Goal: Task Accomplishment & Management: Complete application form

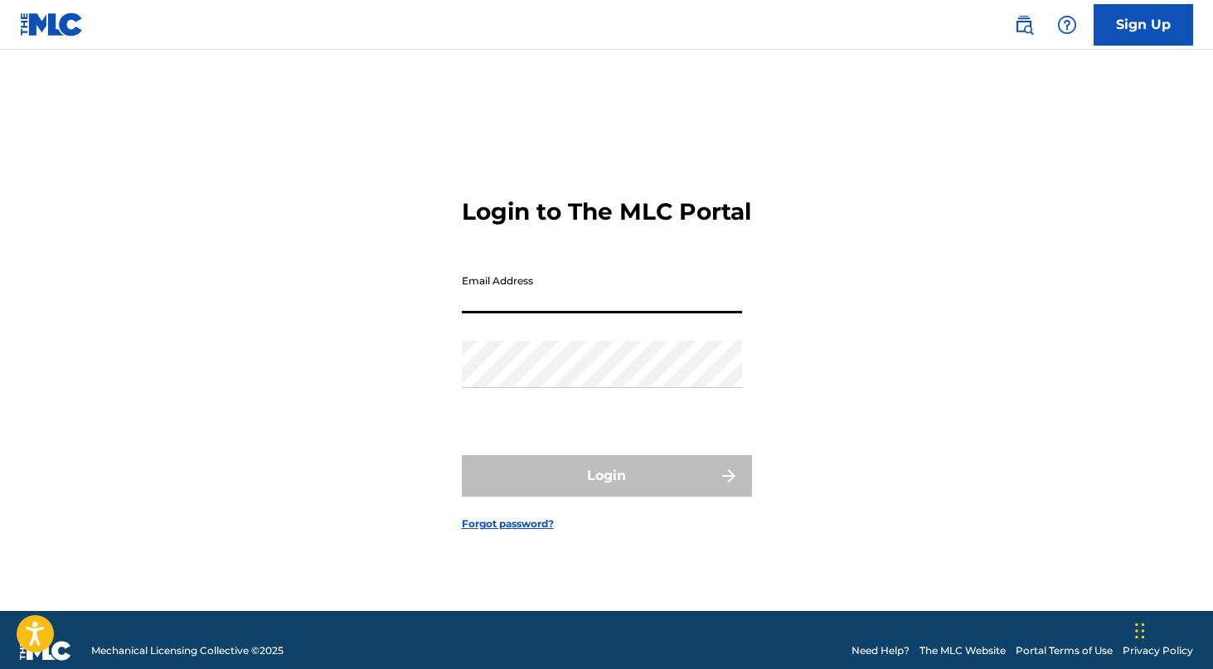
type input "[EMAIL_ADDRESS][DOMAIN_NAME]"
click at [606, 490] on button "Login" at bounding box center [607, 475] width 290 height 41
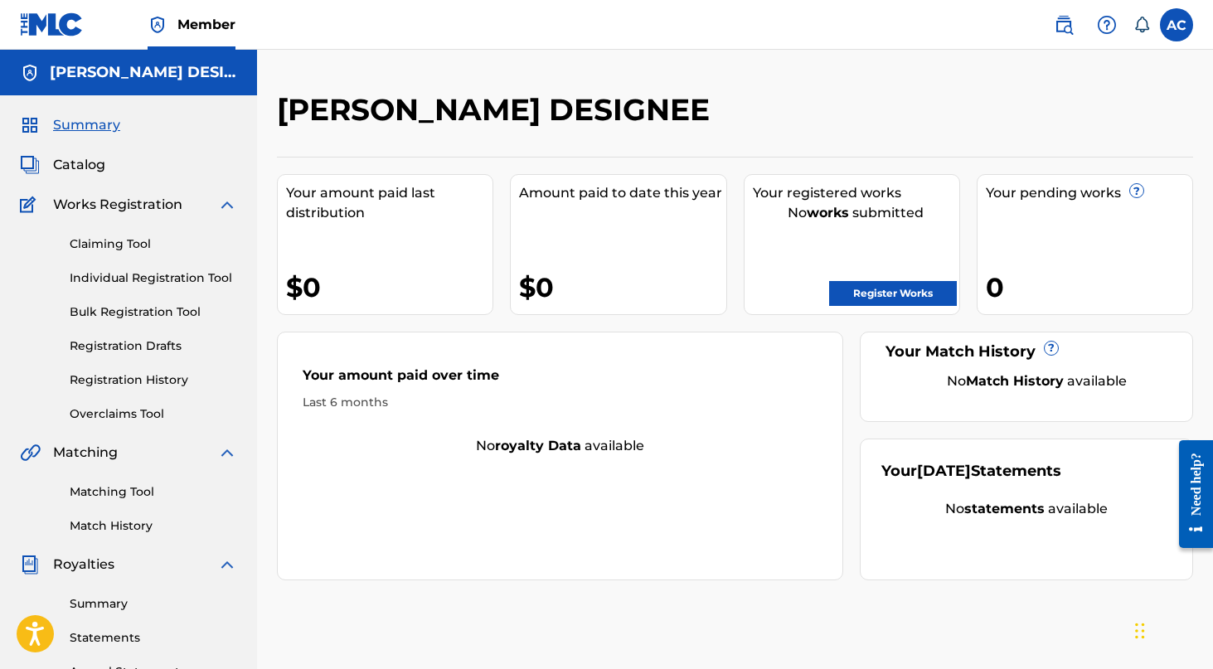
click at [177, 232] on div "Claiming Tool Individual Registration Tool Bulk Registration Tool Registration …" at bounding box center [128, 319] width 217 height 208
click at [138, 241] on link "Claiming Tool" at bounding box center [153, 243] width 167 height 17
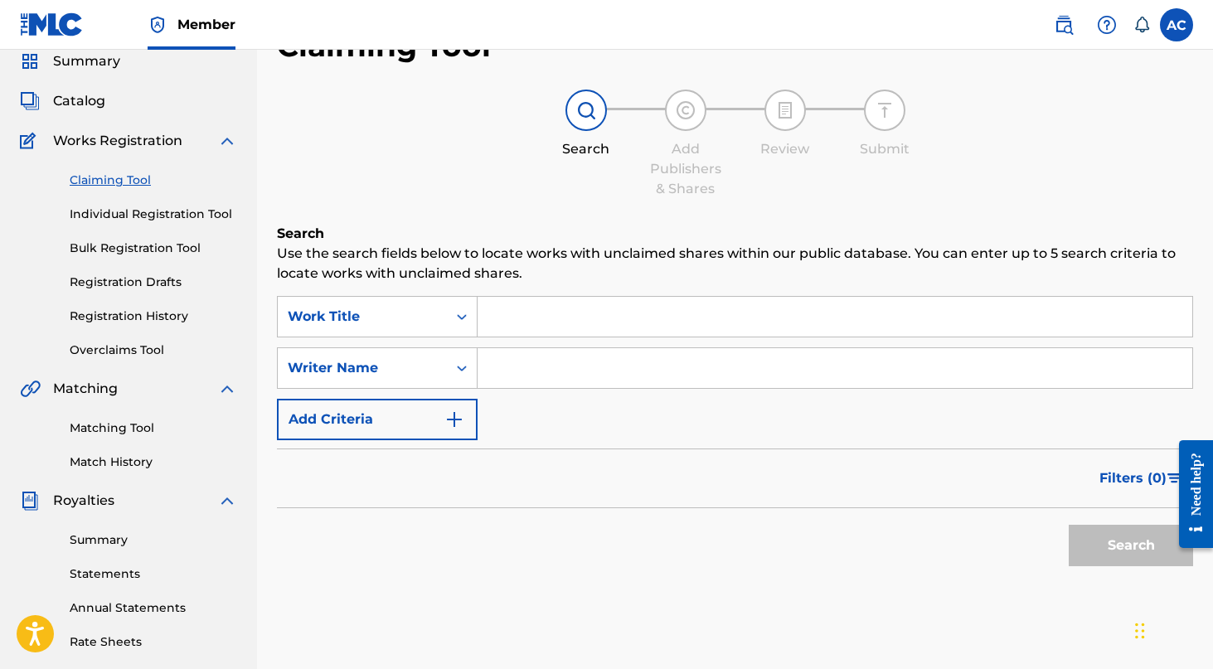
scroll to position [51, 0]
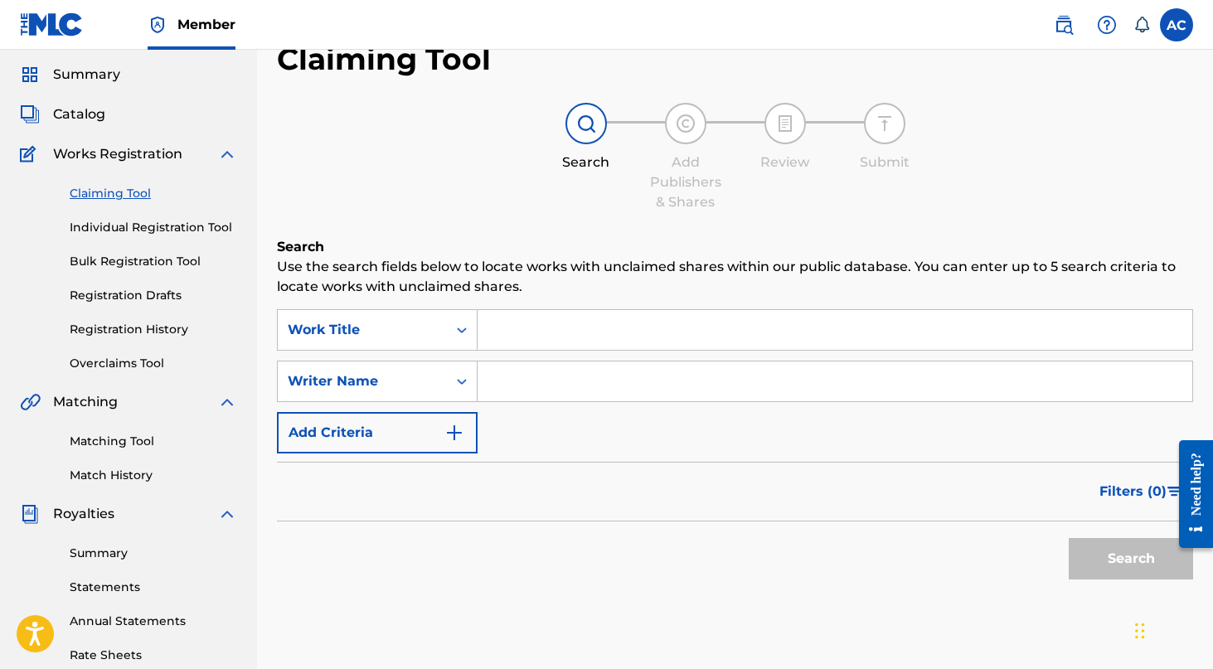
click at [82, 115] on span "Catalog" at bounding box center [79, 114] width 52 height 20
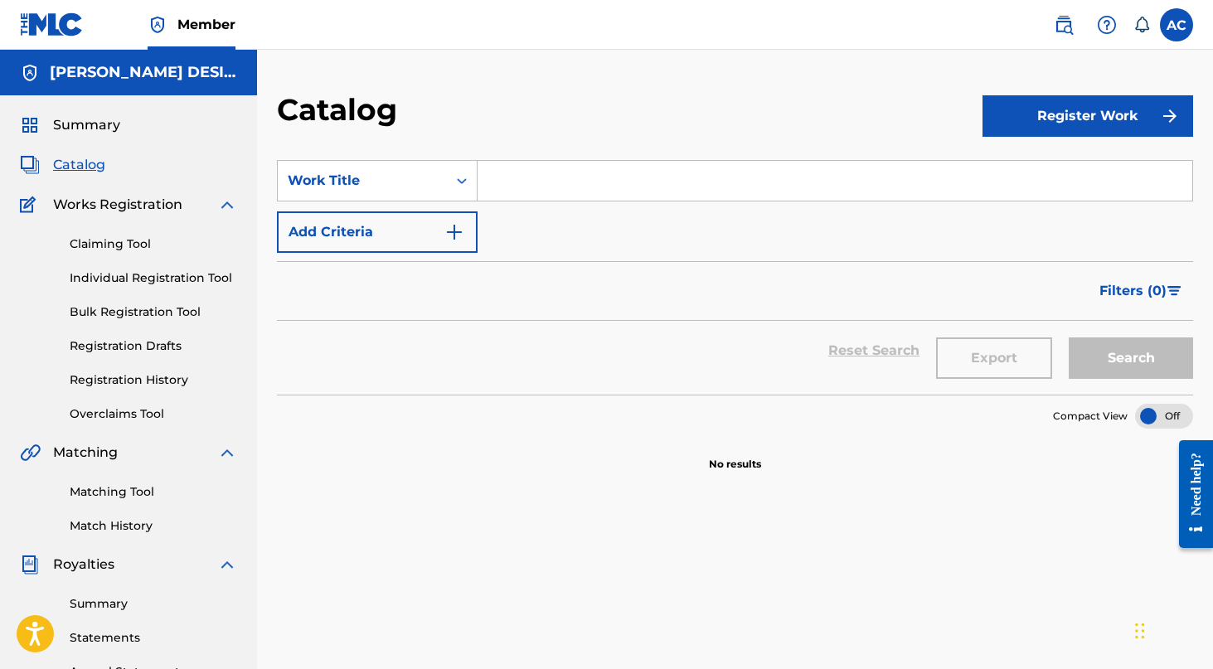
click at [138, 245] on link "Claiming Tool" at bounding box center [153, 243] width 167 height 17
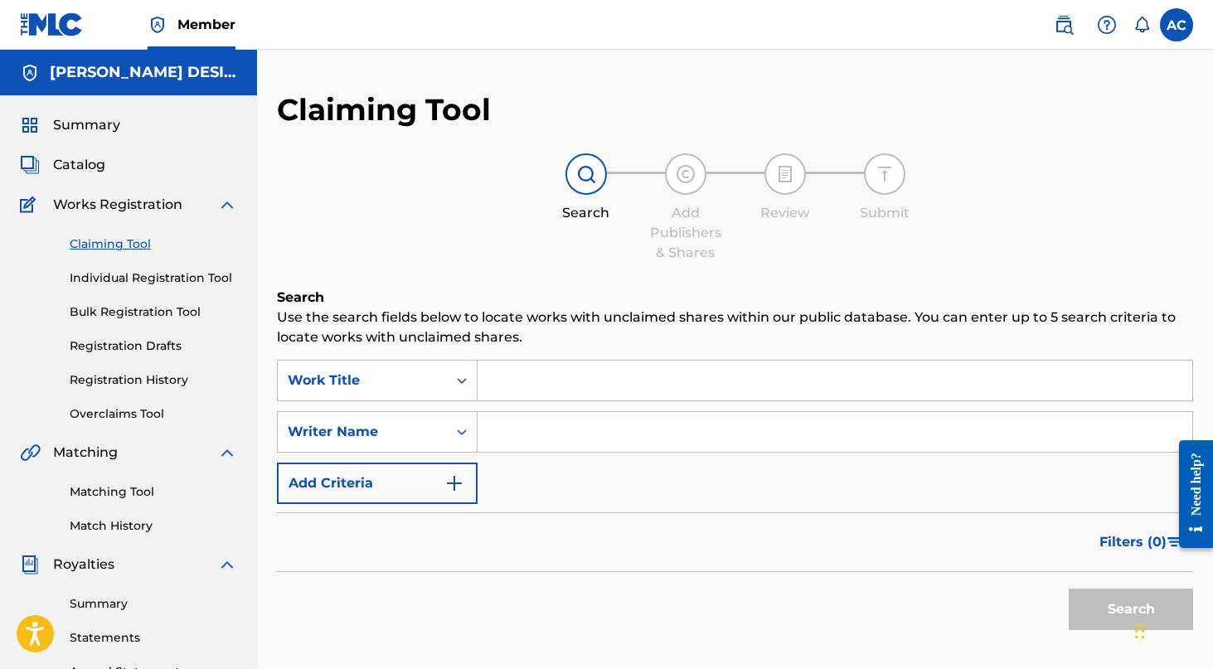
click at [581, 395] on input "Search Form" at bounding box center [835, 381] width 715 height 40
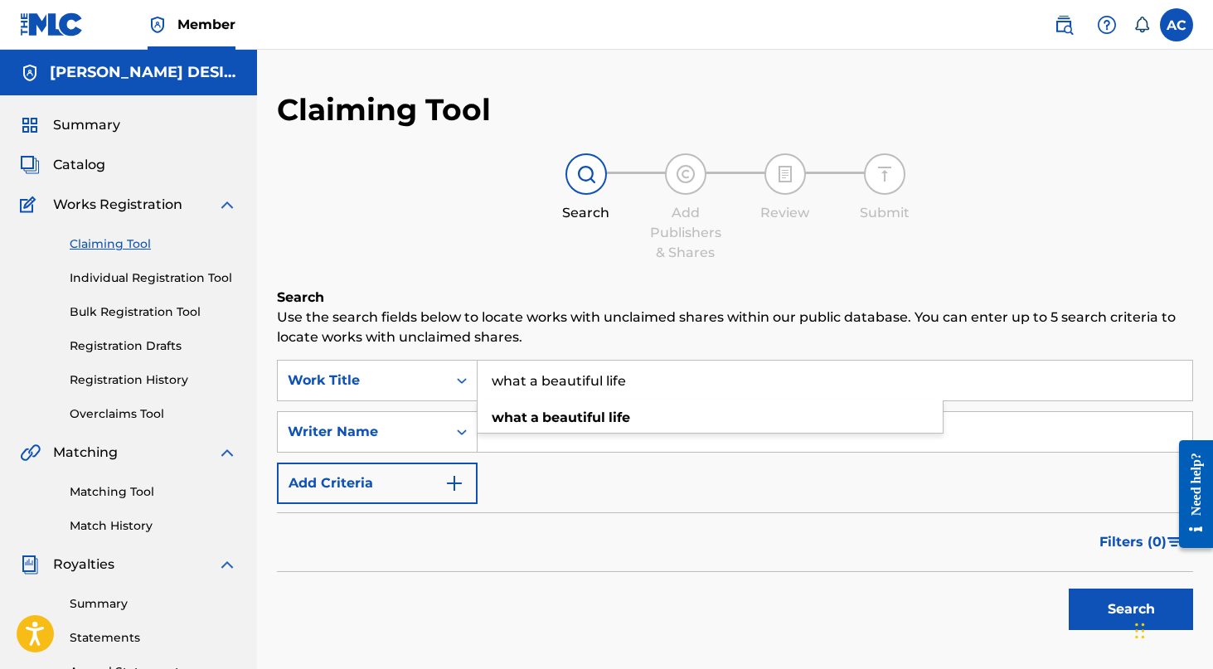
type input "what a beautiful life"
click at [1131, 609] on button "Search" at bounding box center [1131, 609] width 124 height 41
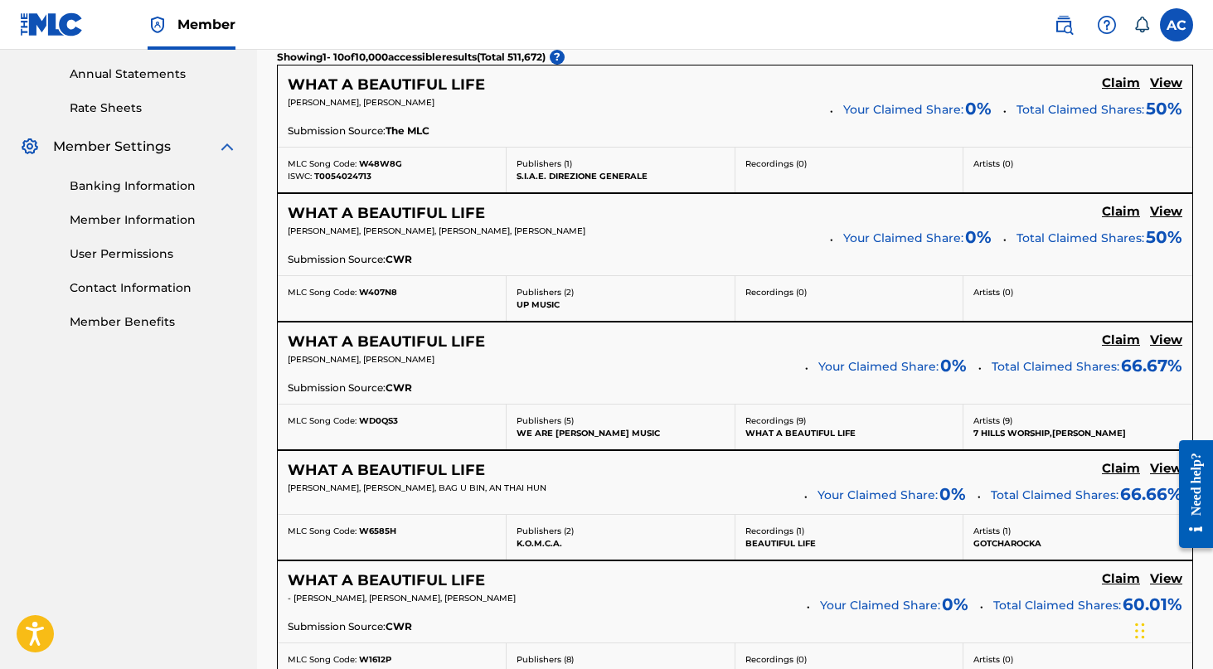
scroll to position [604, 0]
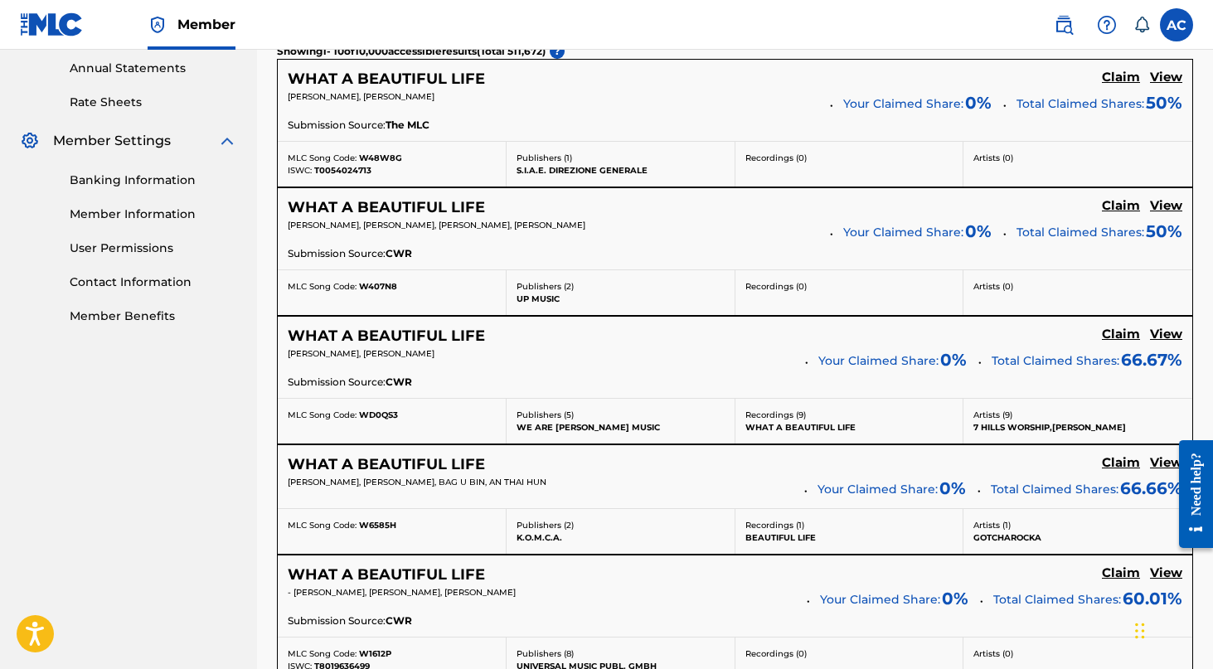
click at [427, 337] on h5 "WHAT A BEAUTIFUL LIFE" at bounding box center [386, 336] width 197 height 19
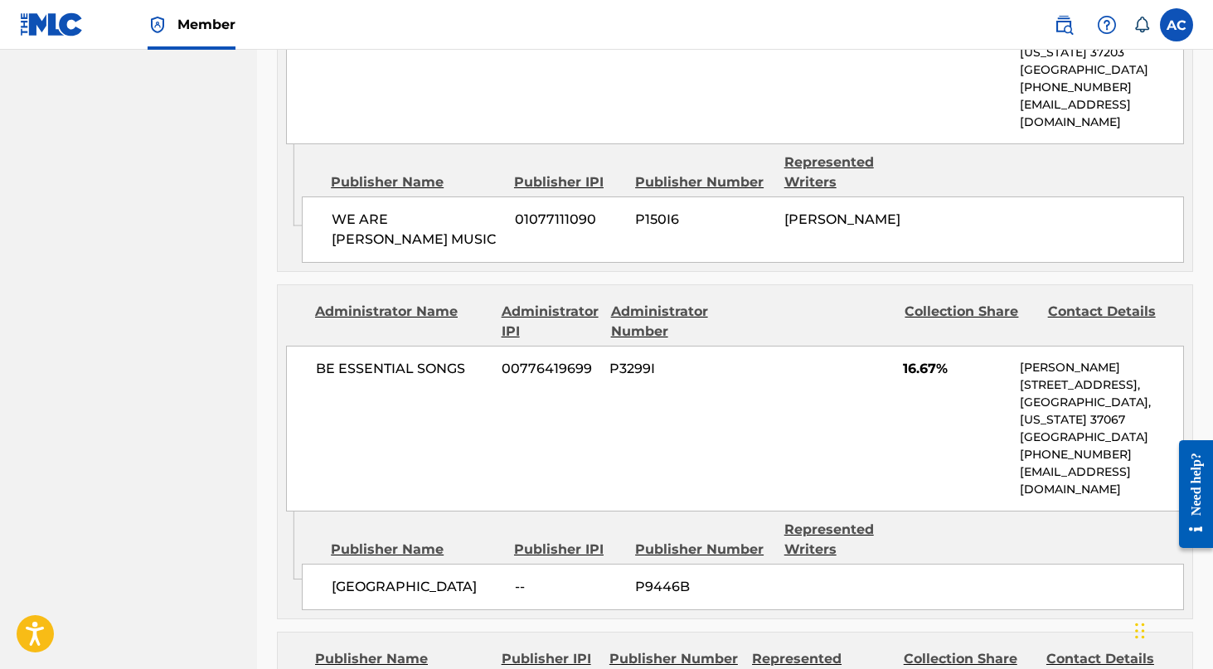
scroll to position [993, 0]
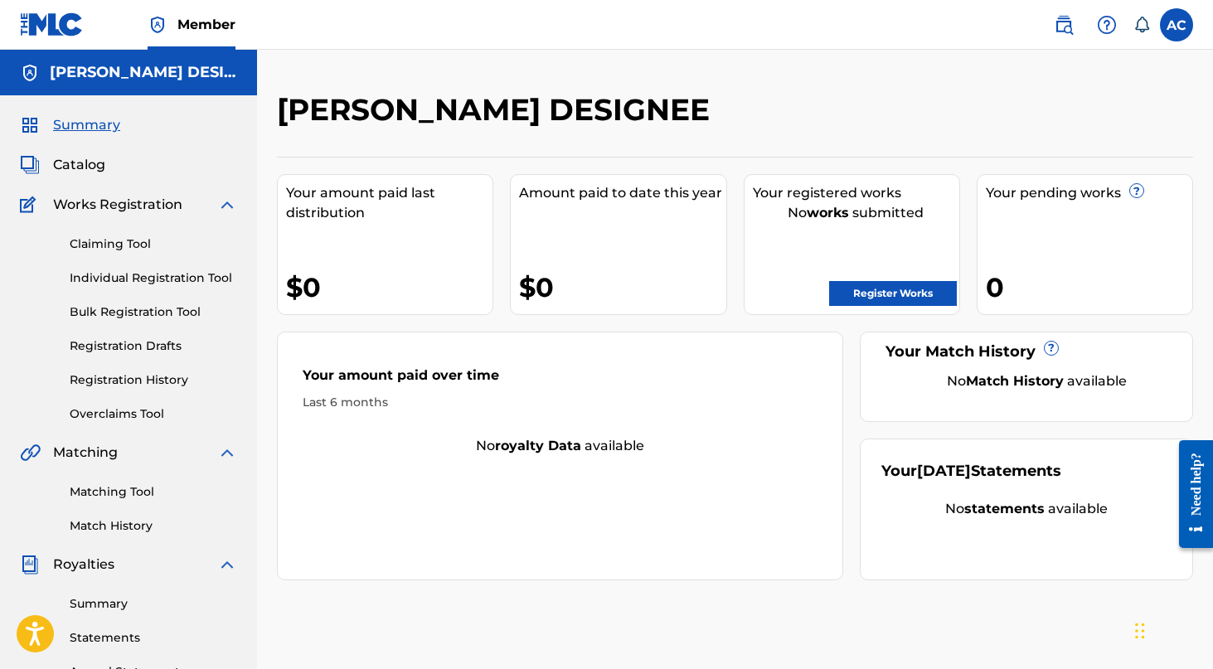
click at [134, 245] on link "Claiming Tool" at bounding box center [153, 243] width 167 height 17
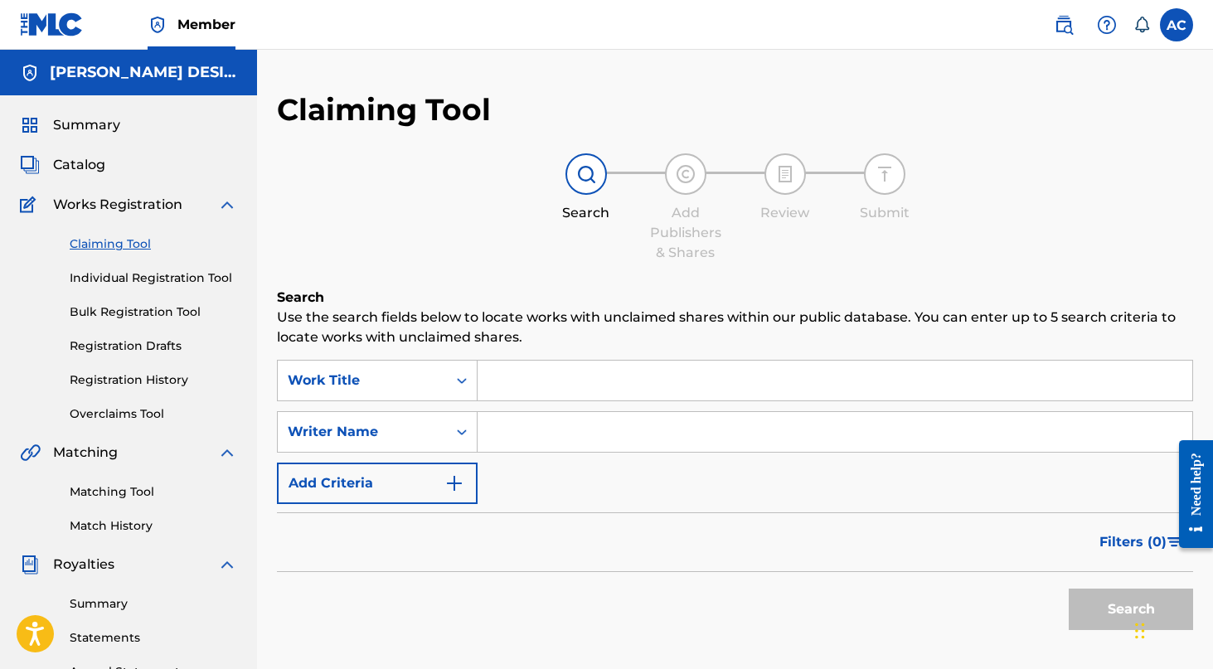
click at [575, 427] on input "Search Form" at bounding box center [835, 432] width 715 height 40
type input "Anna Childs"
click at [1131, 609] on button "Search" at bounding box center [1131, 609] width 124 height 41
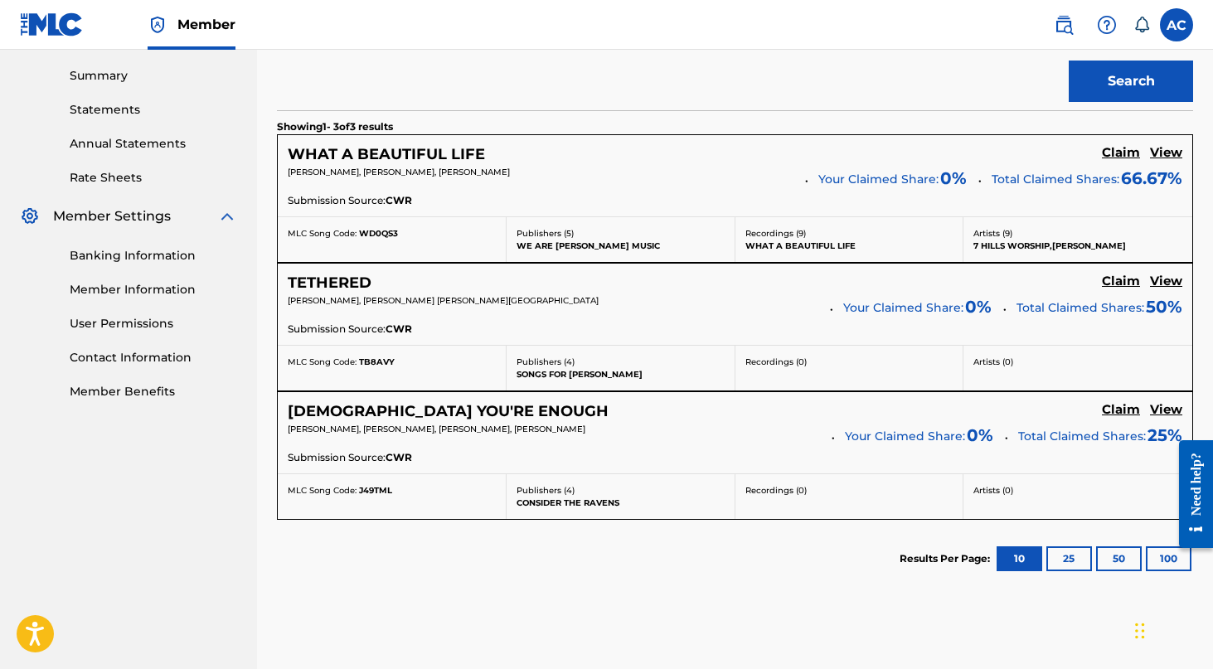
scroll to position [527, 0]
click at [419, 153] on h5 "WHAT A BEAUTIFUL LIFE" at bounding box center [386, 155] width 197 height 19
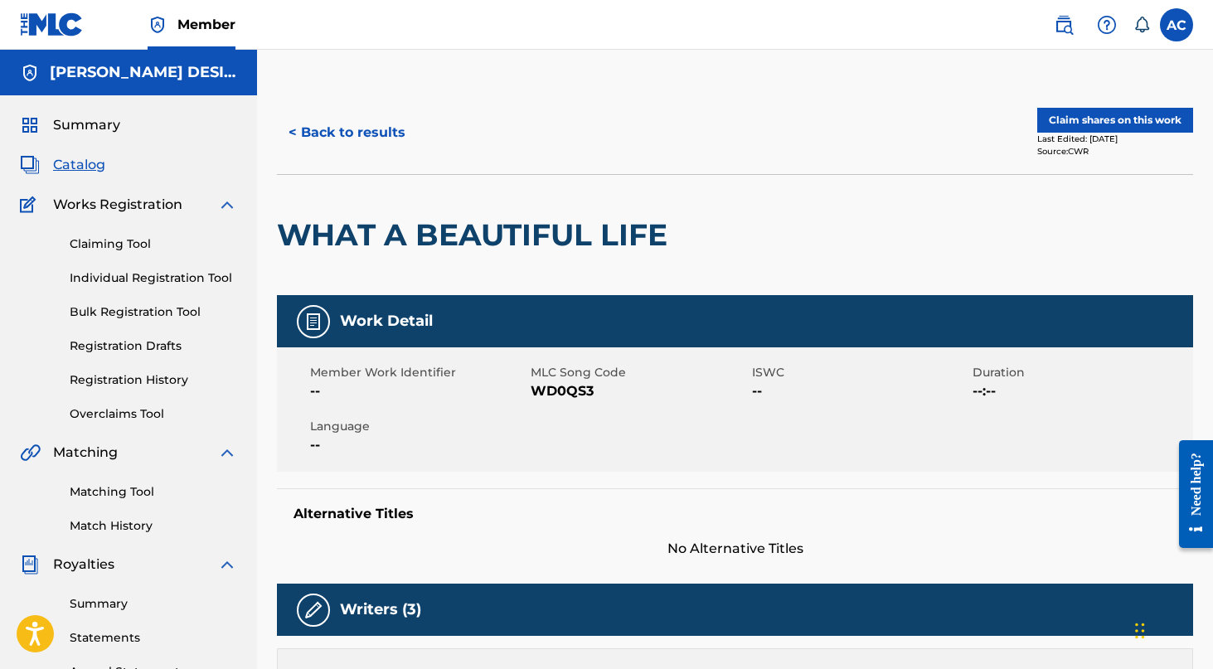
click at [1145, 114] on button "Claim shares on this work" at bounding box center [1115, 120] width 156 height 25
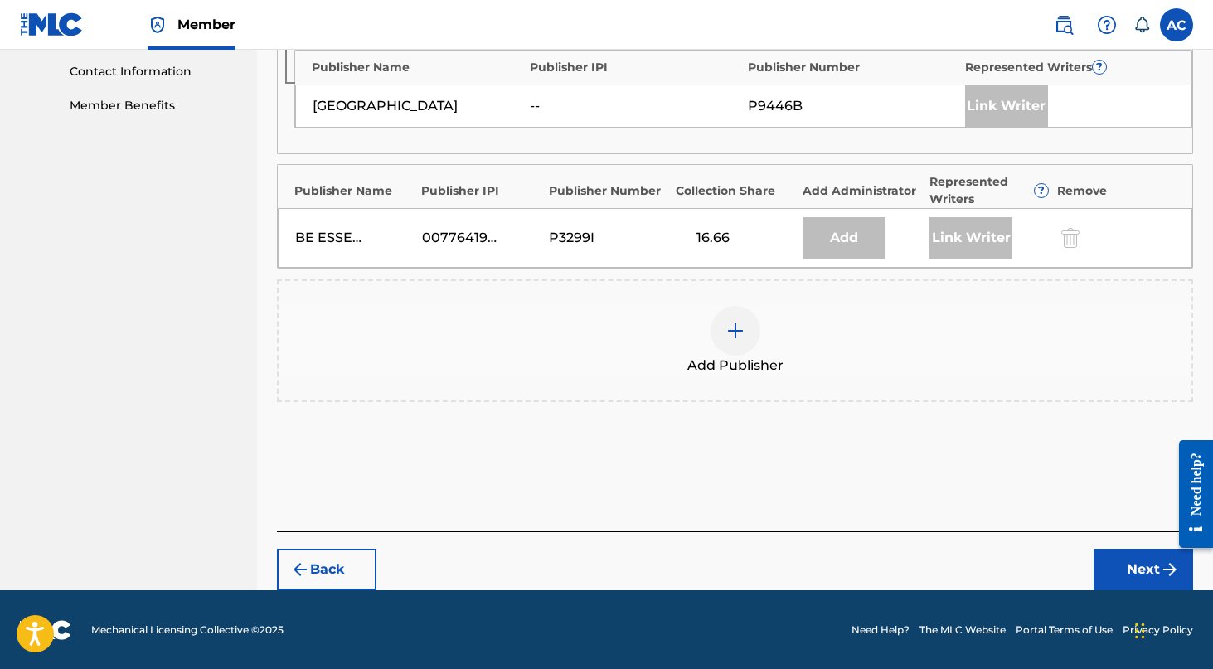
scroll to position [813, 0]
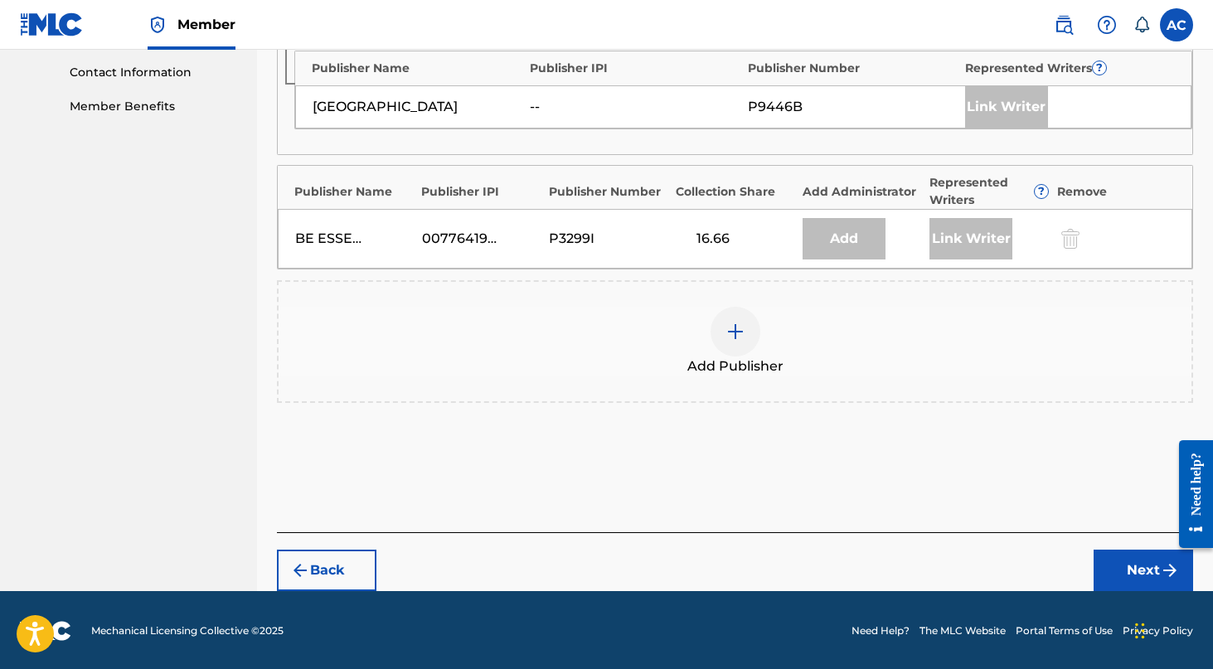
click at [733, 327] on img at bounding box center [735, 332] width 20 height 20
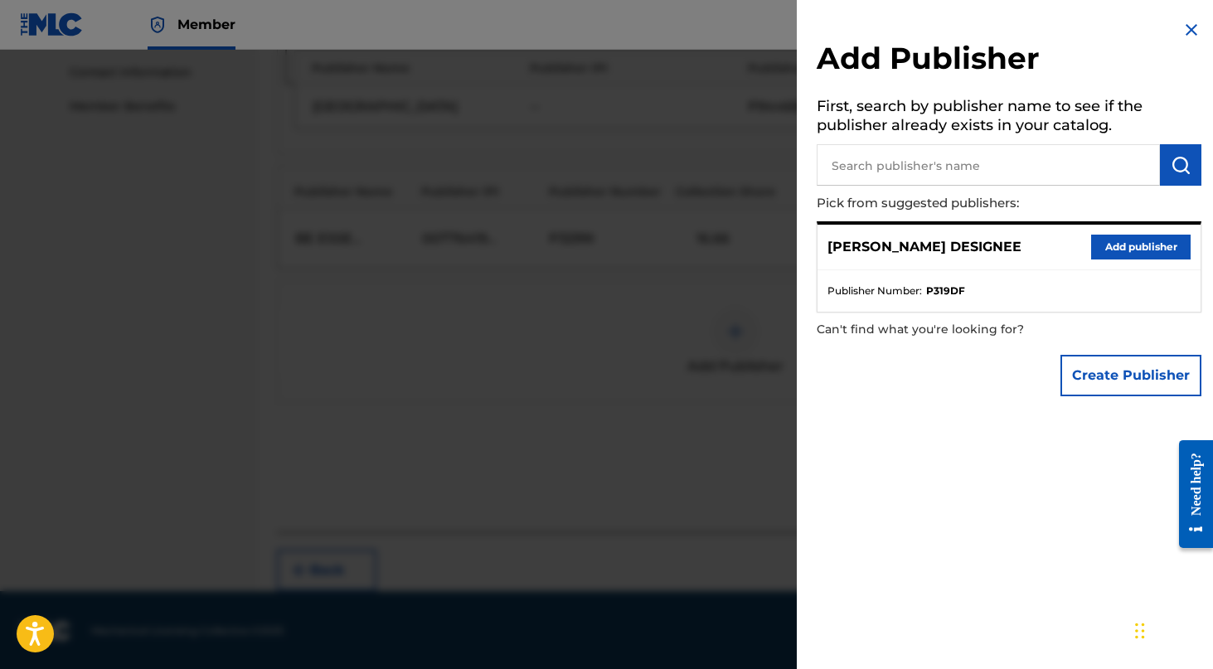
click at [559, 274] on div at bounding box center [606, 384] width 1213 height 669
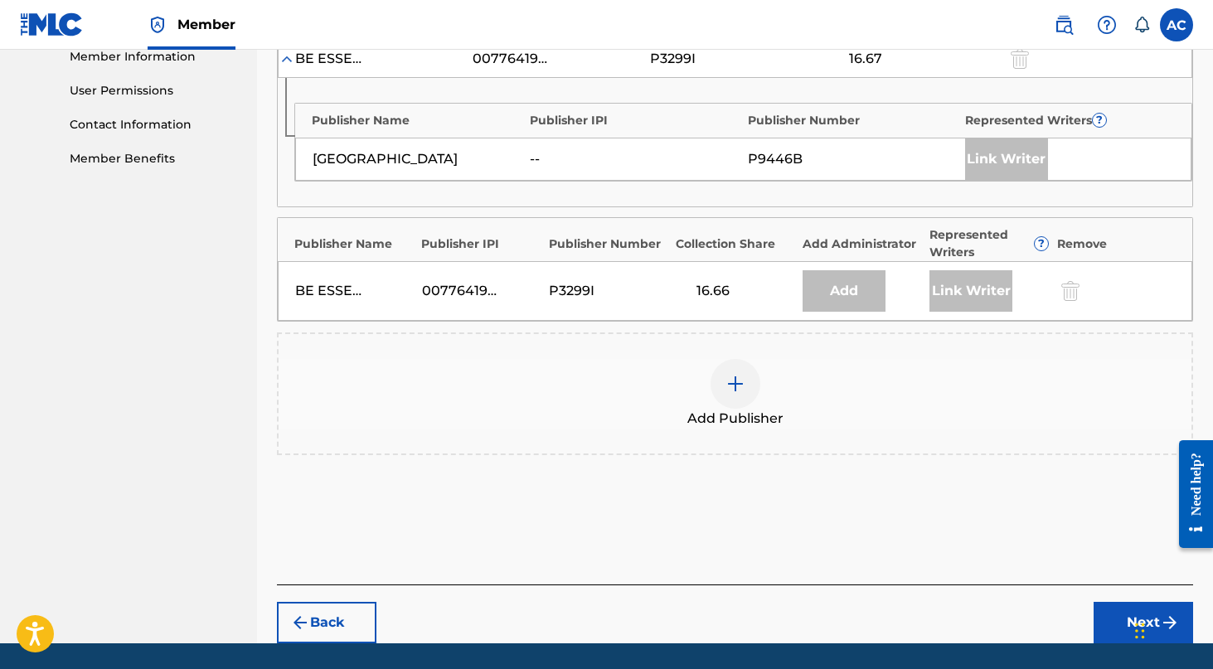
scroll to position [768, 0]
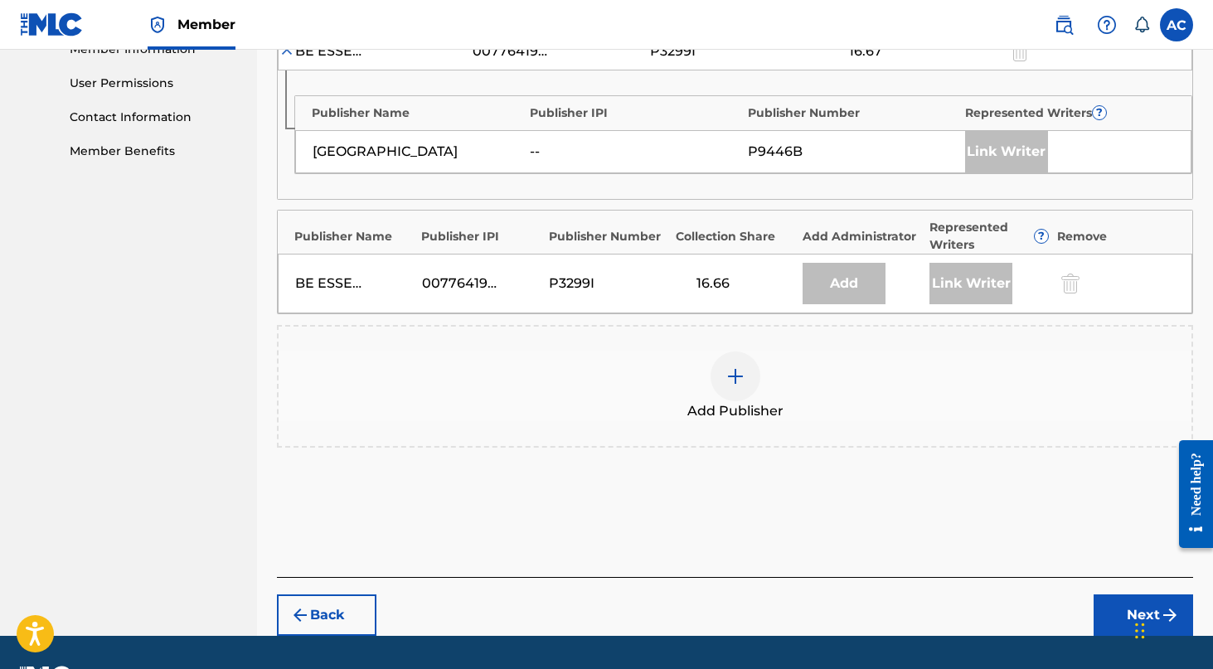
click at [735, 383] on img at bounding box center [735, 376] width 20 height 20
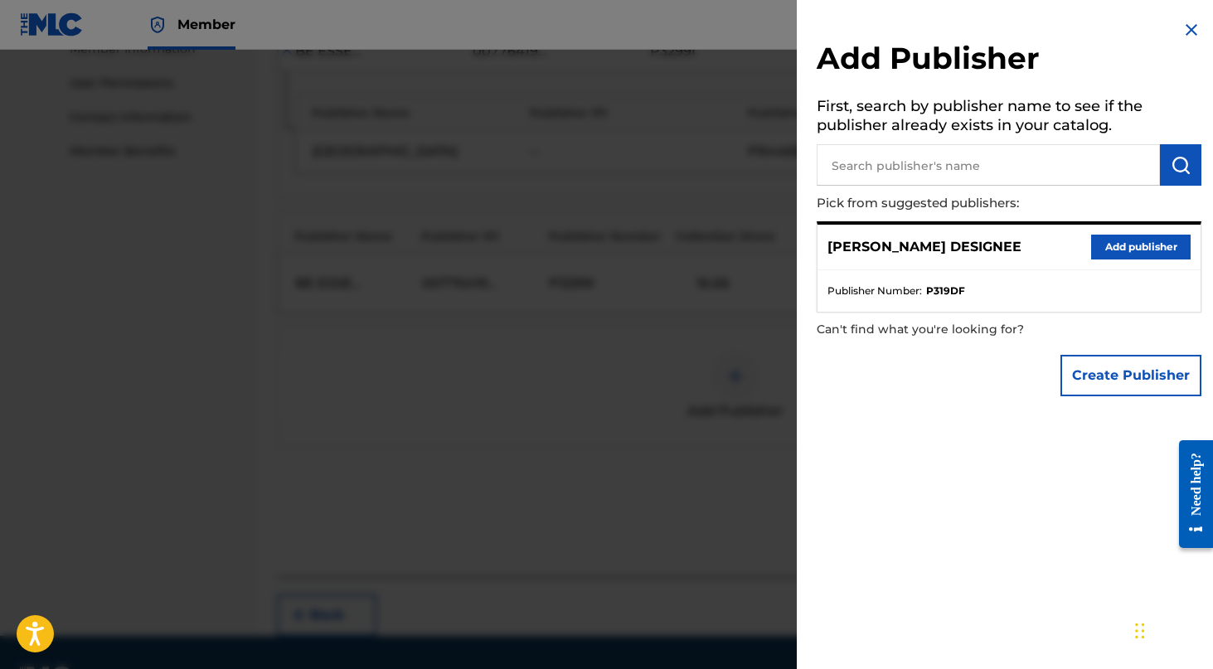
click at [574, 361] on div at bounding box center [606, 384] width 1213 height 669
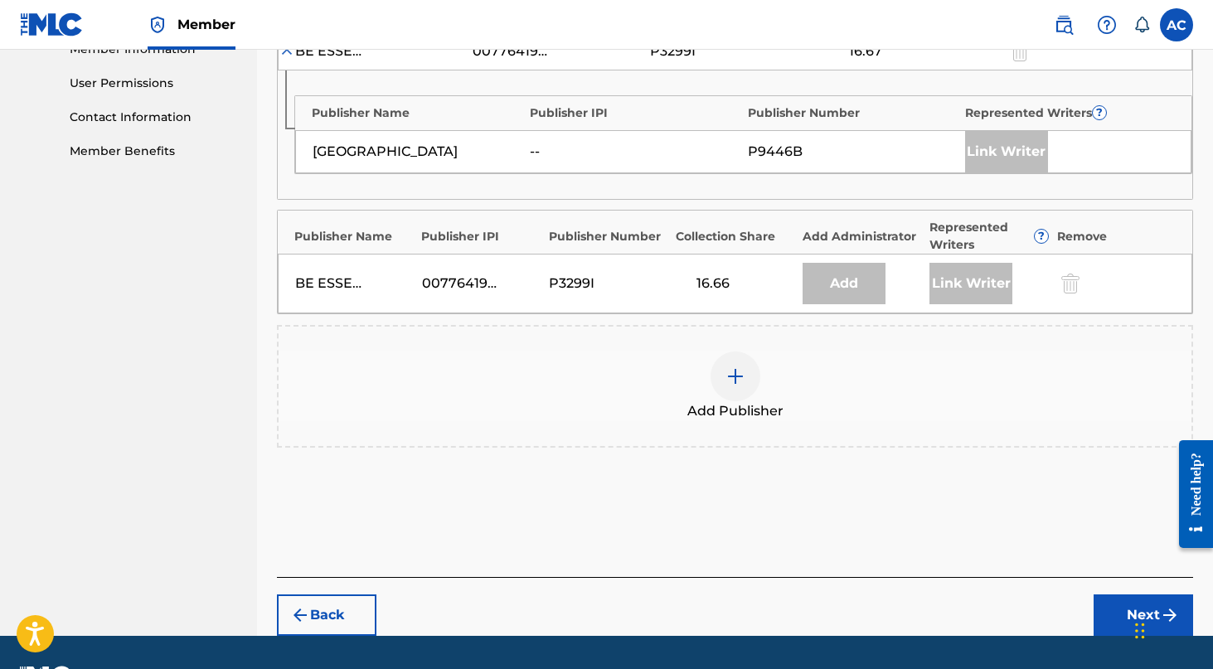
click at [744, 376] on img at bounding box center [735, 376] width 20 height 20
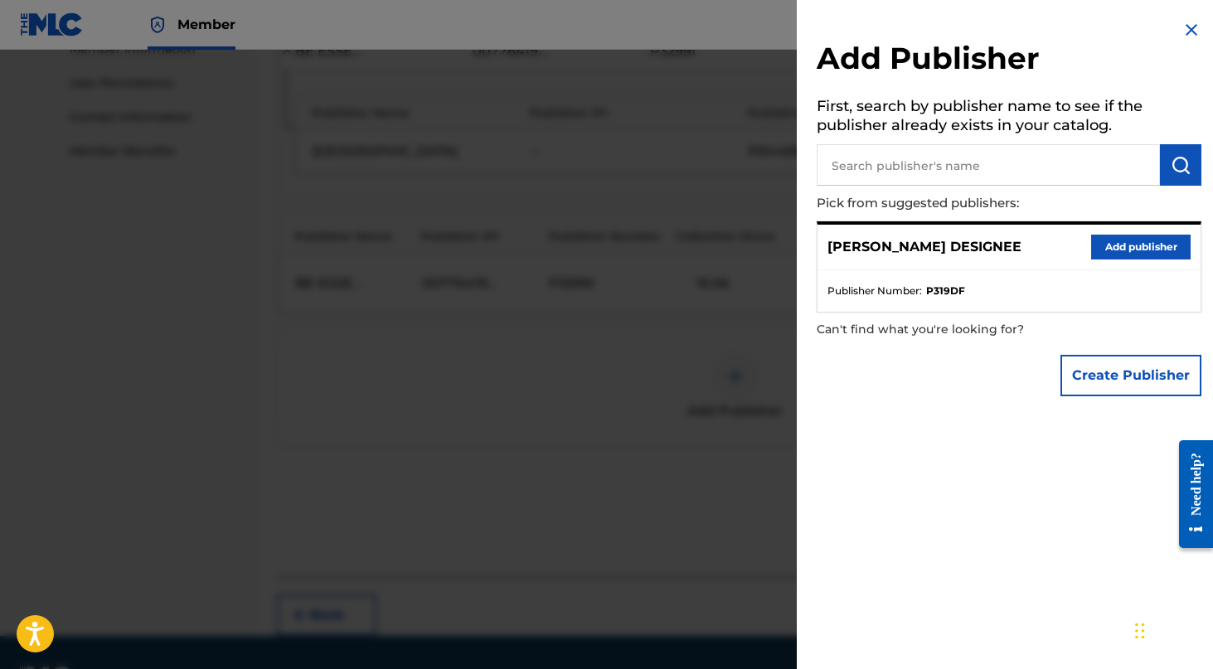
click at [535, 453] on div at bounding box center [606, 384] width 1213 height 669
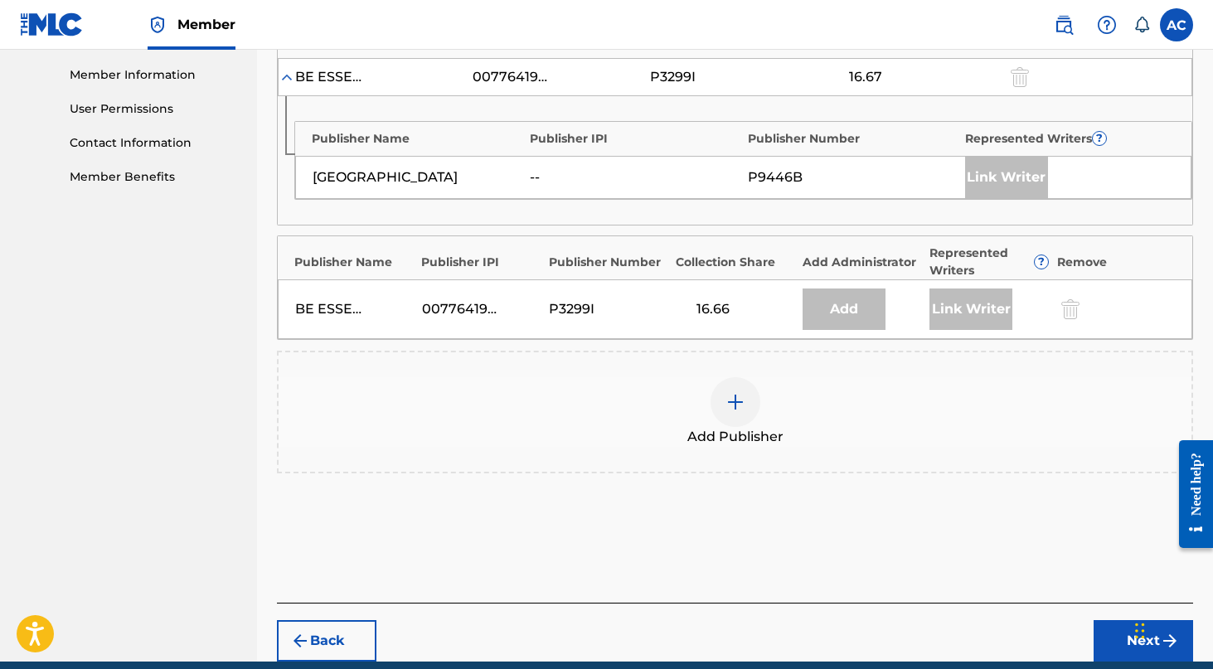
scroll to position [757, 0]
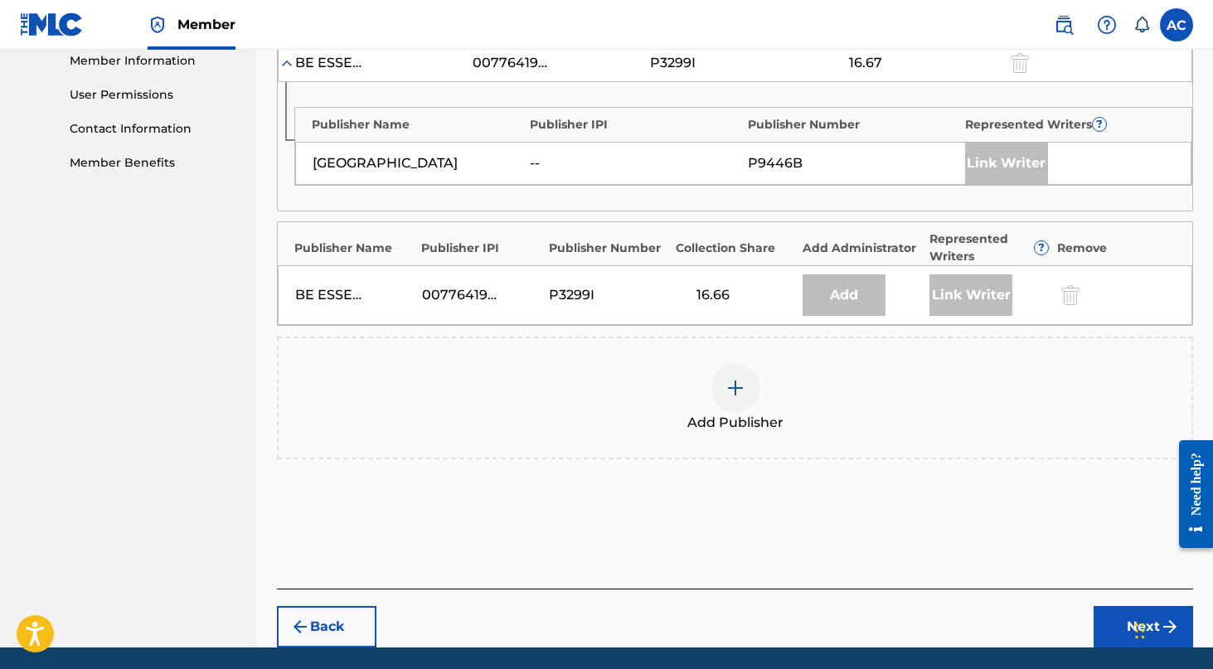
click at [738, 383] on img at bounding box center [735, 388] width 20 height 20
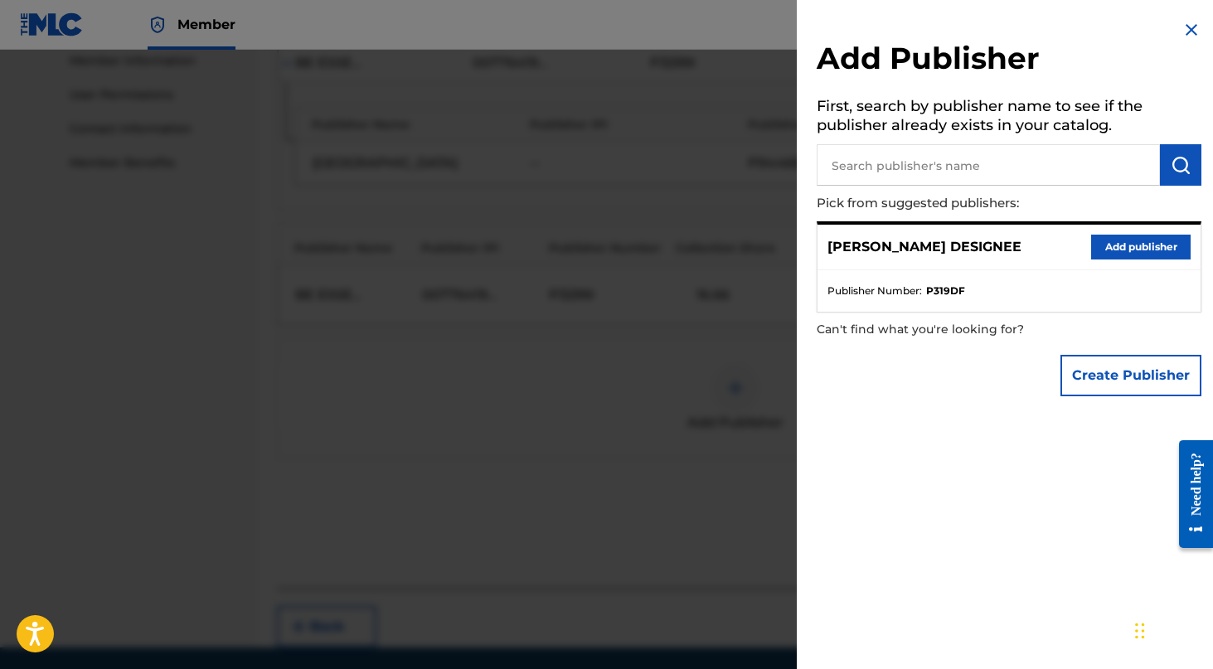
click at [1123, 387] on button "Create Publisher" at bounding box center [1130, 375] width 141 height 41
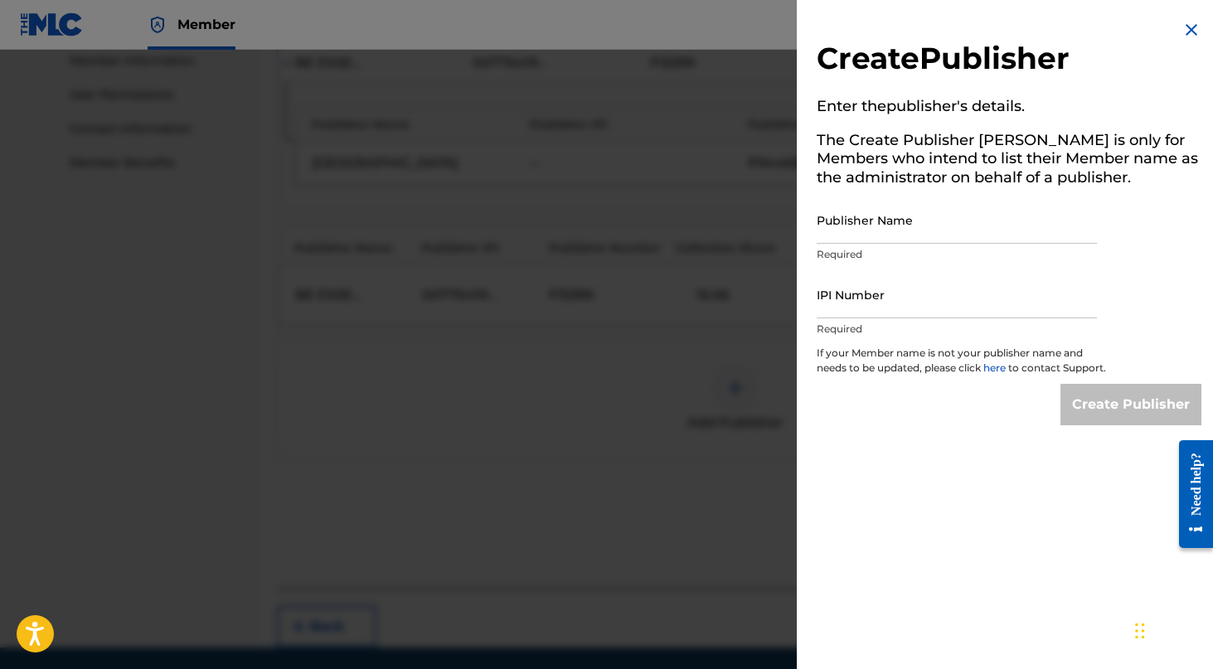
click at [985, 221] on input "Publisher Name" at bounding box center [957, 219] width 280 height 47
type input "Heritage House Publishing"
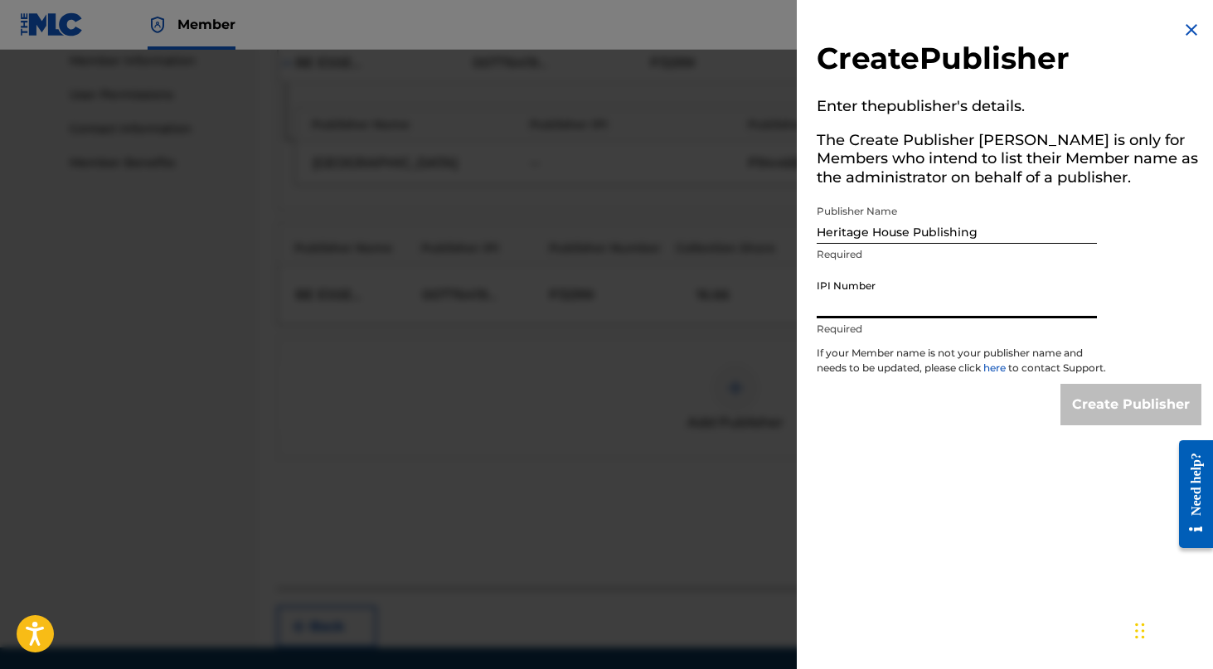
click at [1022, 303] on input "IPI Number" at bounding box center [957, 294] width 280 height 47
type input "3"
type input "p"
type input "3906106"
click at [994, 298] on input "3906106" at bounding box center [957, 294] width 280 height 47
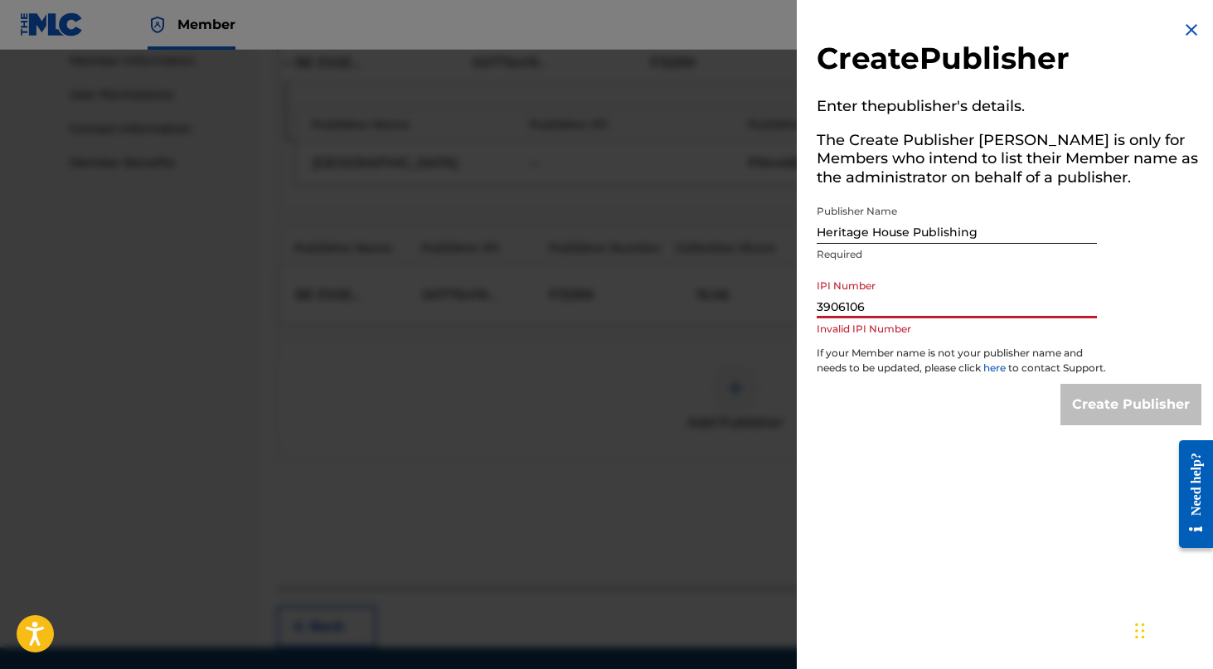
click at [994, 298] on input "3906106" at bounding box center [957, 294] width 280 height 47
click at [1188, 22] on img at bounding box center [1191, 30] width 20 height 20
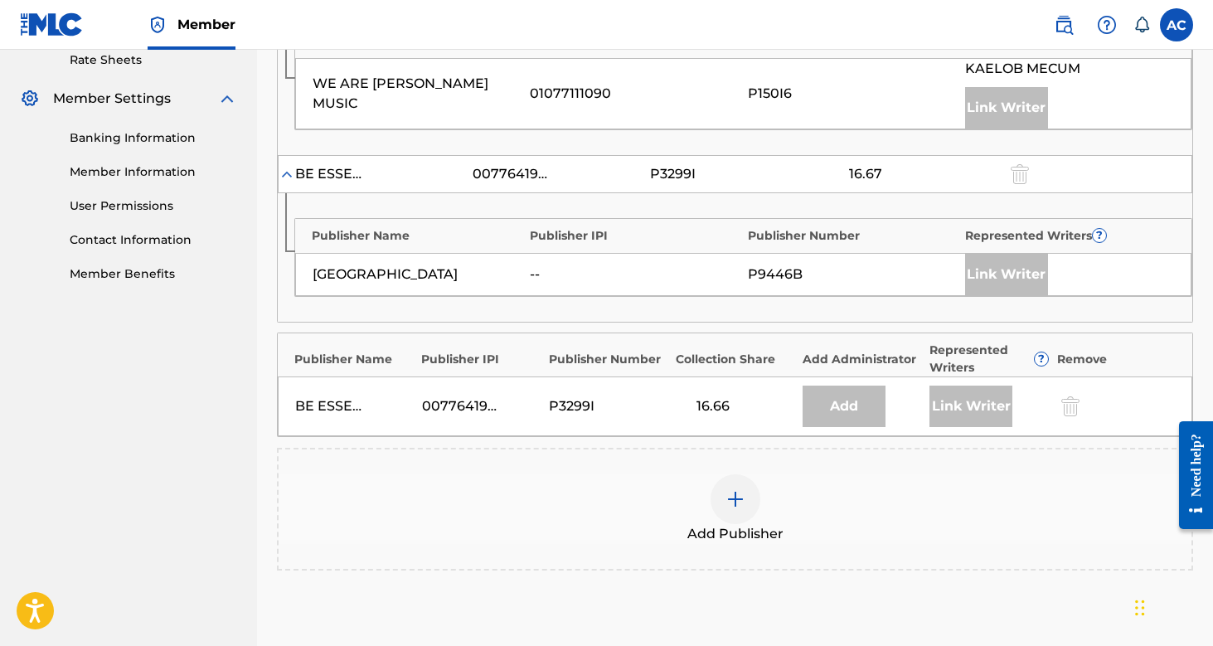
scroll to position [666, 0]
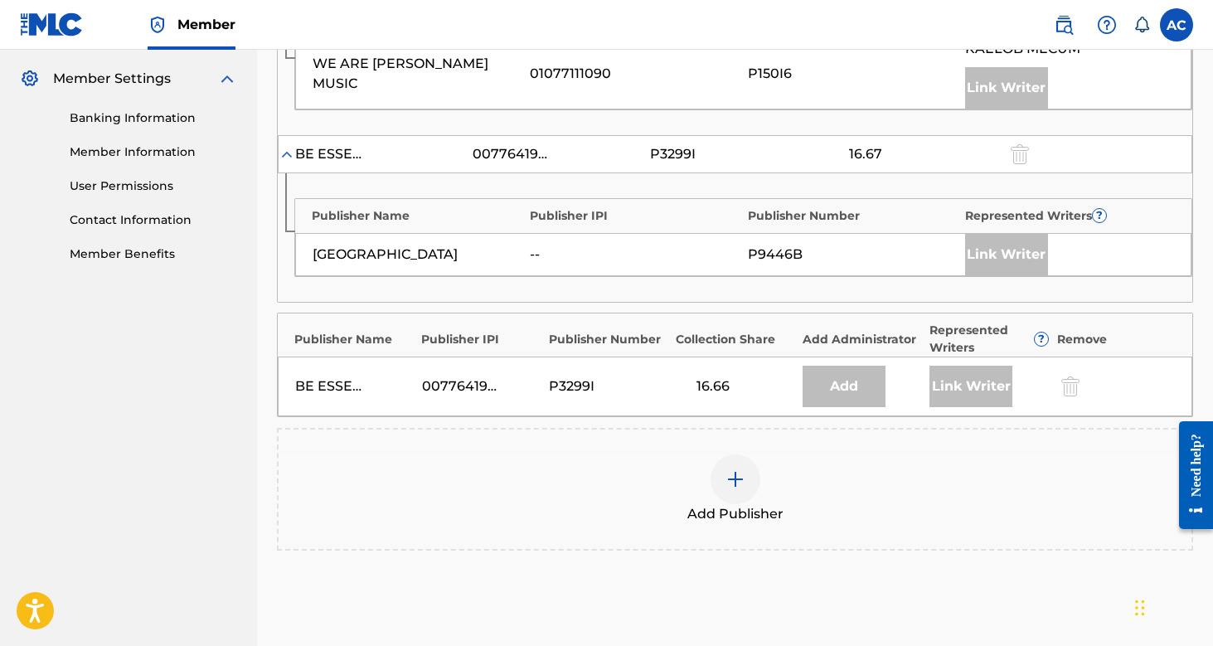
click at [736, 464] on div at bounding box center [735, 479] width 50 height 50
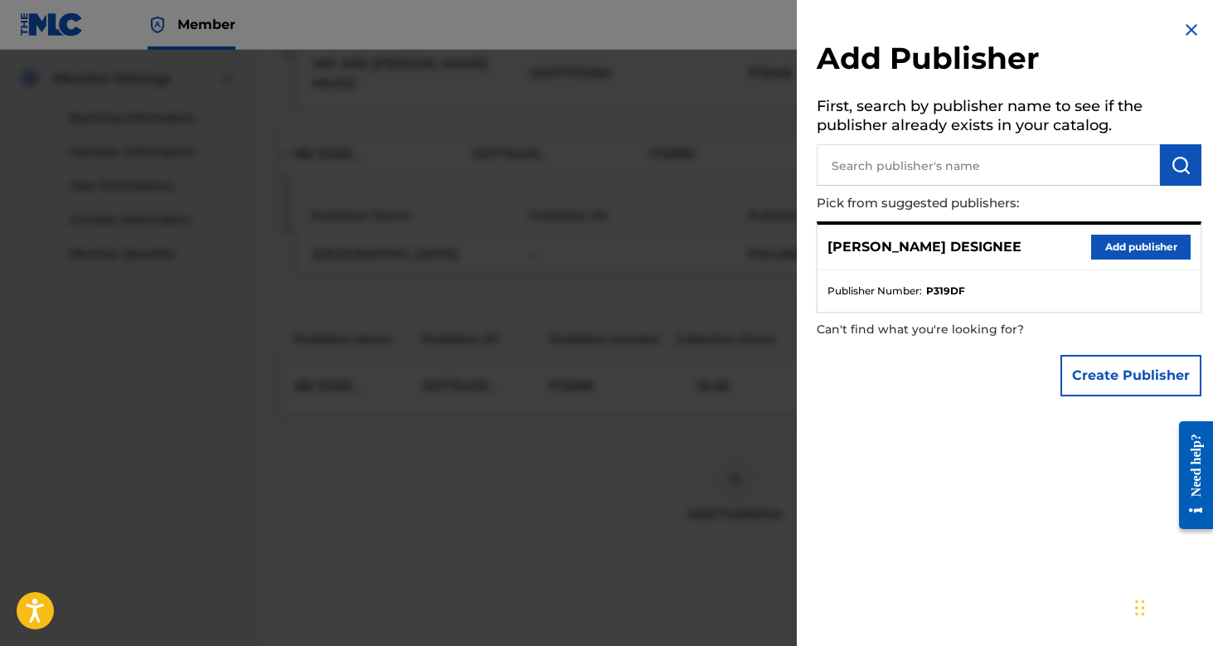
click at [1128, 251] on button "Add publisher" at bounding box center [1140, 247] width 99 height 25
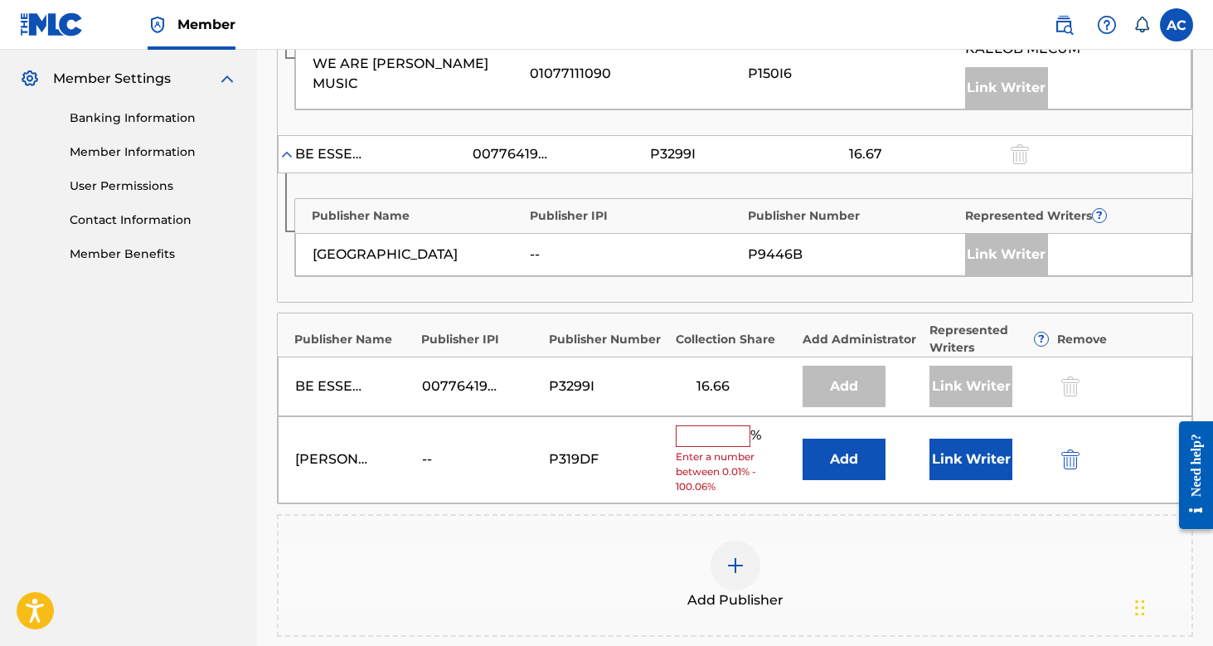
click at [705, 442] on div "%" at bounding box center [721, 436] width 90 height 22
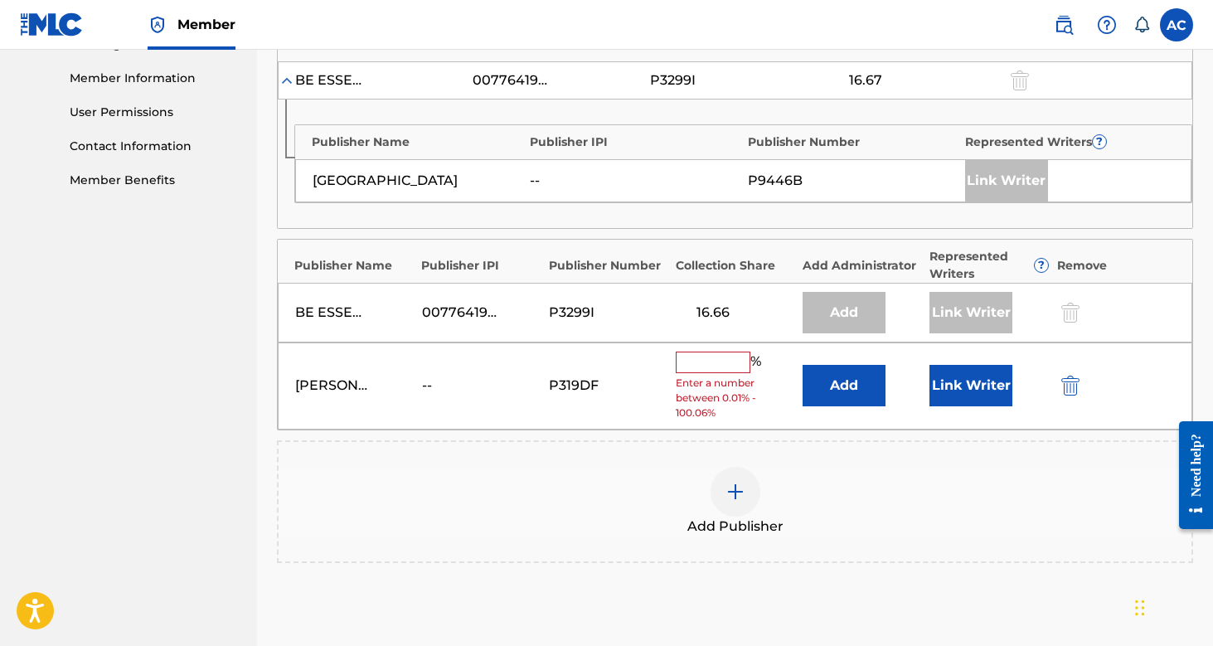
scroll to position [740, 0]
click at [731, 363] on input "text" at bounding box center [713, 362] width 75 height 22
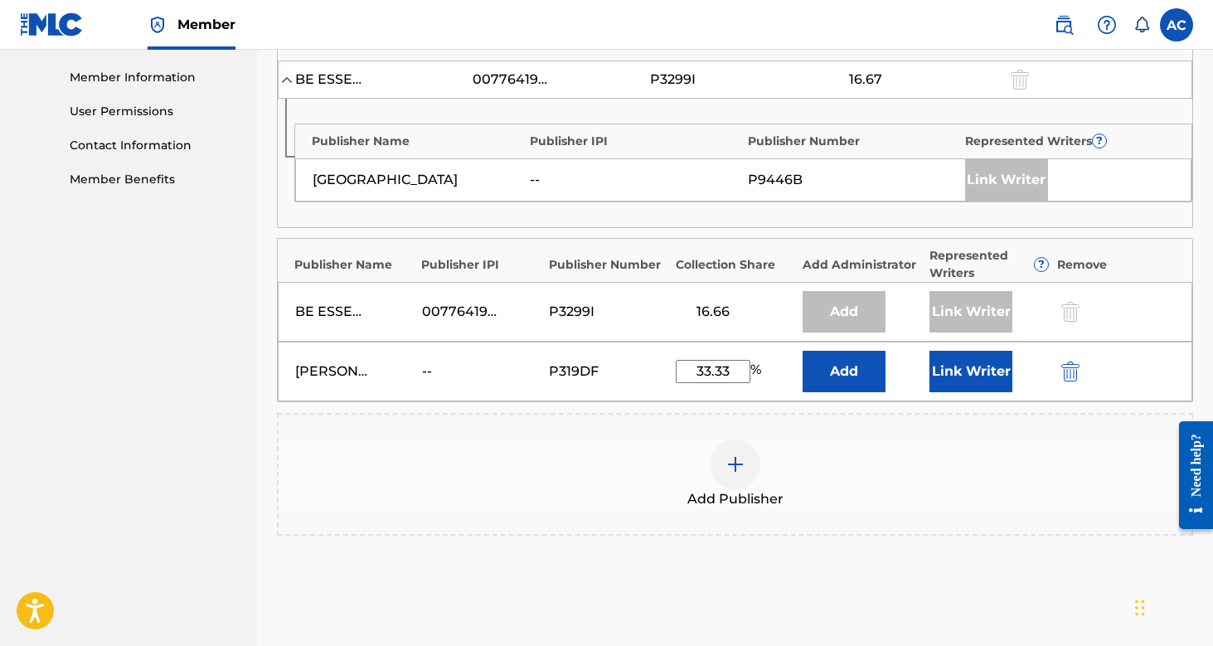
type input "33.33"
click at [952, 362] on button "Link Writer" at bounding box center [970, 371] width 83 height 41
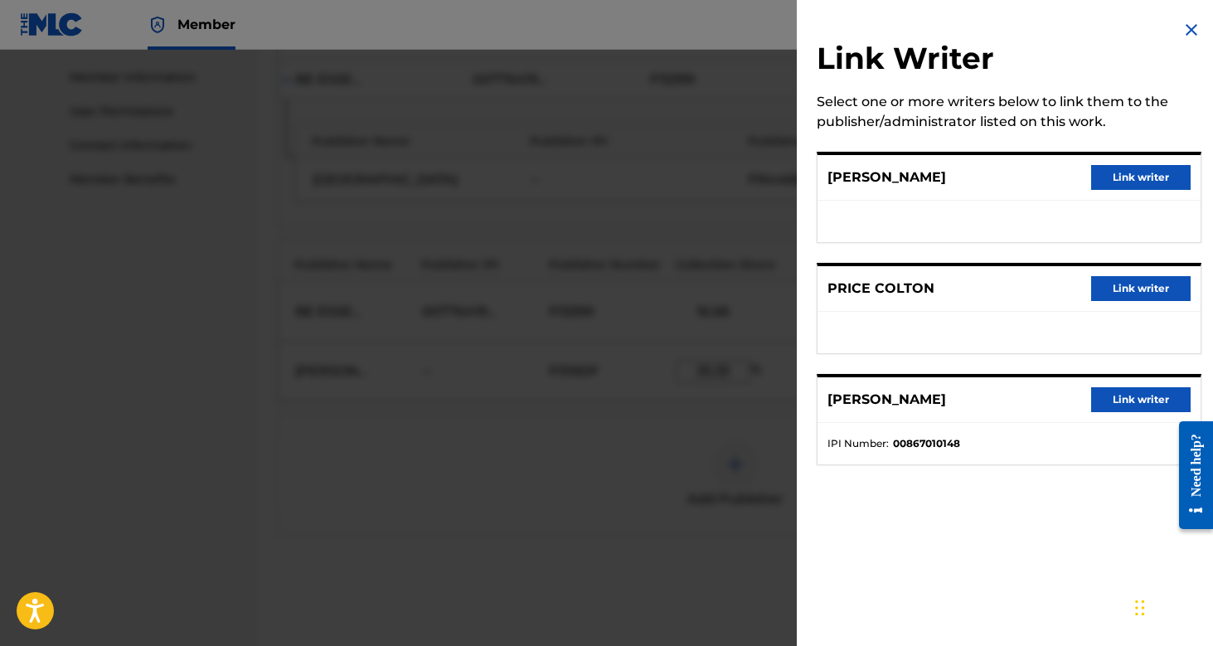
click at [1121, 182] on button "Link writer" at bounding box center [1140, 177] width 99 height 25
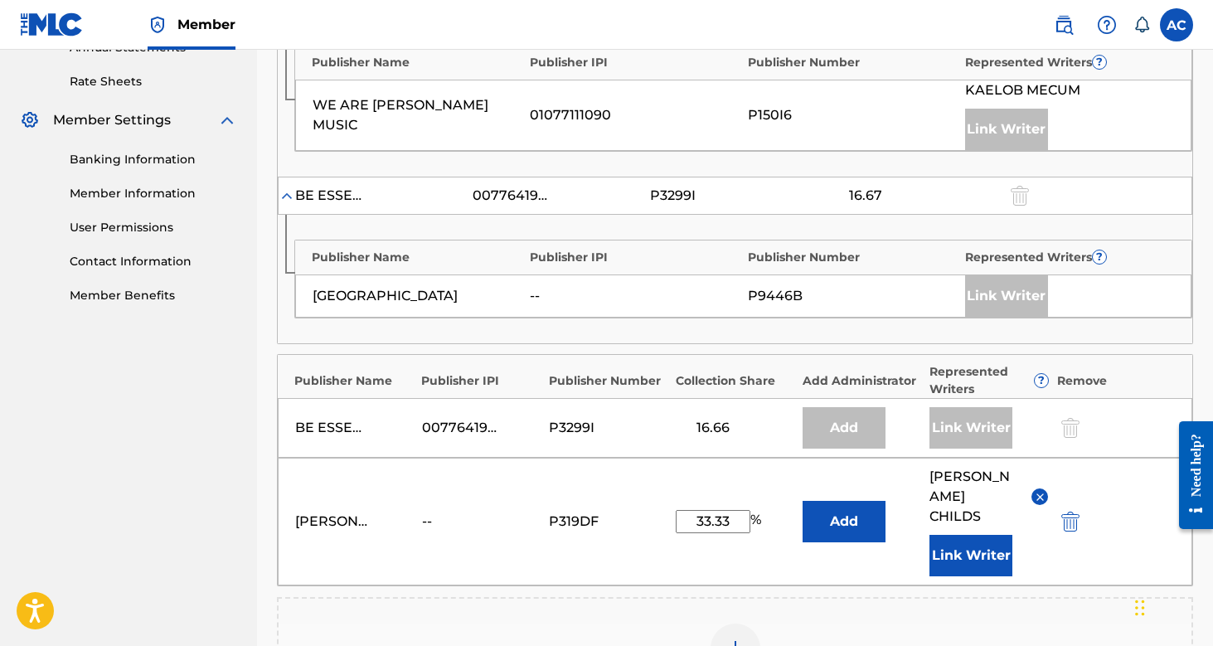
scroll to position [631, 0]
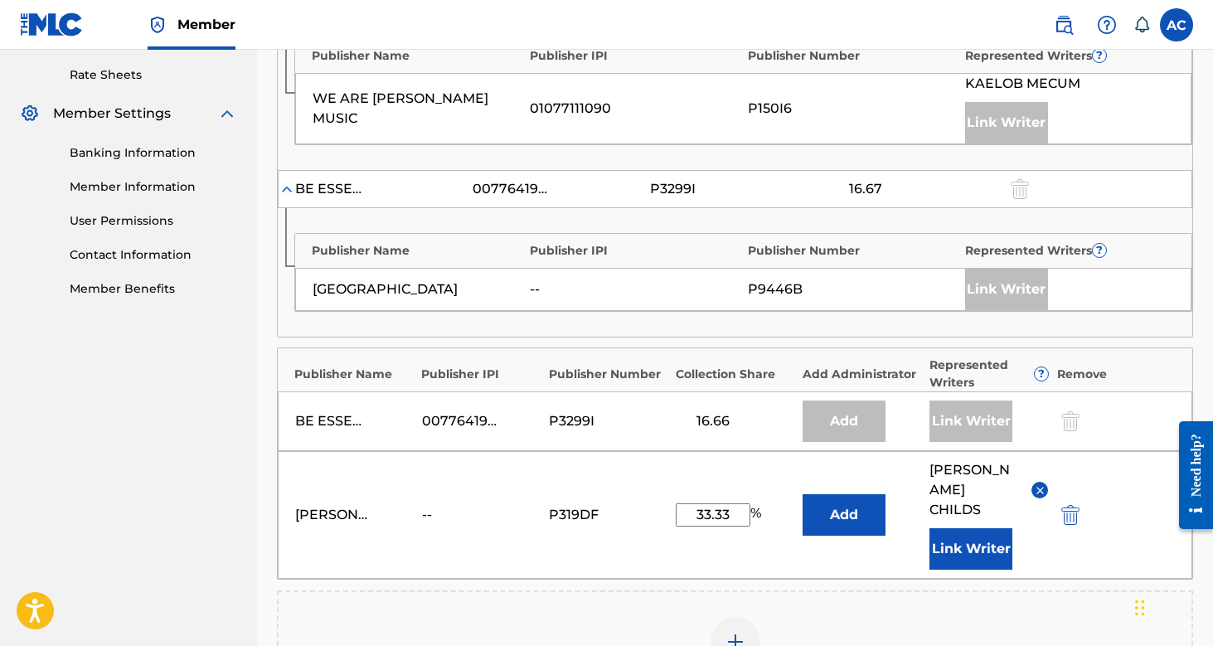
click at [855, 499] on button "Add" at bounding box center [843, 514] width 83 height 41
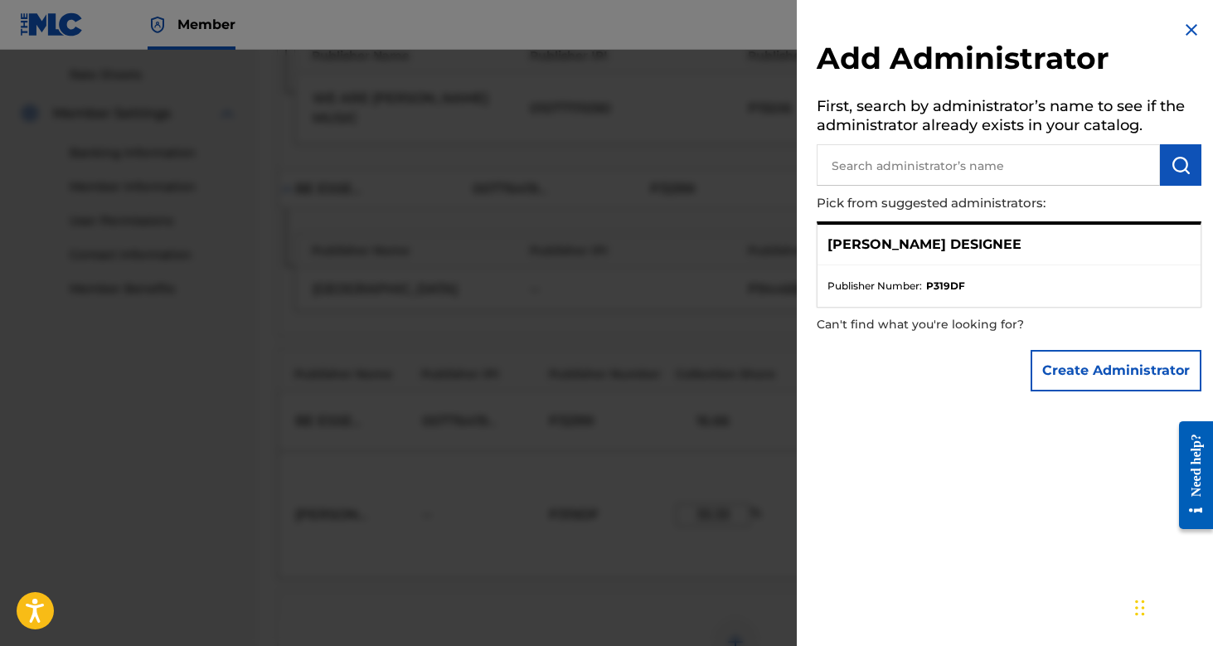
click at [976, 228] on div "ANNA CHILDS DESIGNEE" at bounding box center [1008, 245] width 383 height 41
click at [976, 232] on div "ANNA CHILDS DESIGNEE" at bounding box center [1008, 245] width 383 height 41
click at [976, 244] on p "ANNA CHILDS DESIGNEE" at bounding box center [924, 245] width 194 height 20
click at [1070, 256] on div "ANNA CHILDS DESIGNEE" at bounding box center [1008, 245] width 383 height 41
click at [880, 235] on p "ANNA CHILDS DESIGNEE" at bounding box center [924, 245] width 194 height 20
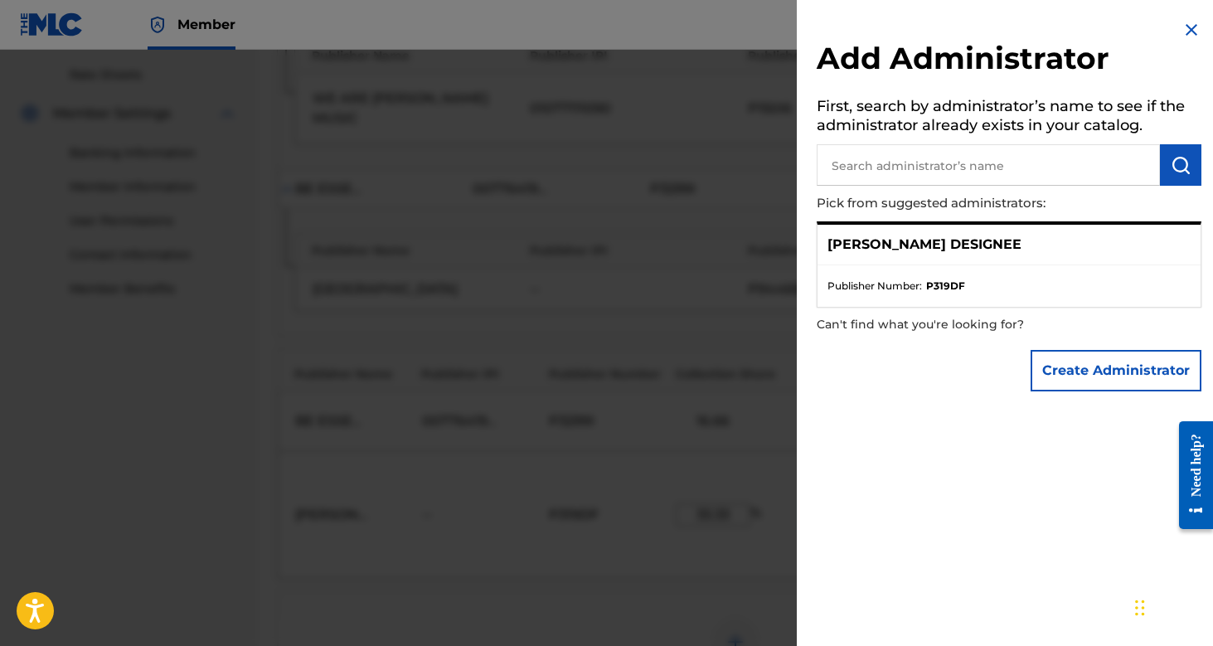
click at [969, 239] on p "ANNA CHILDS DESIGNEE" at bounding box center [924, 245] width 194 height 20
click at [1031, 250] on div "ANNA CHILDS DESIGNEE" at bounding box center [1008, 245] width 383 height 41
click at [1000, 290] on li "Publisher Number : P319DF" at bounding box center [1008, 286] width 363 height 15
click at [930, 285] on strong "P319DF" at bounding box center [945, 286] width 39 height 15
click at [867, 249] on p "ANNA CHILDS DESIGNEE" at bounding box center [924, 245] width 194 height 20
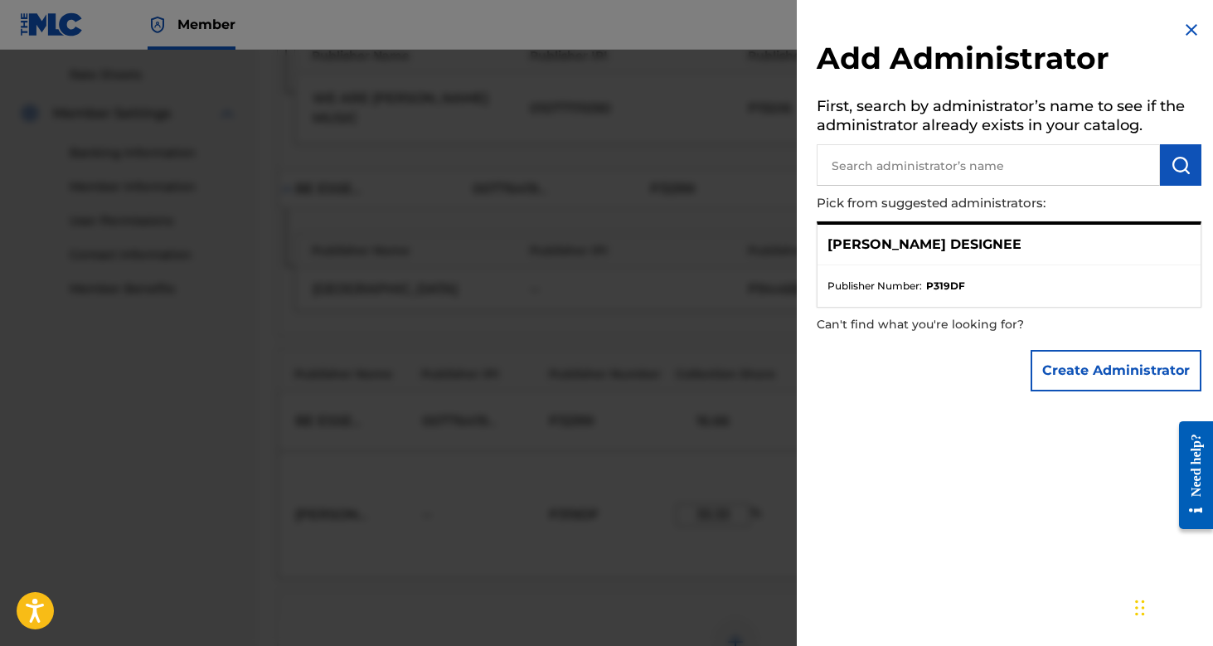
click at [817, 235] on div "ANNA CHILDS DESIGNEE Publisher Number : P319DF" at bounding box center [1009, 264] width 385 height 86
click at [819, 232] on div "ANNA CHILDS DESIGNEE" at bounding box center [1008, 245] width 383 height 41
click at [1050, 251] on div "ANNA CHILDS DESIGNEE" at bounding box center [1008, 245] width 383 height 41
drag, startPoint x: 965, startPoint y: 283, endPoint x: 929, endPoint y: 285, distance: 35.7
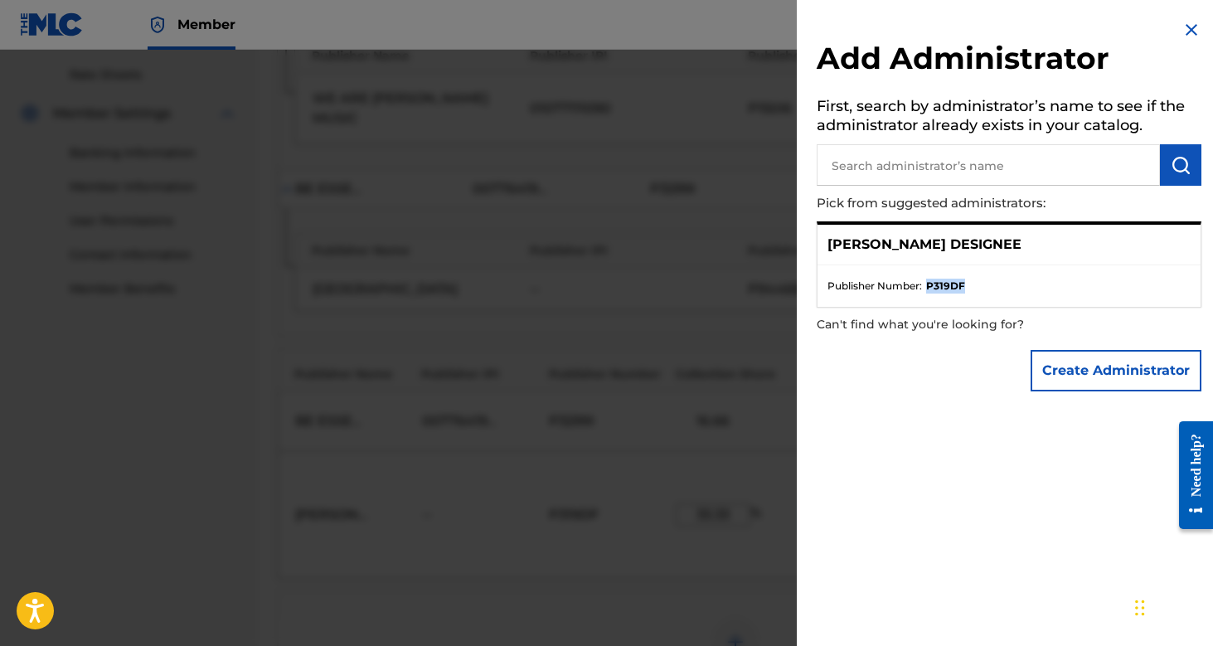
click at [929, 285] on li "Publisher Number : P319DF" at bounding box center [1008, 286] width 363 height 15
copy strong "P319DF"
click at [1189, 27] on img at bounding box center [1191, 30] width 20 height 20
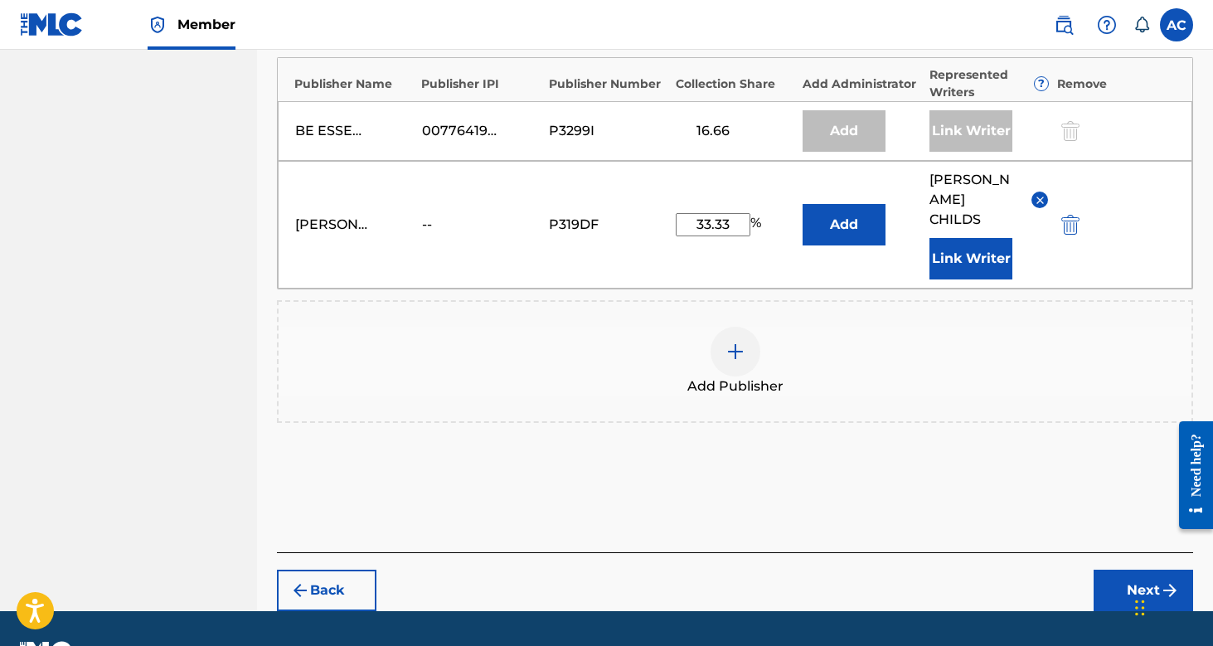
scroll to position [920, 0]
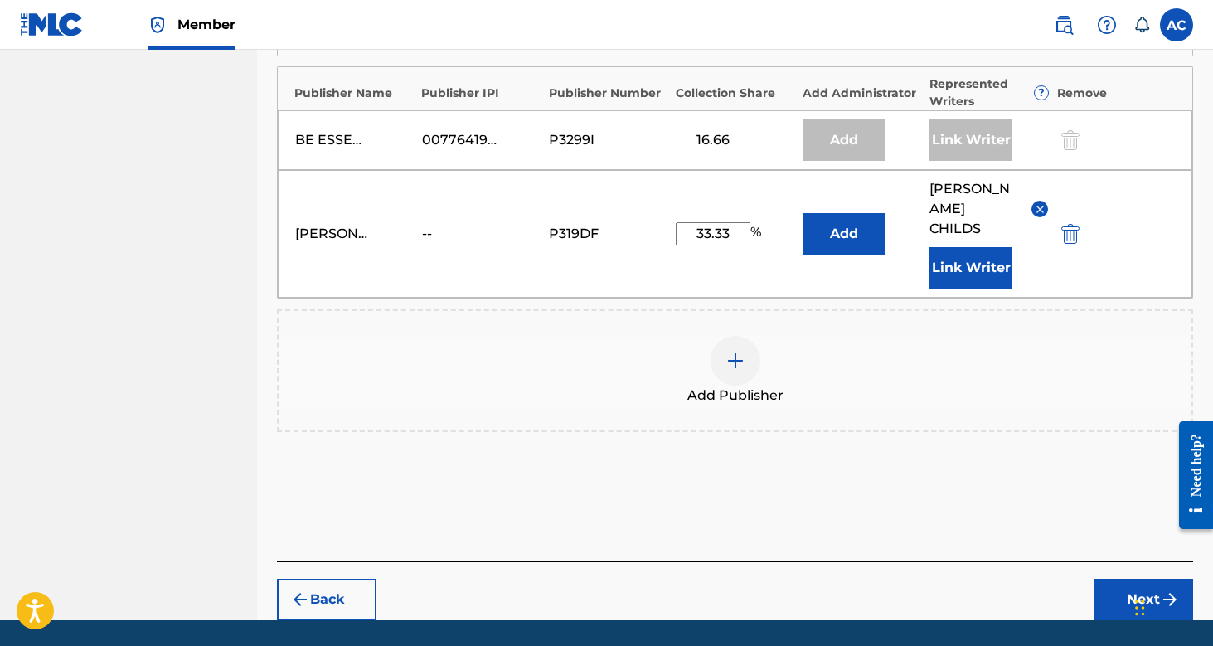
click at [1110, 579] on button "Next" at bounding box center [1142, 599] width 99 height 41
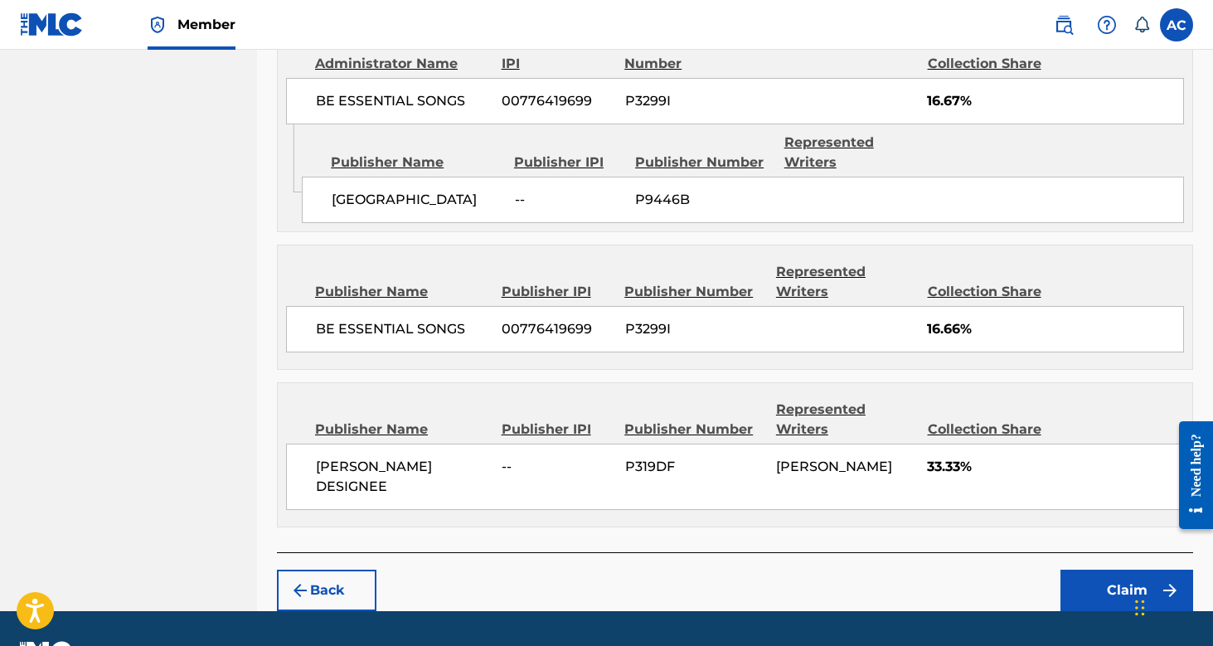
scroll to position [981, 0]
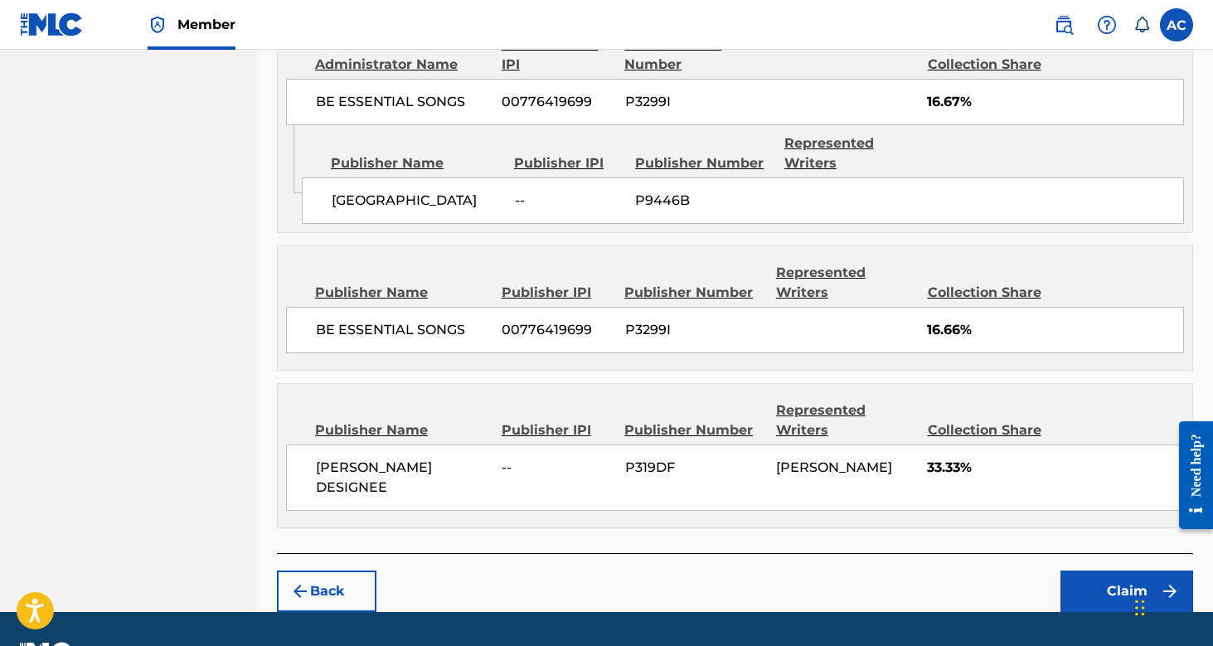
click at [1095, 553] on div "Back Claim" at bounding box center [735, 582] width 916 height 59
click at [1095, 570] on button "Claim" at bounding box center [1126, 590] width 133 height 41
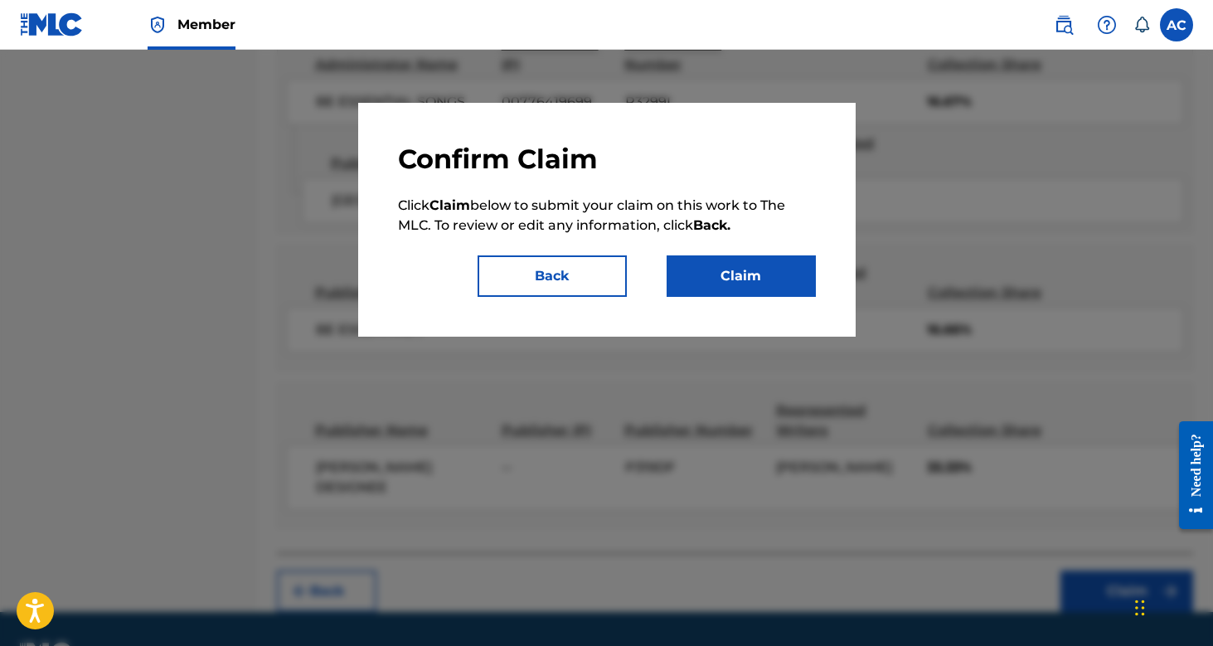
click at [745, 261] on button "Claim" at bounding box center [741, 275] width 149 height 41
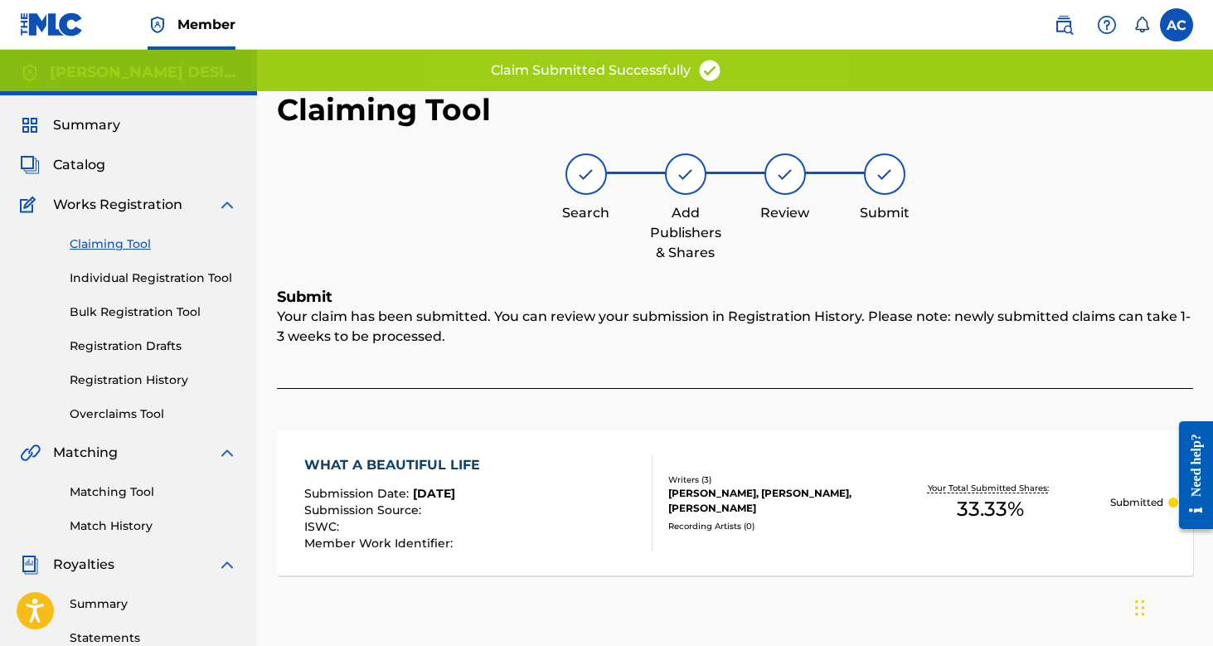
scroll to position [0, 0]
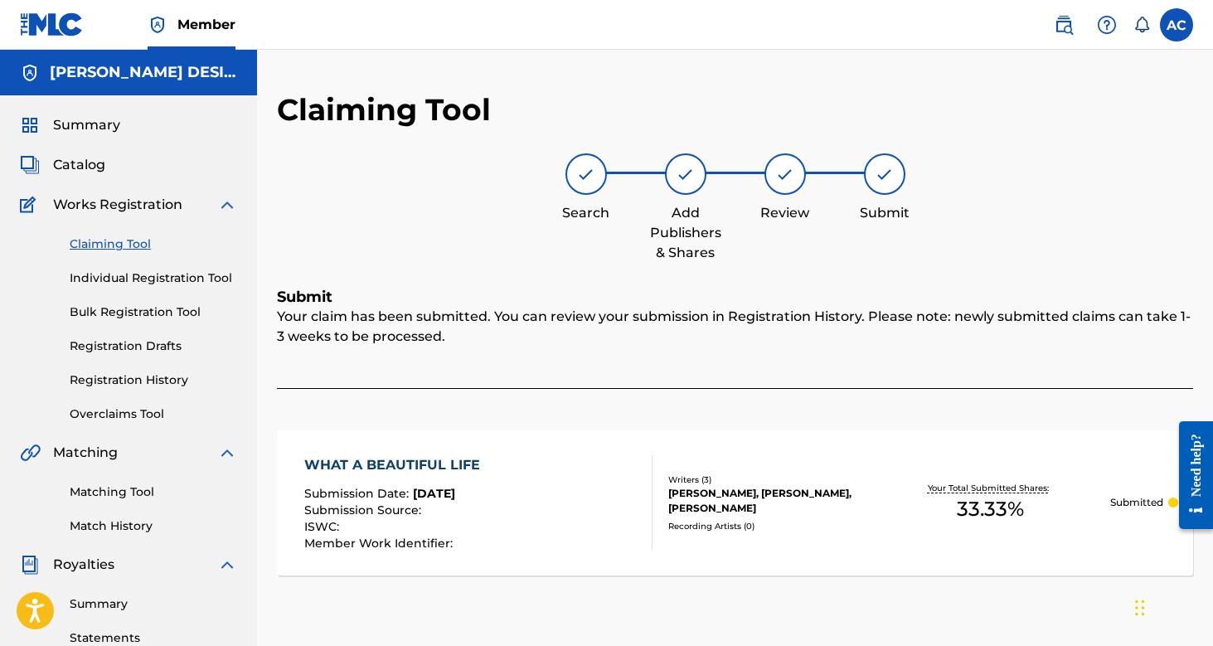
click at [134, 495] on link "Matching Tool" at bounding box center [153, 491] width 167 height 17
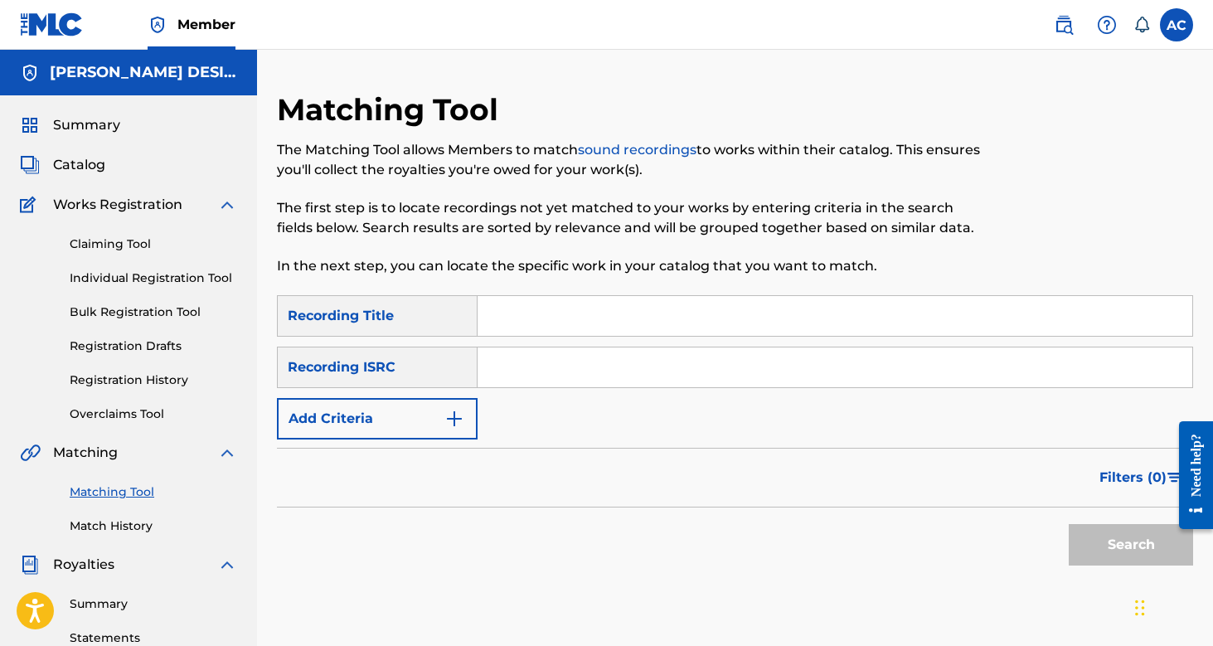
click at [520, 336] on div "Search Form" at bounding box center [835, 315] width 715 height 41
click at [526, 329] on input "Search Form" at bounding box center [835, 316] width 715 height 40
type input "What a beautiful life"
click at [1131, 545] on button "Search" at bounding box center [1131, 544] width 124 height 41
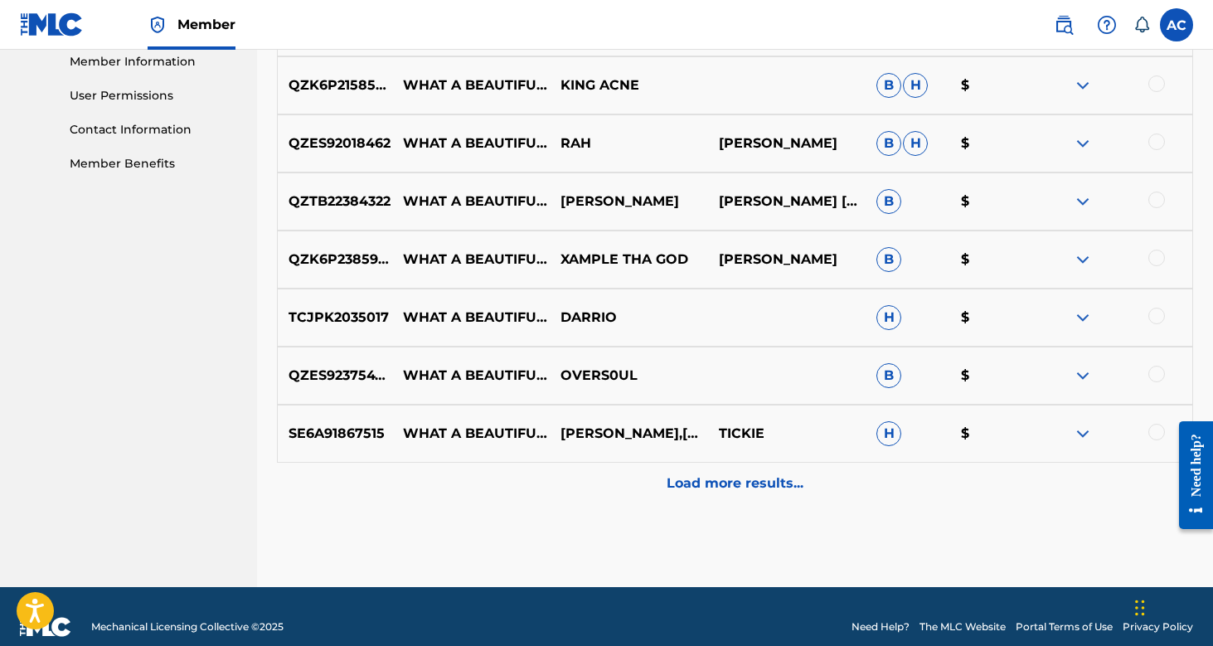
scroll to position [765, 0]
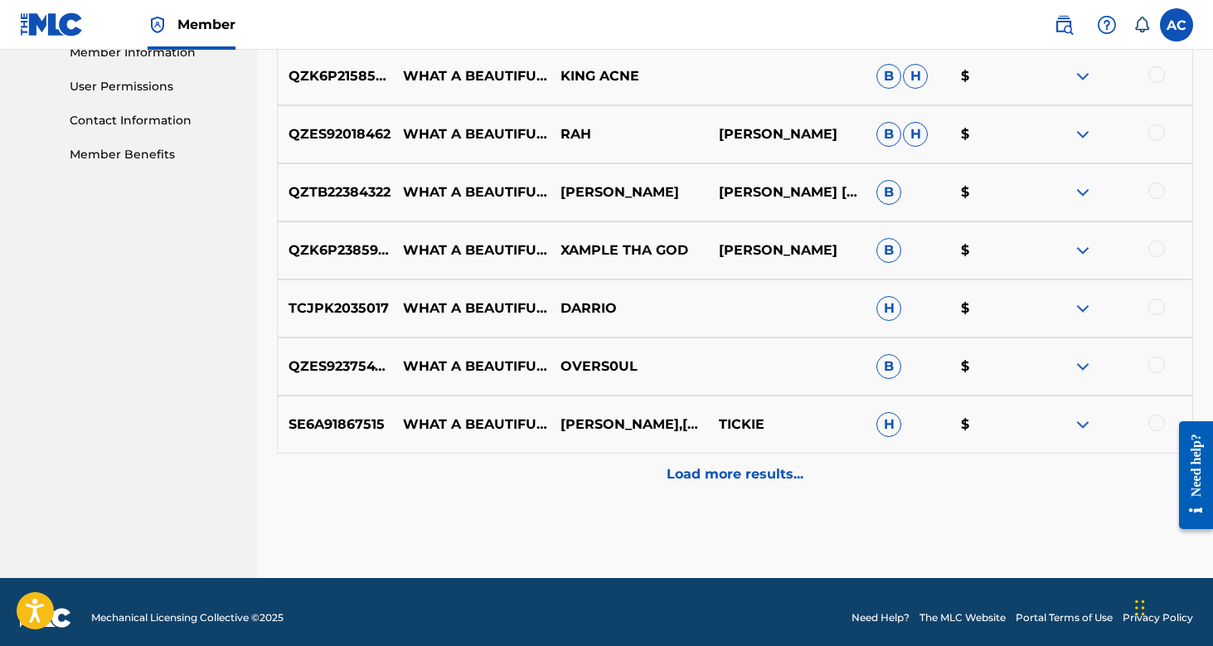
click at [730, 477] on p "Load more results..." at bounding box center [735, 474] width 137 height 20
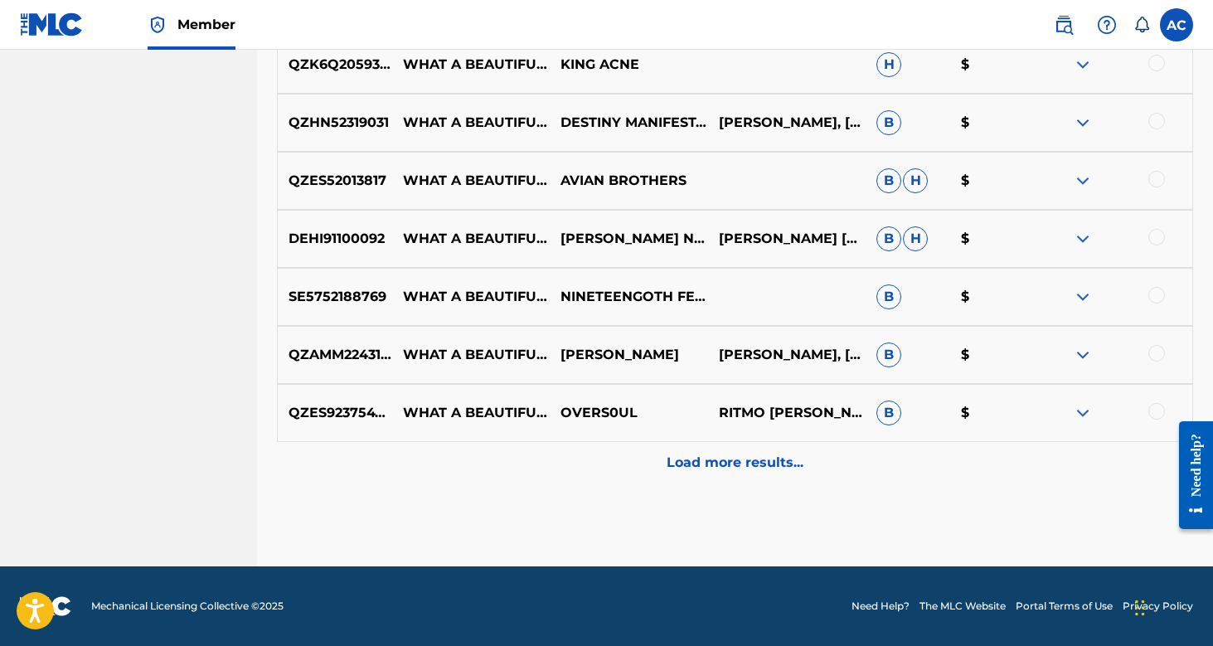
scroll to position [1357, 0]
click at [770, 466] on p "Load more results..." at bounding box center [735, 463] width 137 height 20
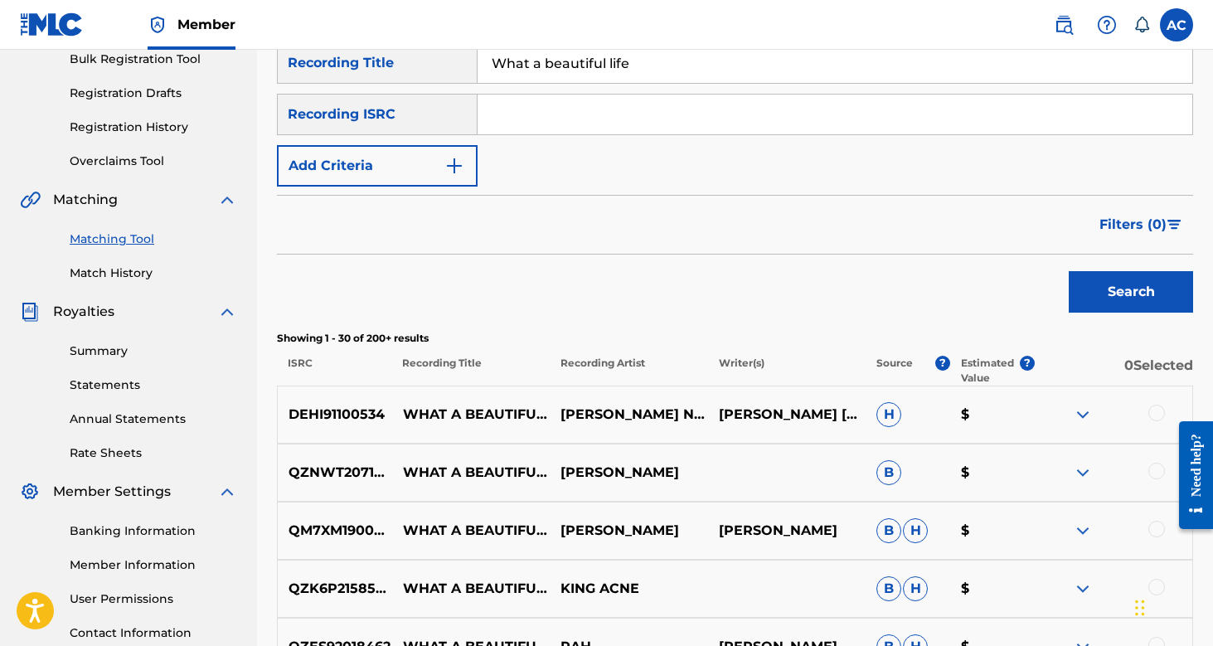
scroll to position [253, 0]
click at [600, 366] on p "Recording Artist" at bounding box center [628, 371] width 158 height 30
click at [1140, 235] on button "Filters ( 0 )" at bounding box center [1141, 224] width 104 height 41
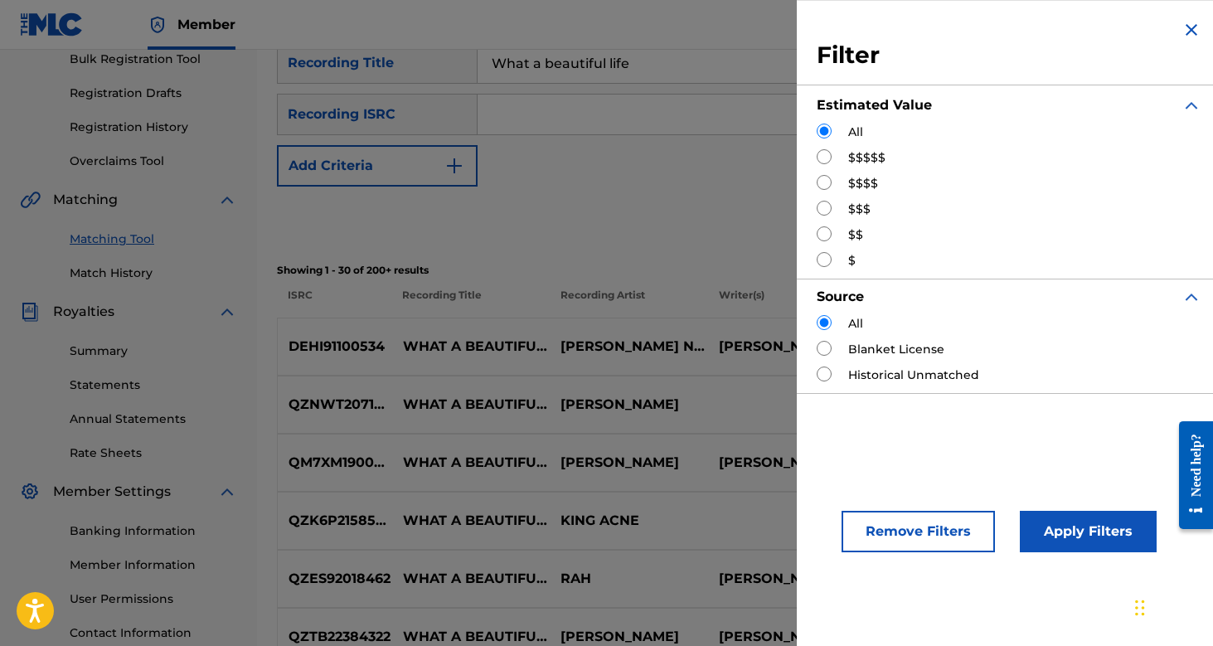
click at [1187, 32] on img "Search Form" at bounding box center [1191, 30] width 20 height 20
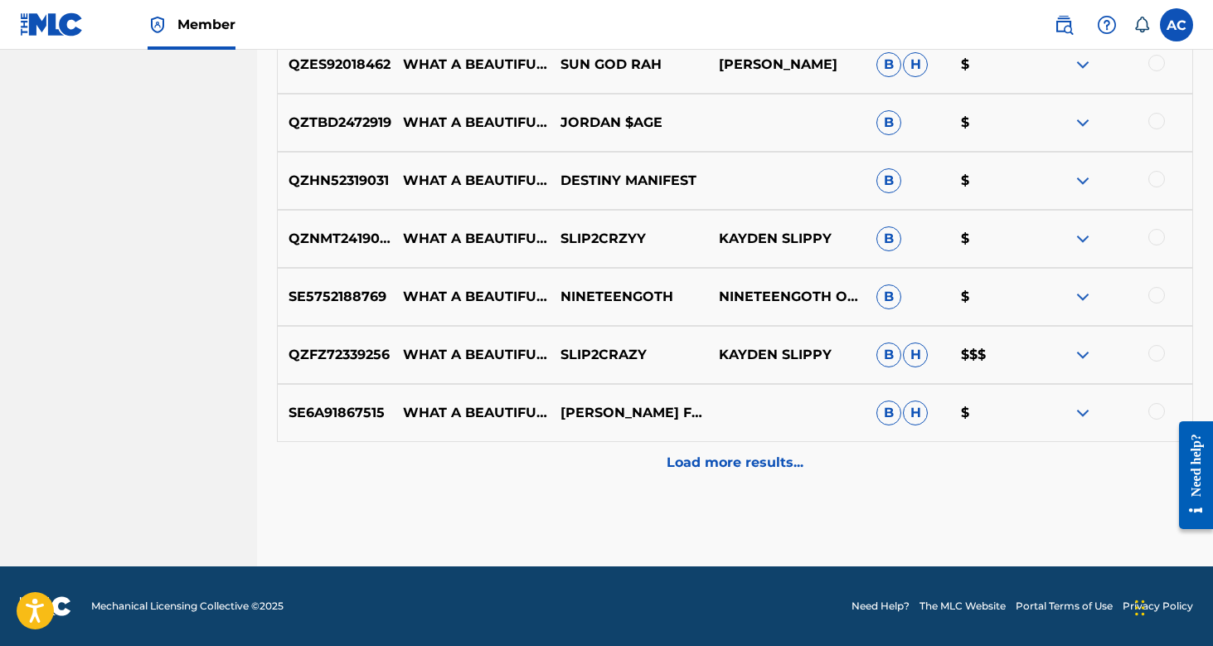
scroll to position [1937, 0]
click at [739, 468] on p "Load more results..." at bounding box center [735, 463] width 137 height 20
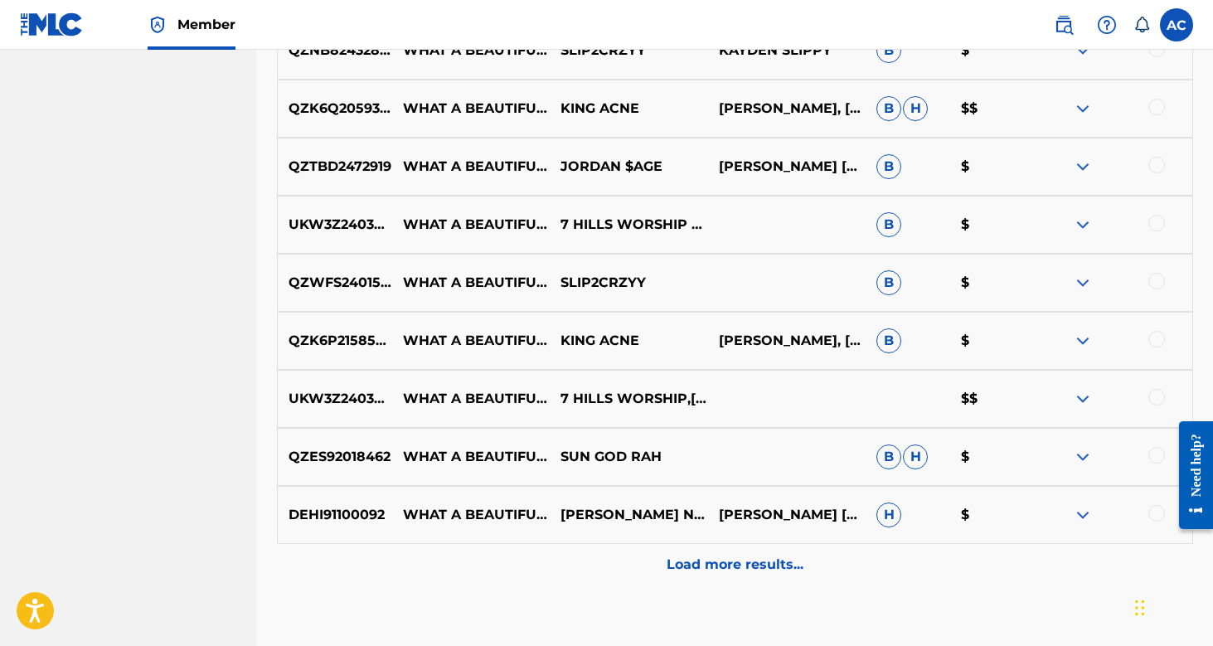
scroll to position [2422, 0]
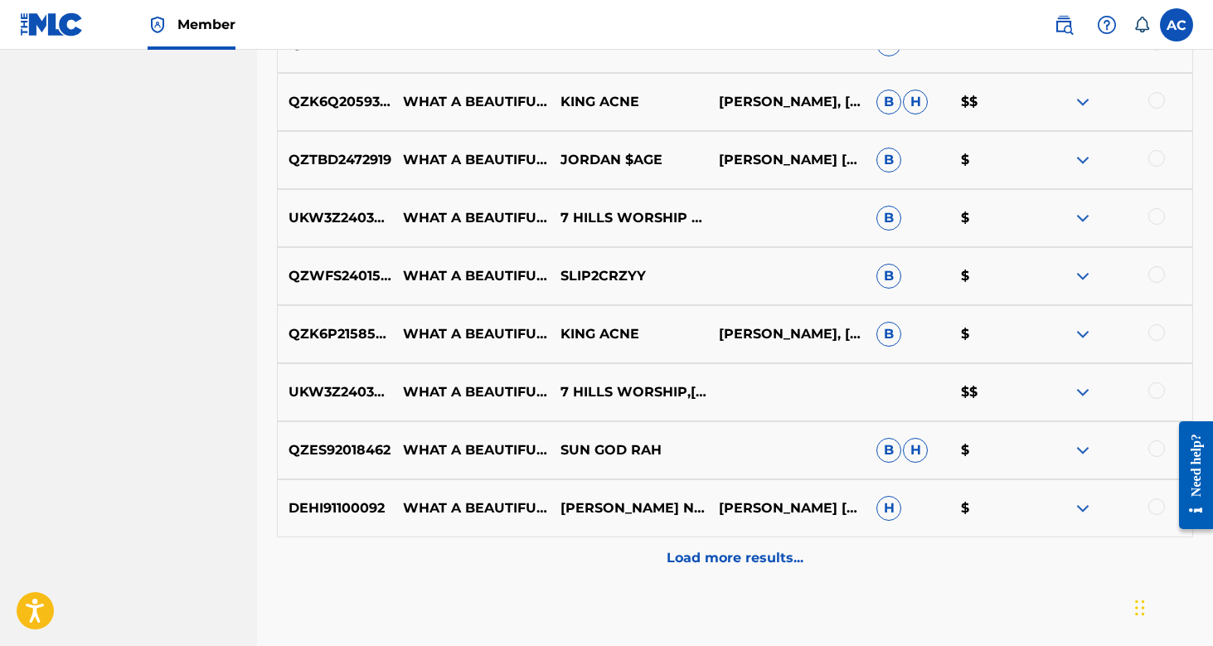
click at [1084, 218] on img at bounding box center [1083, 218] width 20 height 20
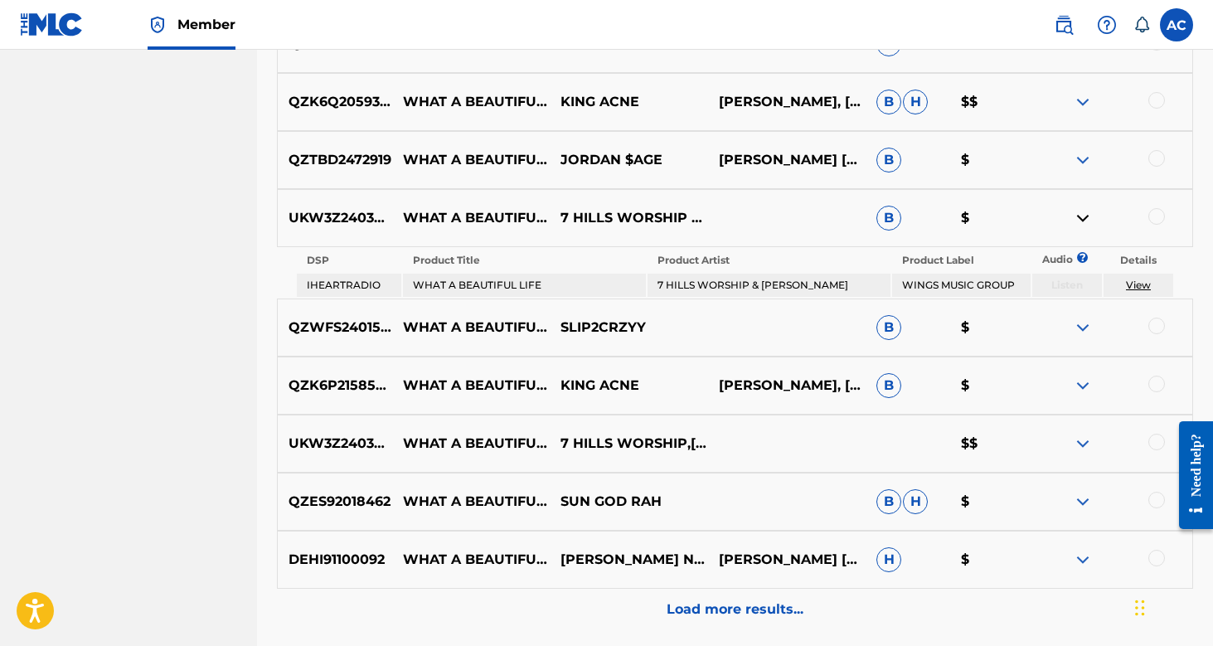
click at [882, 216] on span "B" at bounding box center [888, 218] width 25 height 25
click at [1143, 283] on link "View" at bounding box center [1138, 285] width 25 height 12
drag, startPoint x: 291, startPoint y: 217, endPoint x: 395, endPoint y: 221, distance: 104.5
click at [391, 221] on p "UKW3Z2403276" at bounding box center [335, 218] width 114 height 20
copy p "UKW3Z2403276"
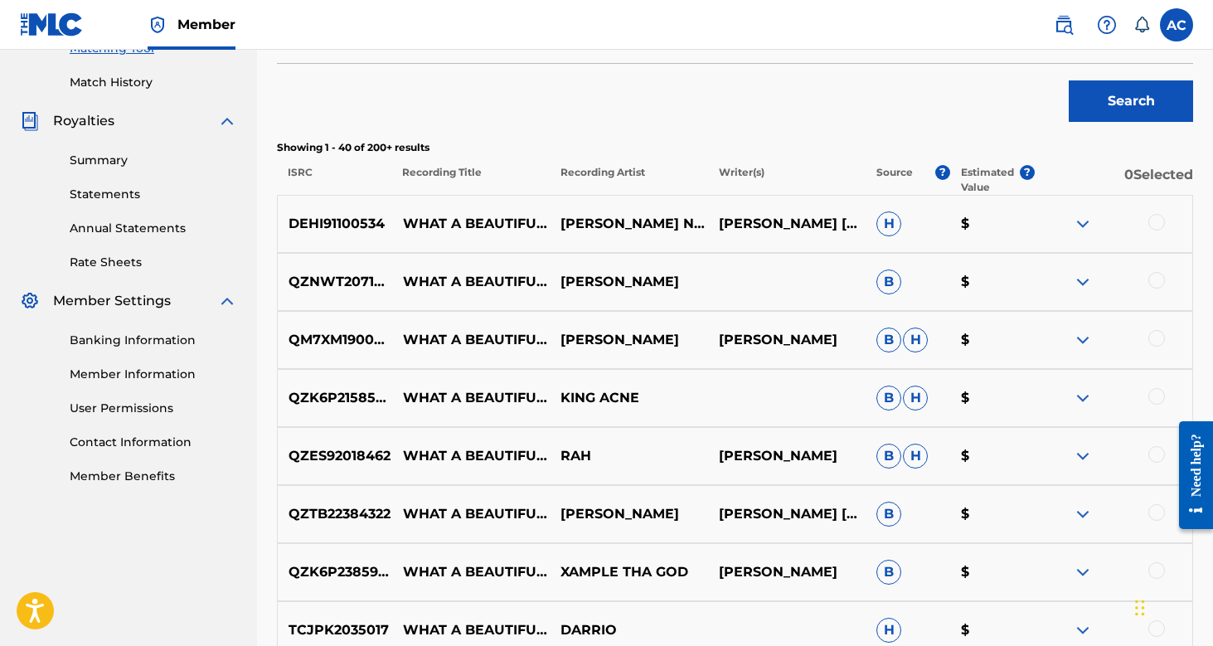
scroll to position [444, 0]
click at [487, 277] on p "WHAT A BEAUTIFUL LIFE" at bounding box center [470, 281] width 158 height 20
click at [1089, 284] on img at bounding box center [1083, 281] width 20 height 20
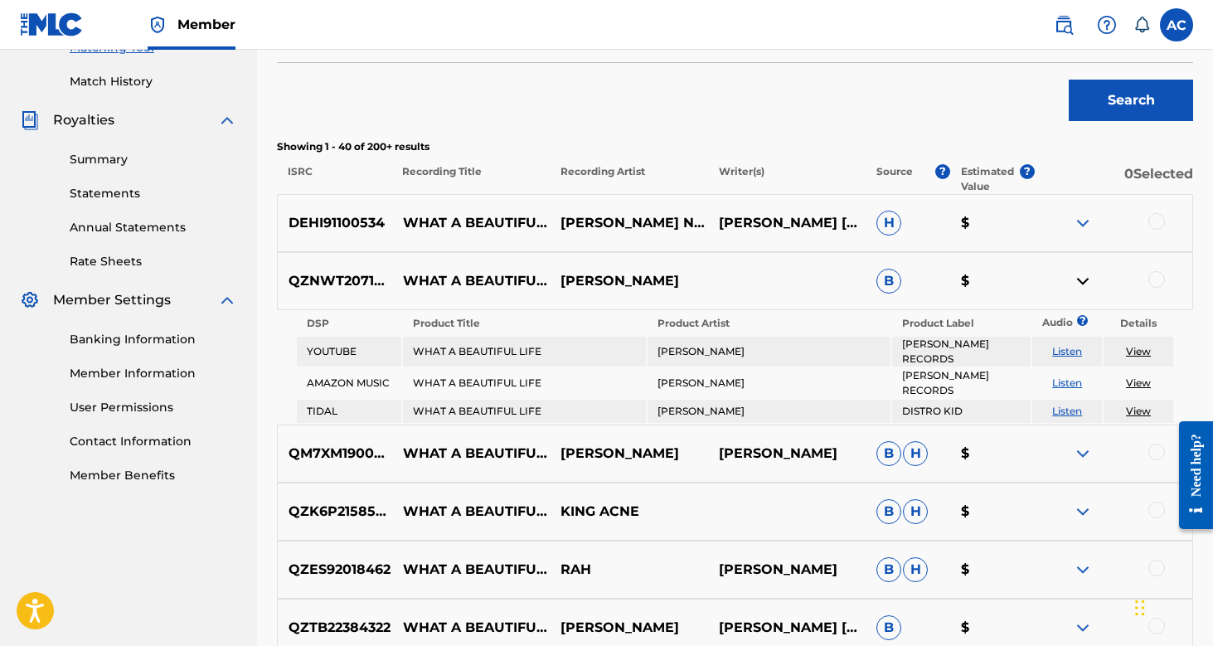
click at [478, 225] on p "WHAT A BEAUTIFUL LIFE" at bounding box center [470, 223] width 158 height 20
click at [1081, 272] on img at bounding box center [1083, 281] width 20 height 20
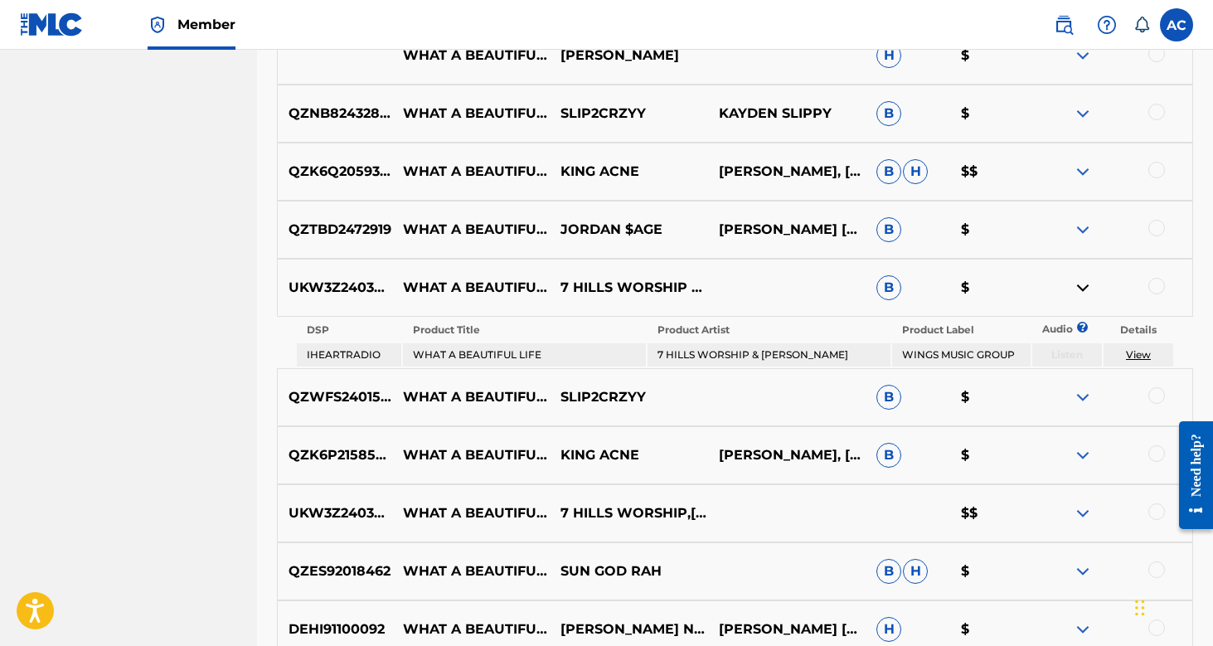
scroll to position [2351, 0]
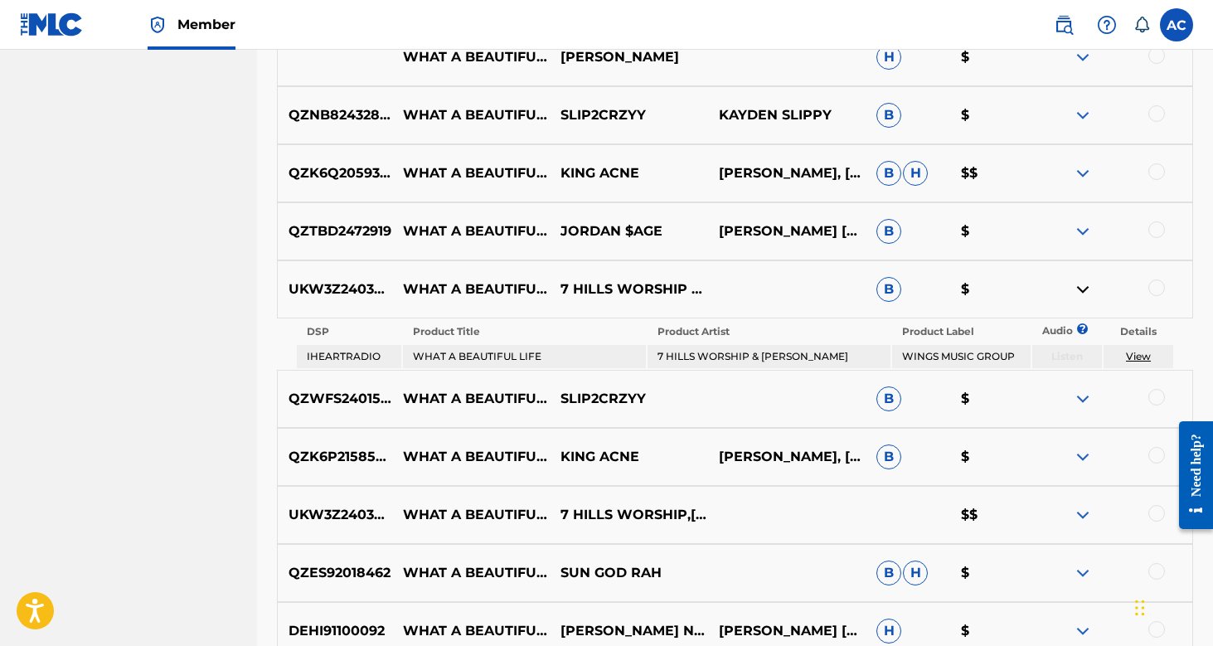
click at [1129, 352] on link "View" at bounding box center [1138, 356] width 25 height 12
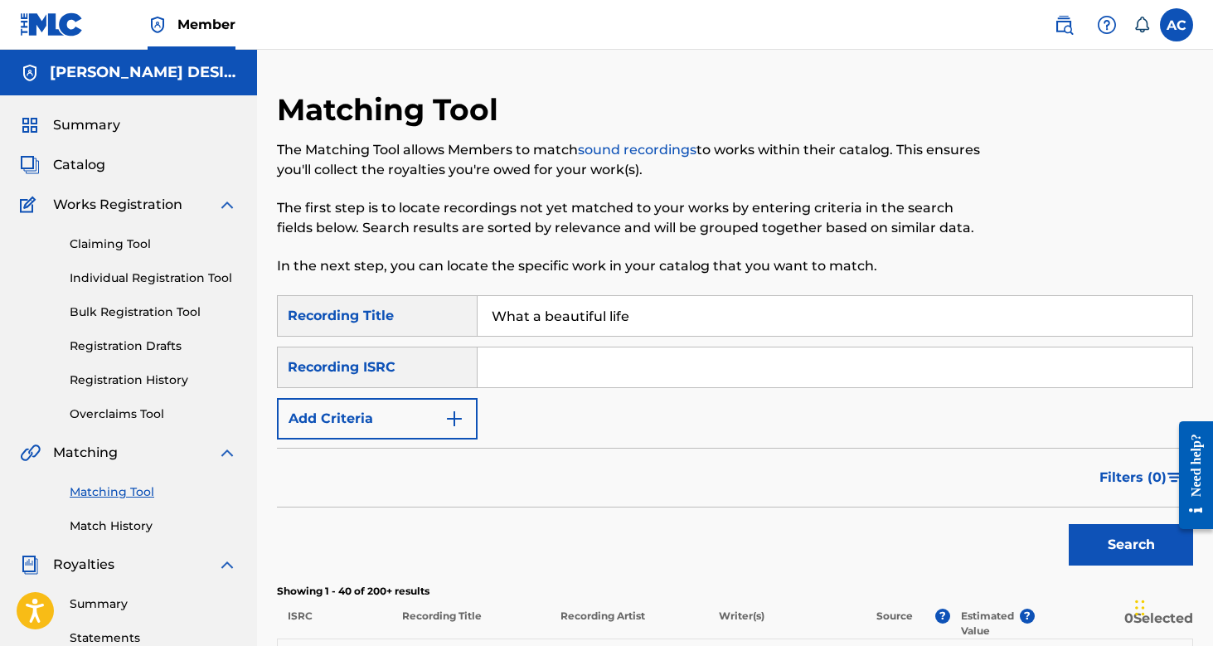
scroll to position [0, 0]
click at [569, 370] on input "Search Form" at bounding box center [835, 367] width 715 height 40
paste input "UKW3Z2403276"
type input "UKW3Z2403276"
click at [1131, 545] on button "Search" at bounding box center [1131, 544] width 124 height 41
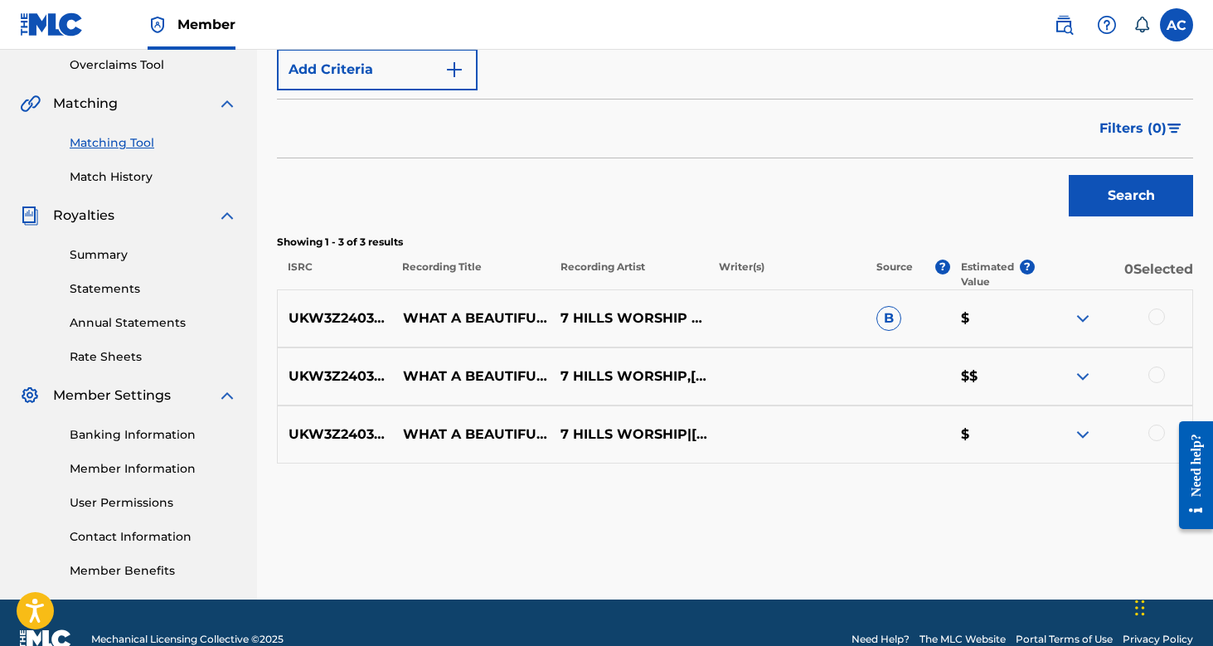
scroll to position [350, 0]
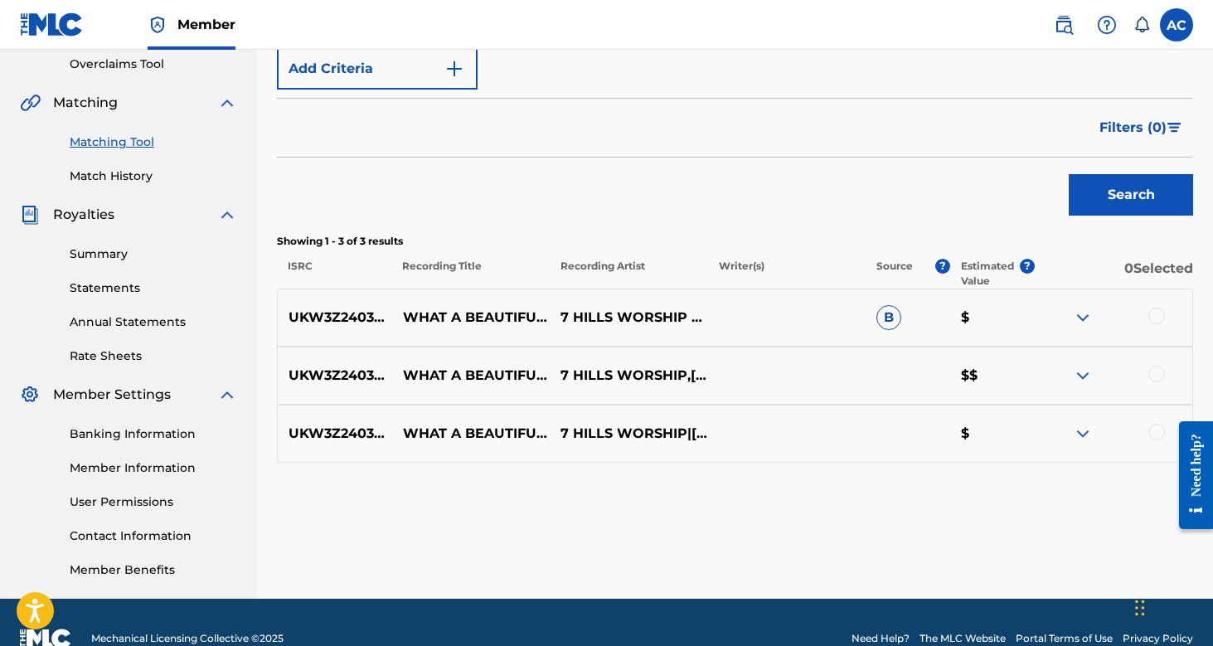
click at [1090, 376] on img at bounding box center [1083, 376] width 20 height 20
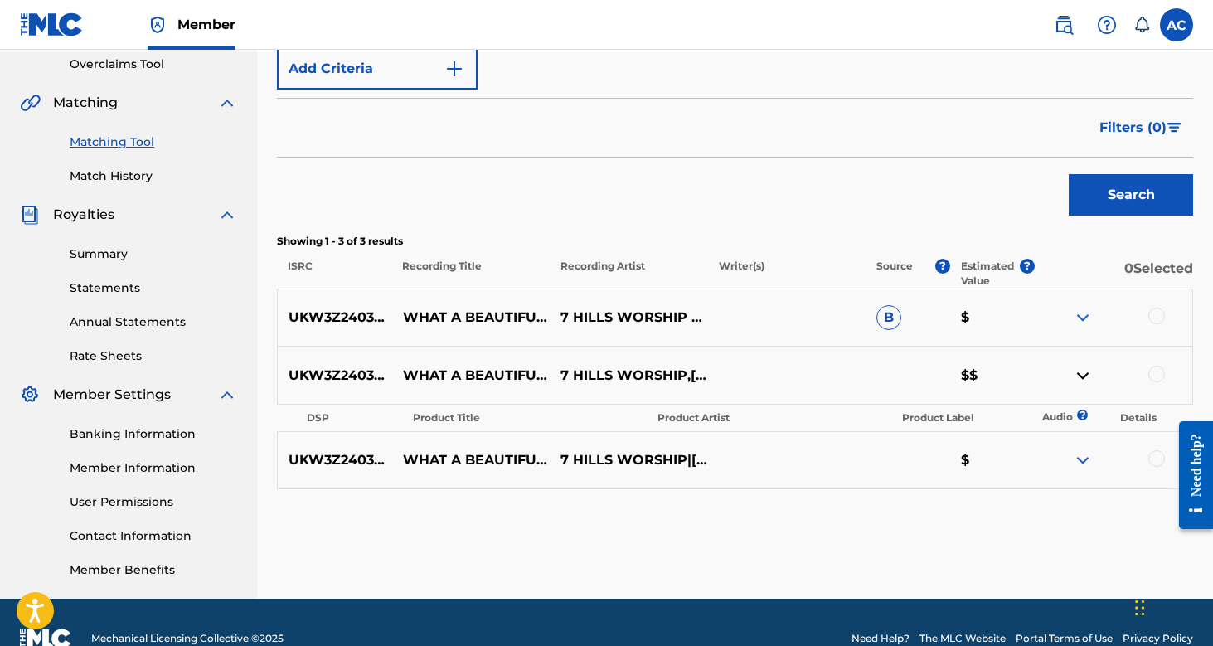
click at [1077, 314] on img at bounding box center [1083, 318] width 20 height 20
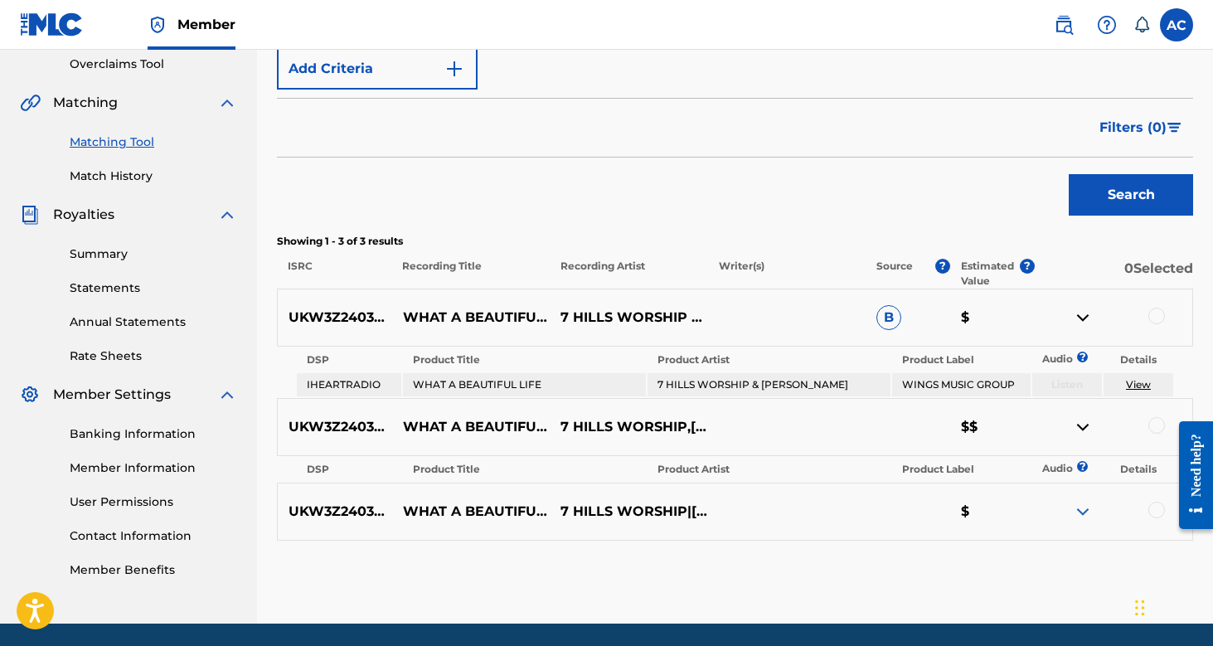
click at [1086, 512] on img at bounding box center [1083, 512] width 20 height 20
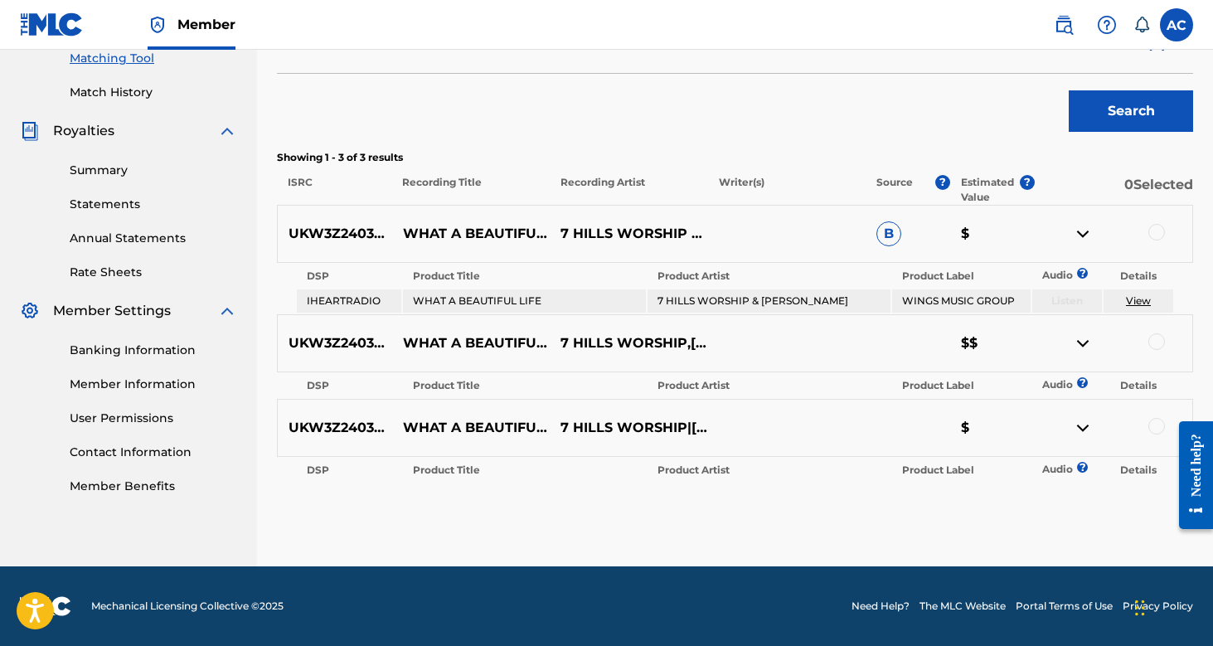
scroll to position [434, 0]
click at [1142, 117] on button "Search" at bounding box center [1131, 110] width 124 height 41
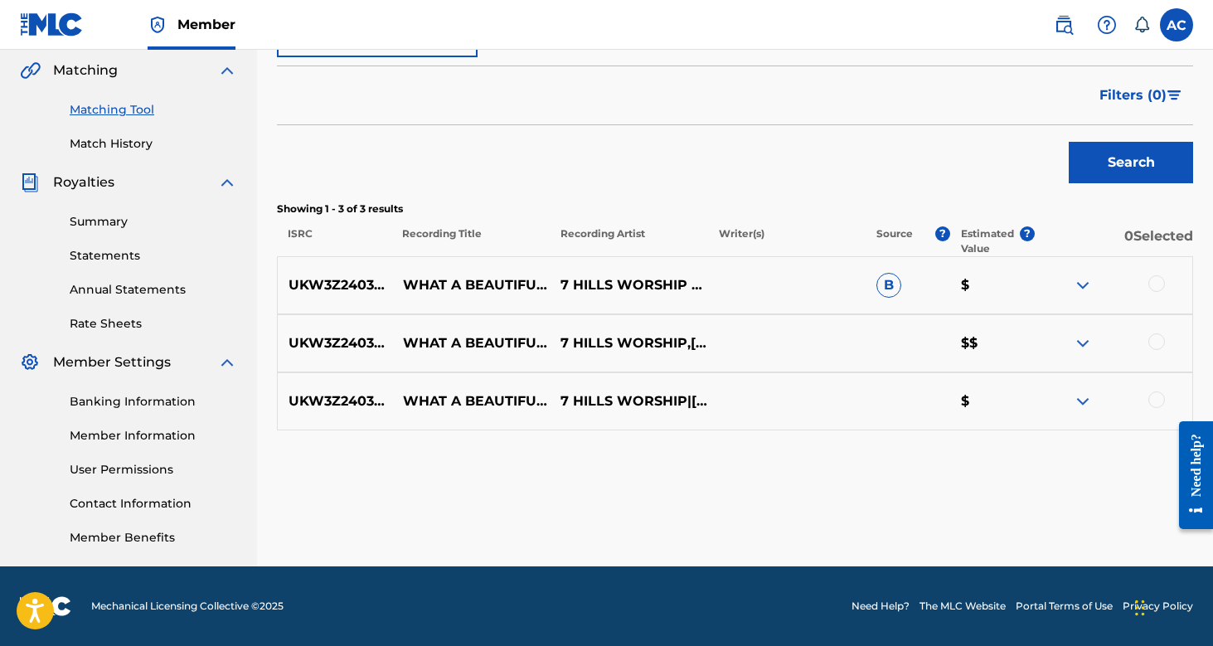
scroll to position [382, 0]
click at [889, 282] on span "B" at bounding box center [888, 285] width 25 height 25
click at [1081, 337] on img at bounding box center [1083, 343] width 20 height 20
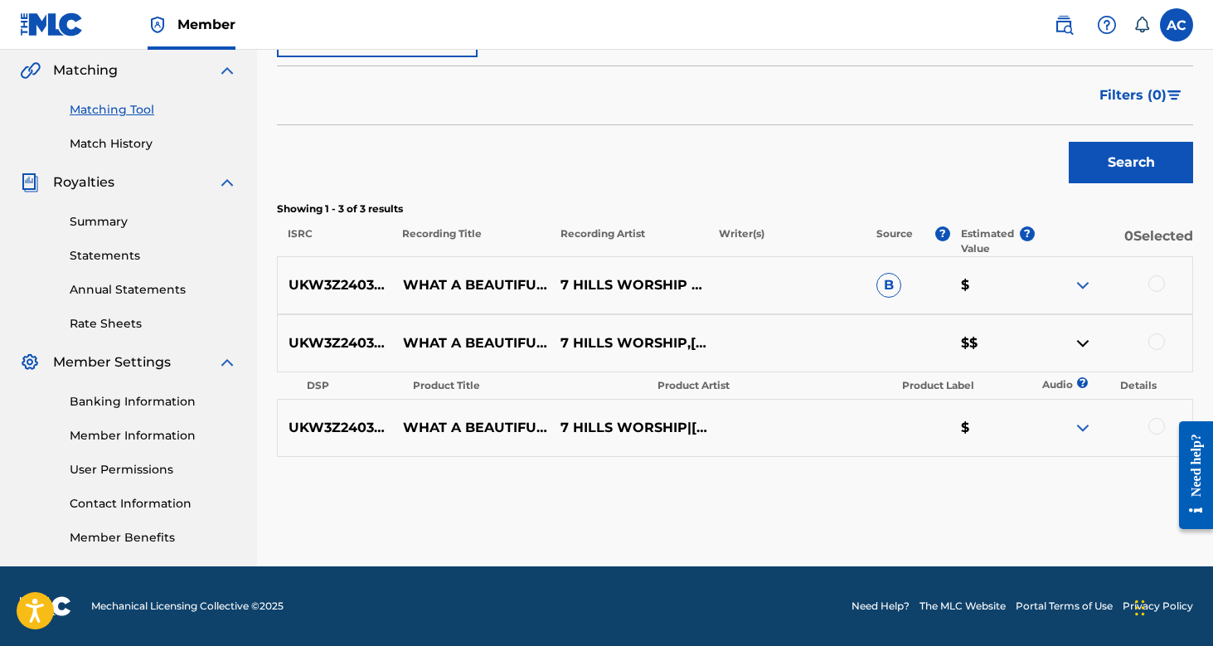
click at [1086, 338] on img at bounding box center [1083, 343] width 20 height 20
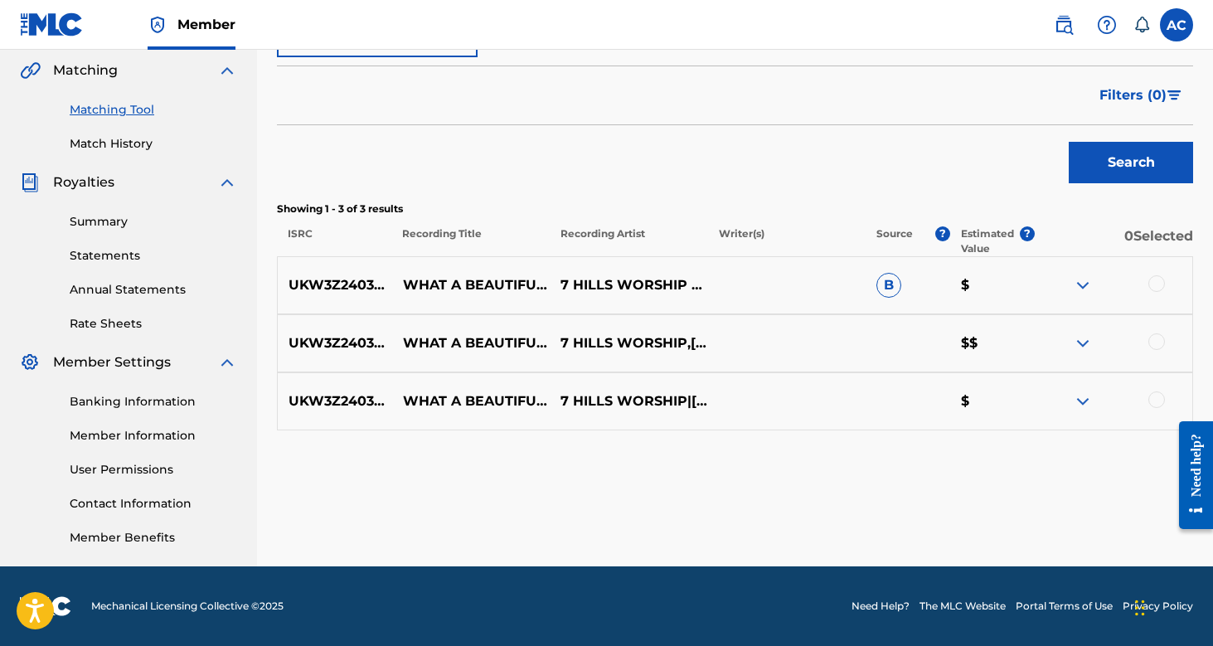
click at [1157, 282] on div at bounding box center [1156, 283] width 17 height 17
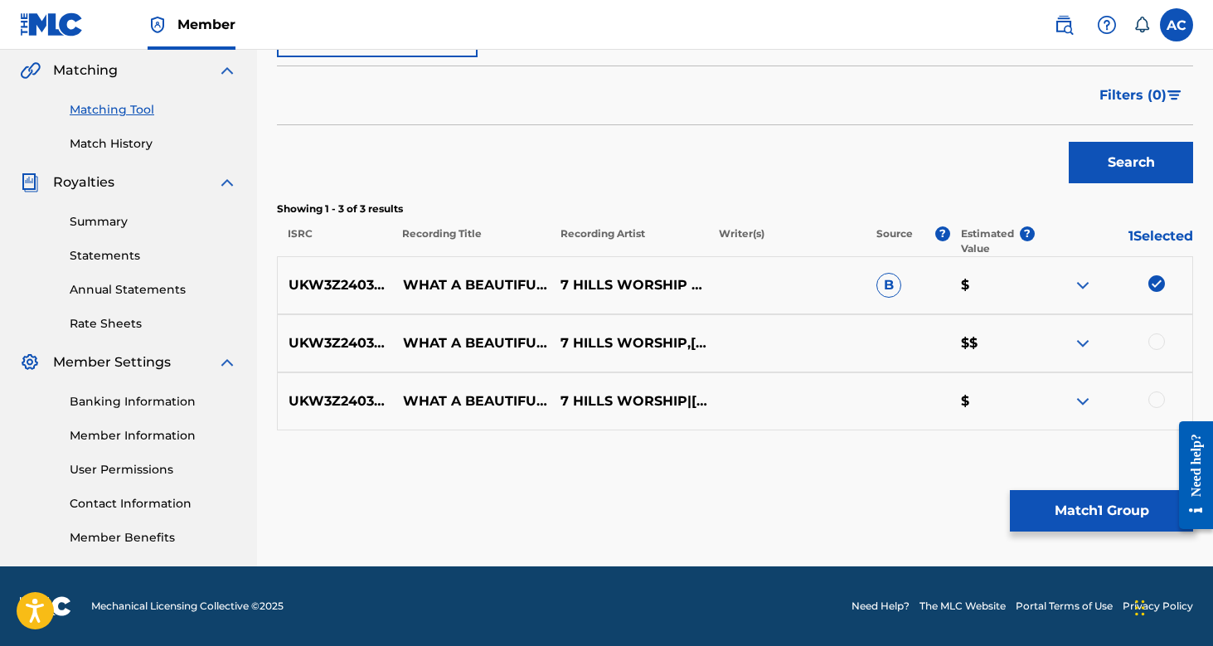
click at [1160, 347] on div at bounding box center [1156, 341] width 17 height 17
click at [1152, 398] on div at bounding box center [1156, 399] width 17 height 17
click at [1096, 512] on button "Match 3 Groups" at bounding box center [1101, 510] width 183 height 41
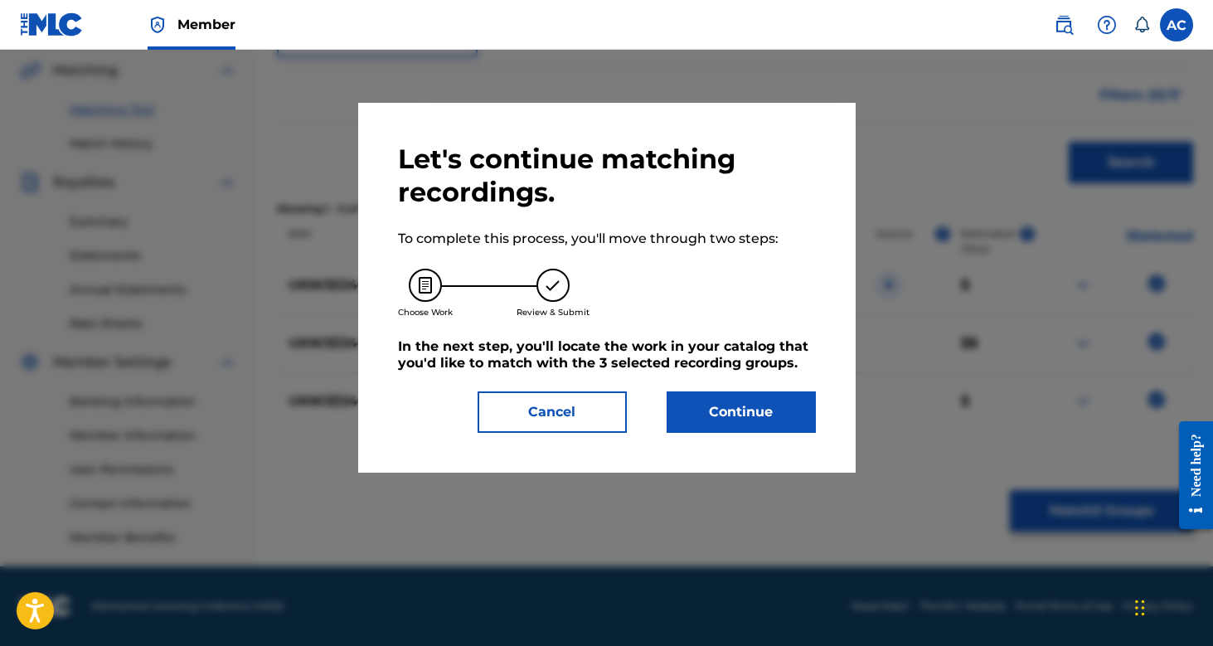
click at [762, 407] on button "Continue" at bounding box center [741, 411] width 149 height 41
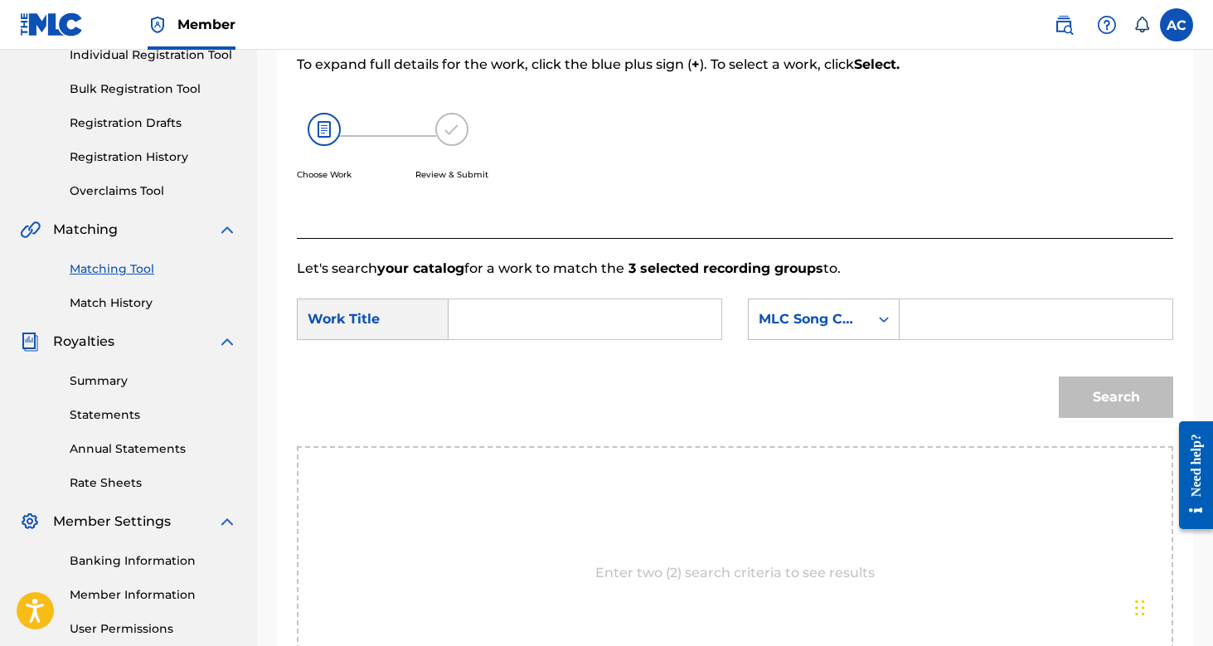
scroll to position [236, 0]
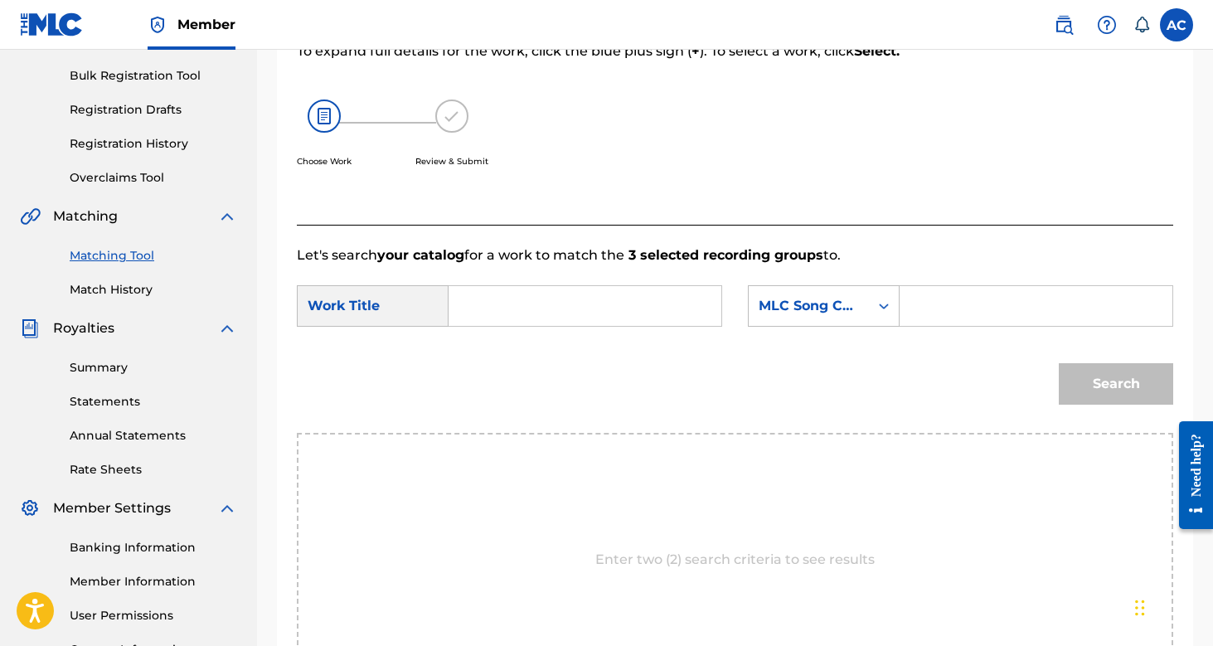
click at [599, 299] on input "Search Form" at bounding box center [585, 306] width 245 height 40
type input "what a beautiful life"
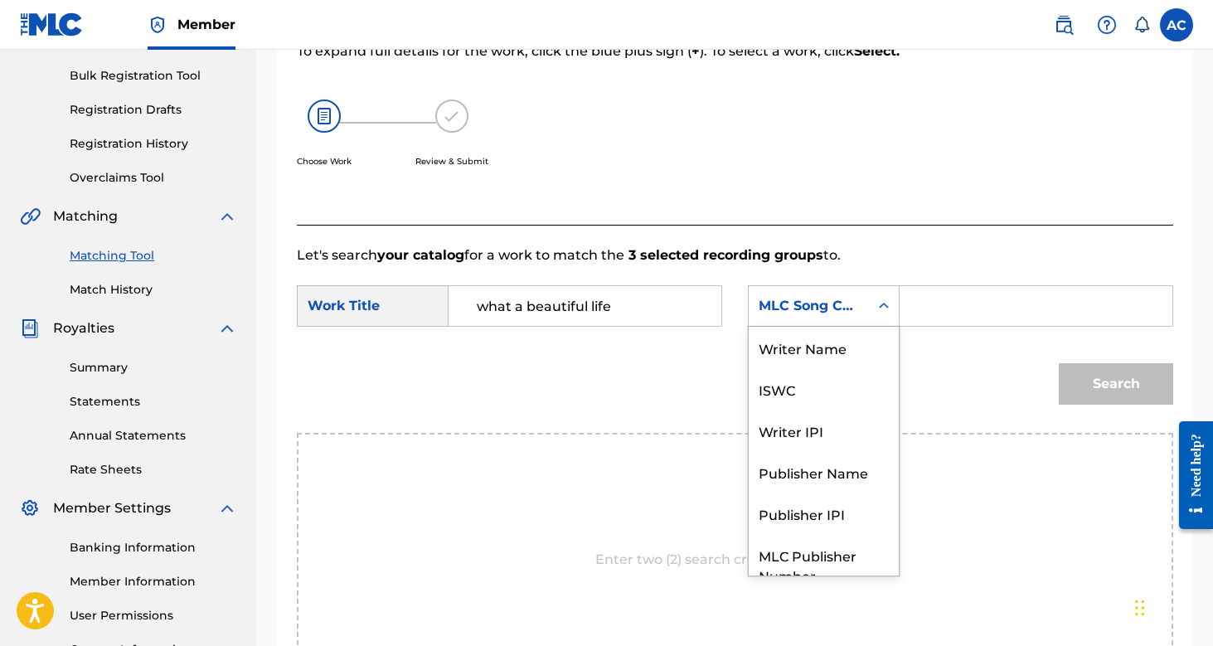
click at [875, 307] on div "Search Form" at bounding box center [884, 306] width 30 height 30
click at [857, 332] on div "Writer Name" at bounding box center [824, 347] width 150 height 41
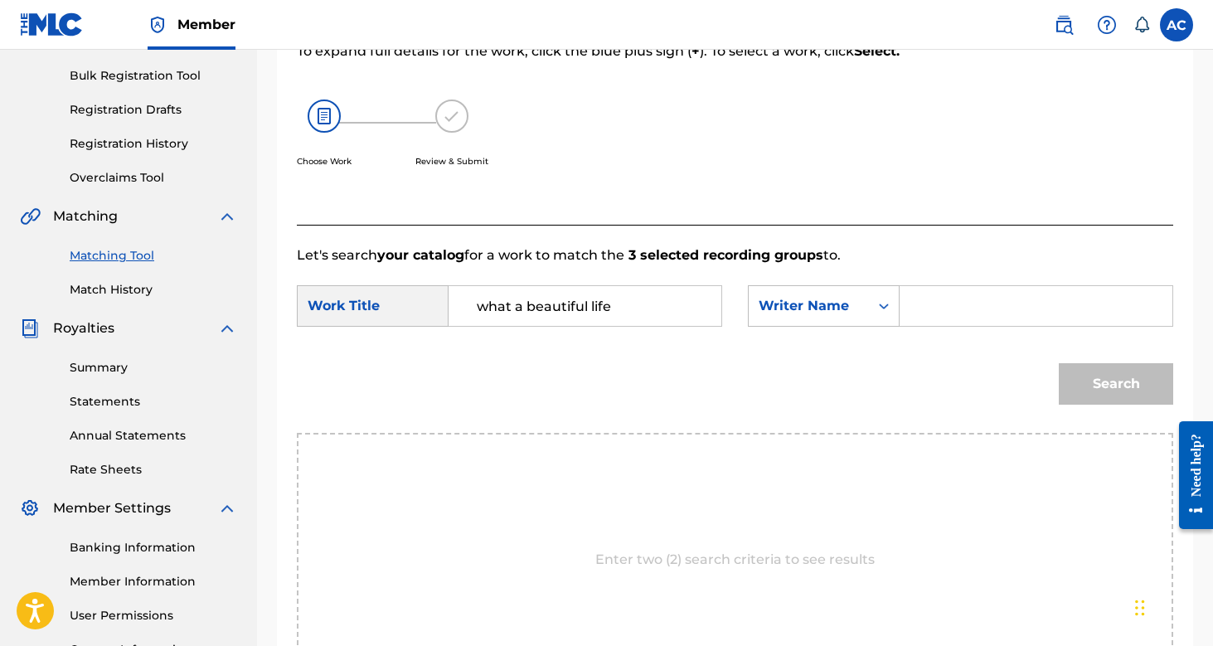
click at [985, 326] on div "Search Form" at bounding box center [1036, 305] width 274 height 41
click at [985, 304] on input "Search Form" at bounding box center [1036, 306] width 245 height 40
type input "Anna Childs"
click at [1119, 389] on button "Search" at bounding box center [1116, 383] width 114 height 41
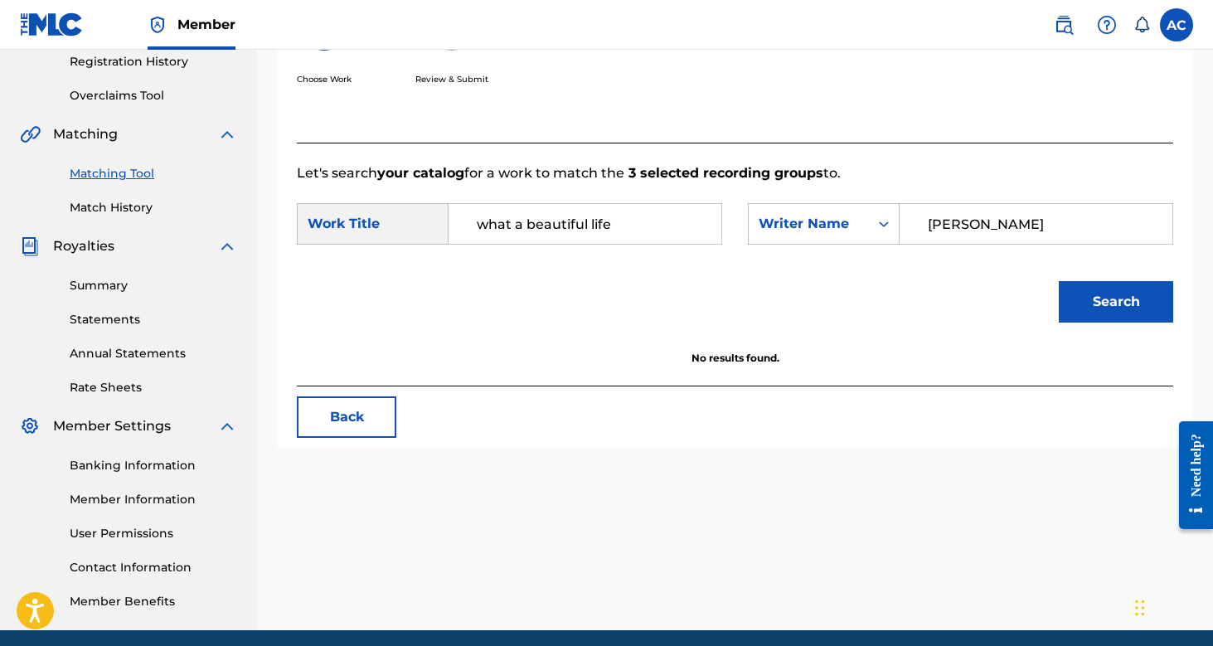
scroll to position [322, 0]
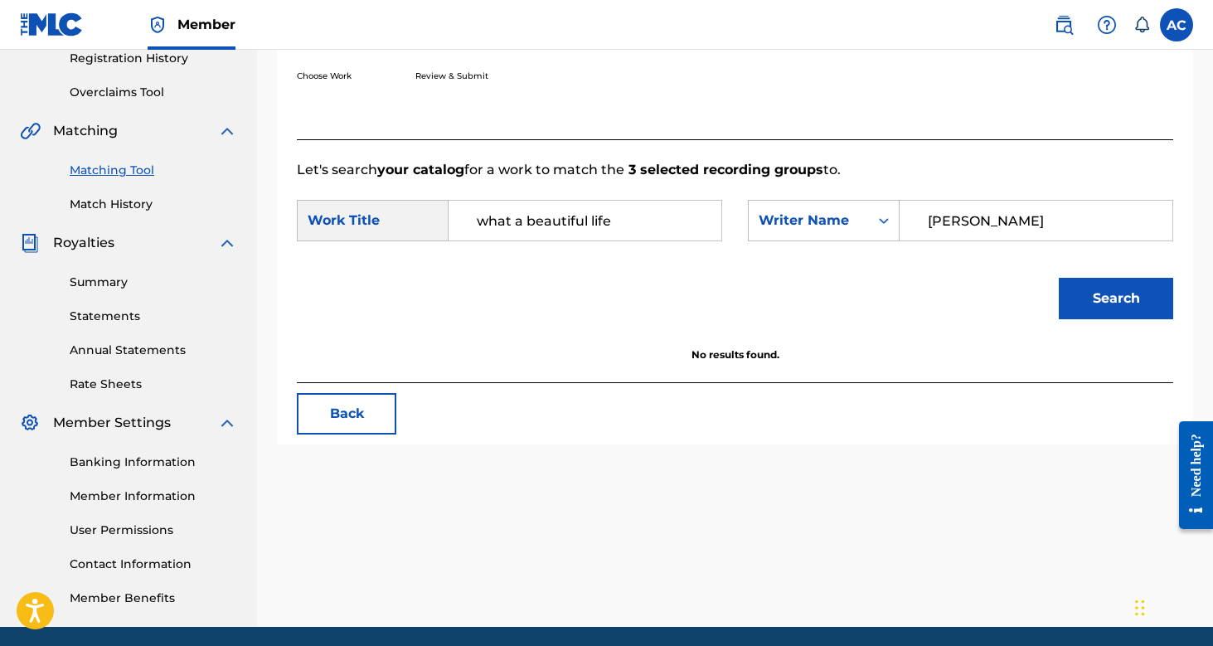
click at [630, 230] on input "what a beautiful life" at bounding box center [585, 221] width 245 height 40
type input "What A Beautiful Life"
click at [1105, 271] on div "Search" at bounding box center [1111, 294] width 123 height 66
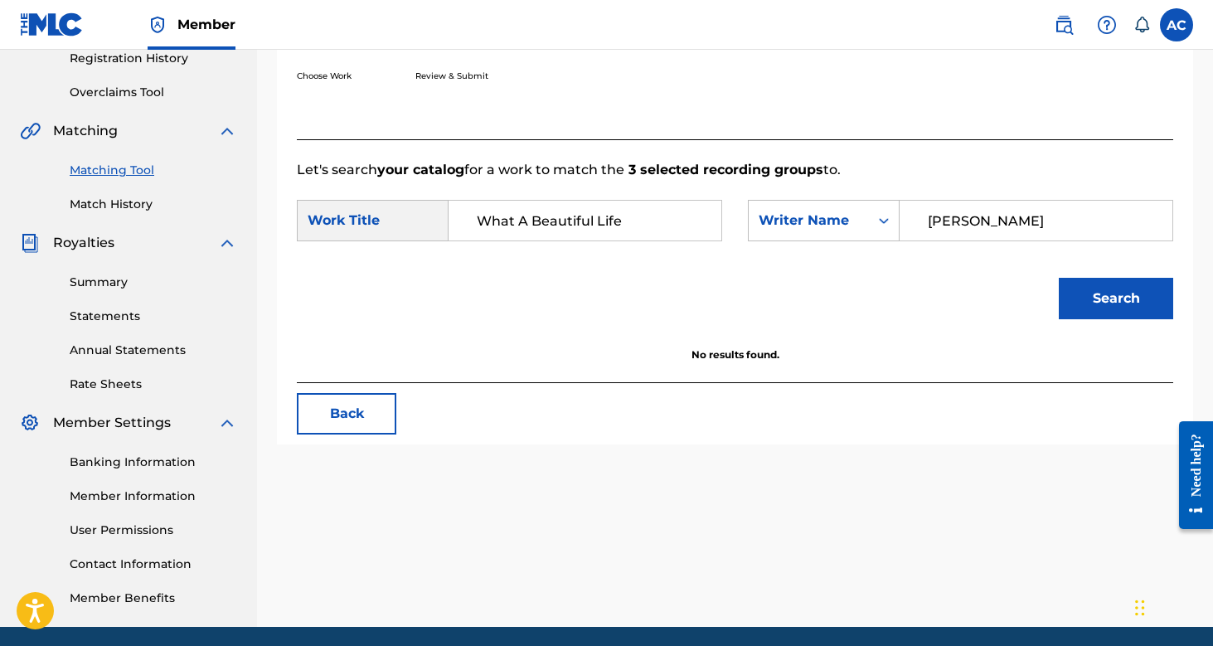
click at [1108, 289] on button "Search" at bounding box center [1116, 298] width 114 height 41
click at [970, 225] on input "Anna Childs" at bounding box center [1036, 221] width 245 height 40
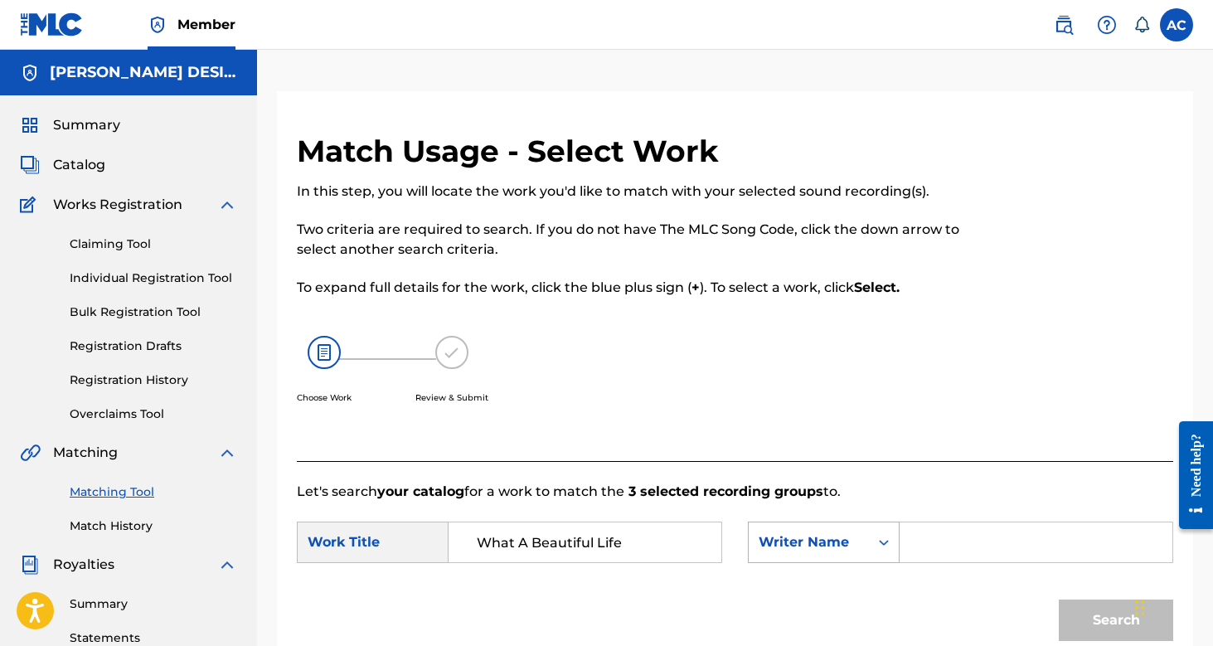
scroll to position [0, 0]
click at [124, 246] on link "Claiming Tool" at bounding box center [153, 243] width 167 height 17
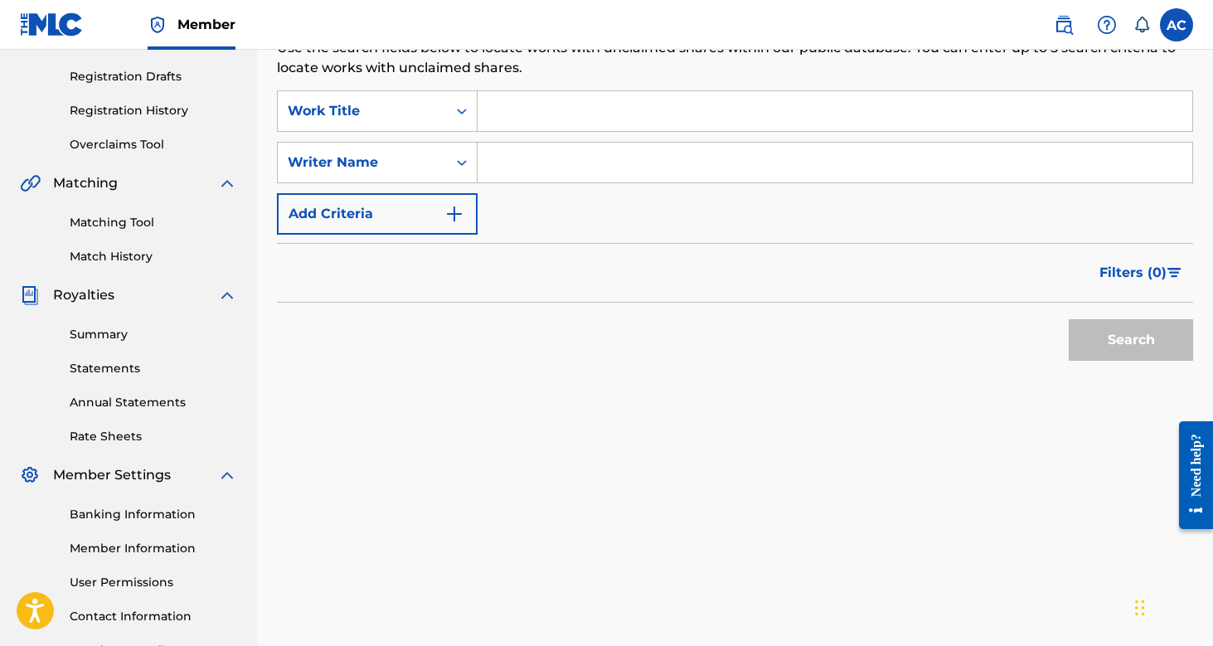
scroll to position [268, 0]
drag, startPoint x: 131, startPoint y: 264, endPoint x: 135, endPoint y: 302, distance: 37.5
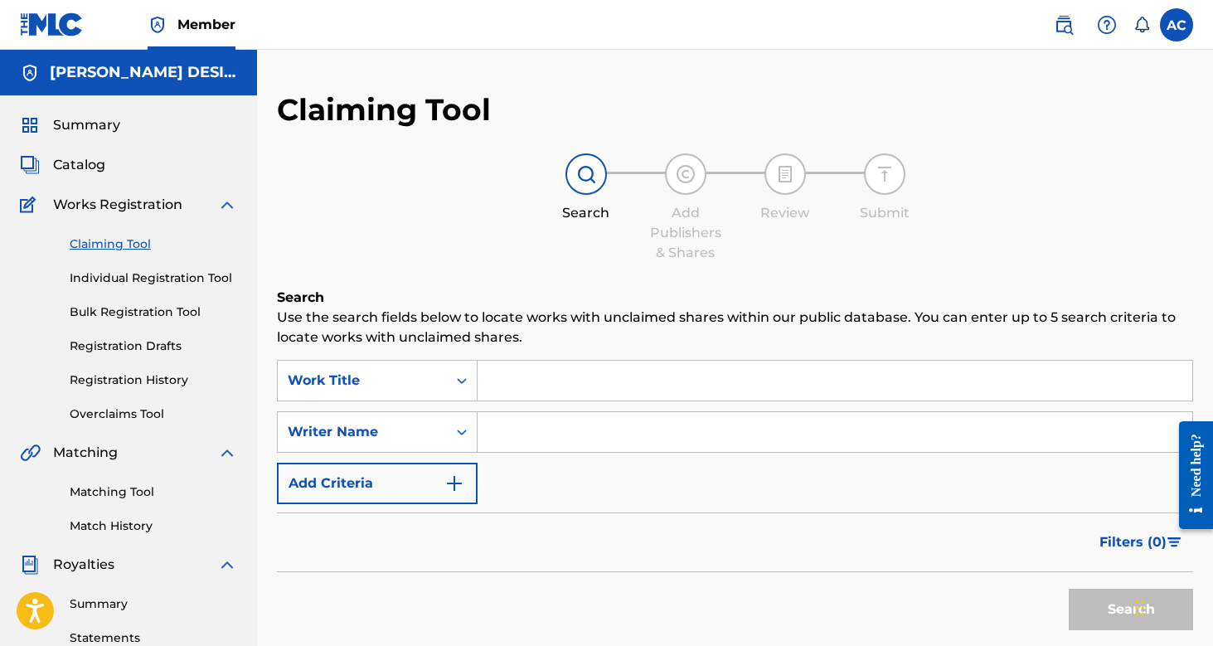
scroll to position [0, 0]
click at [99, 170] on span "Catalog" at bounding box center [79, 165] width 52 height 20
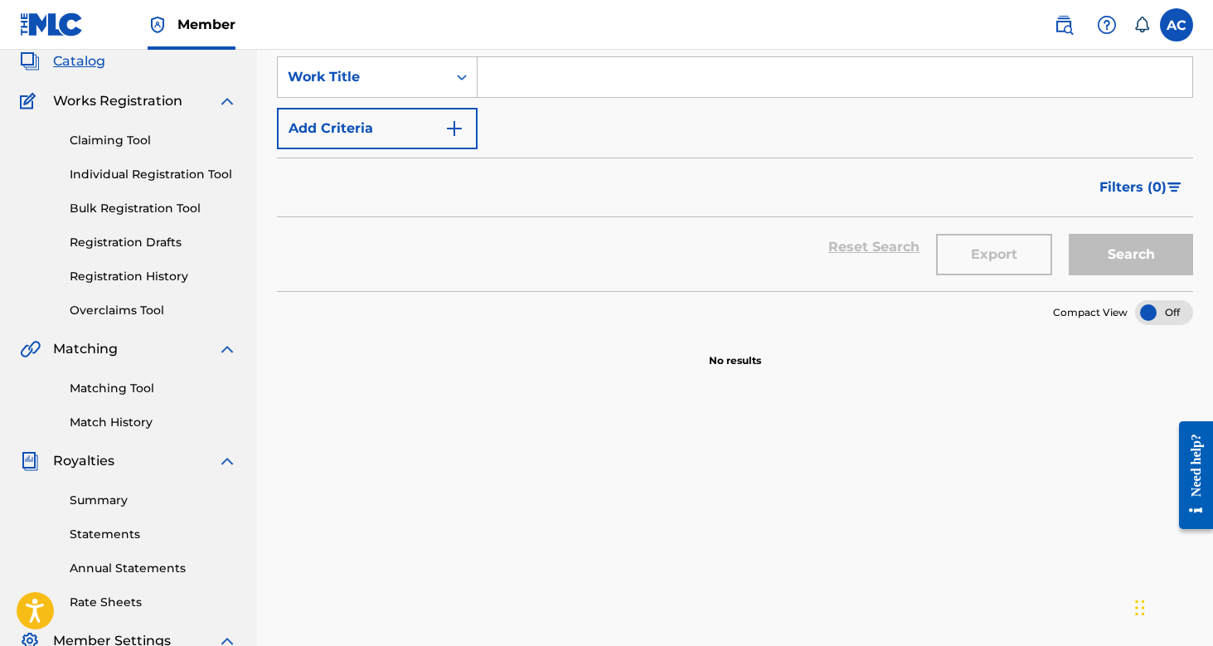
scroll to position [39, 0]
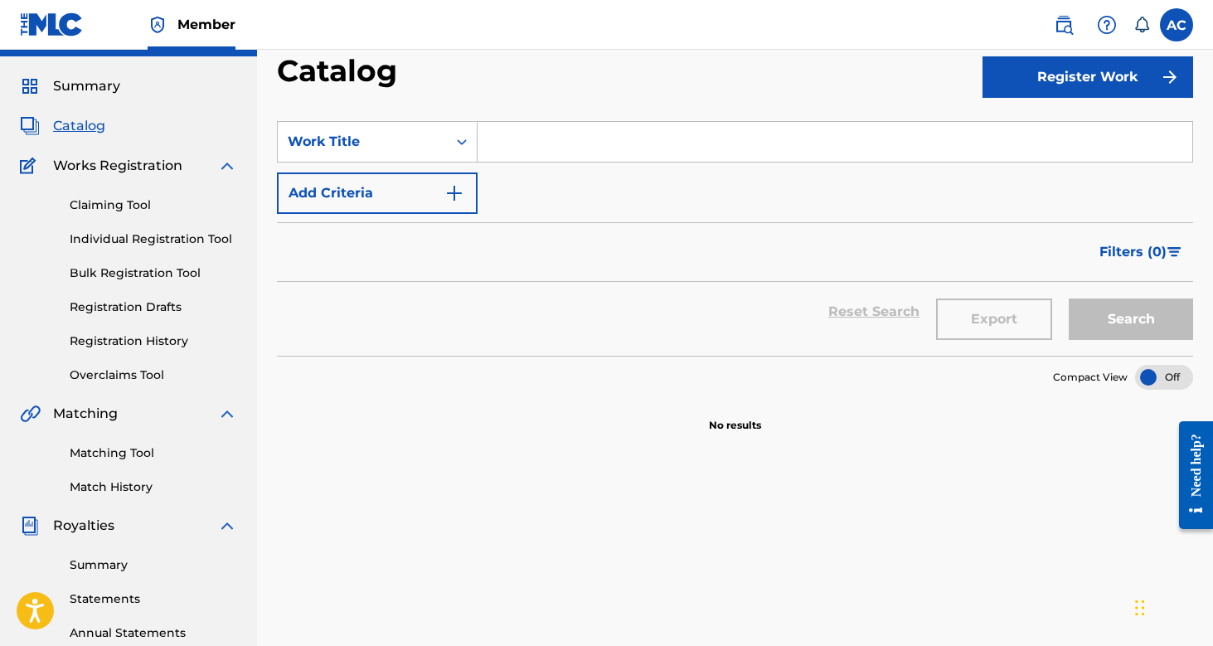
click at [83, 86] on span "Summary" at bounding box center [86, 86] width 67 height 20
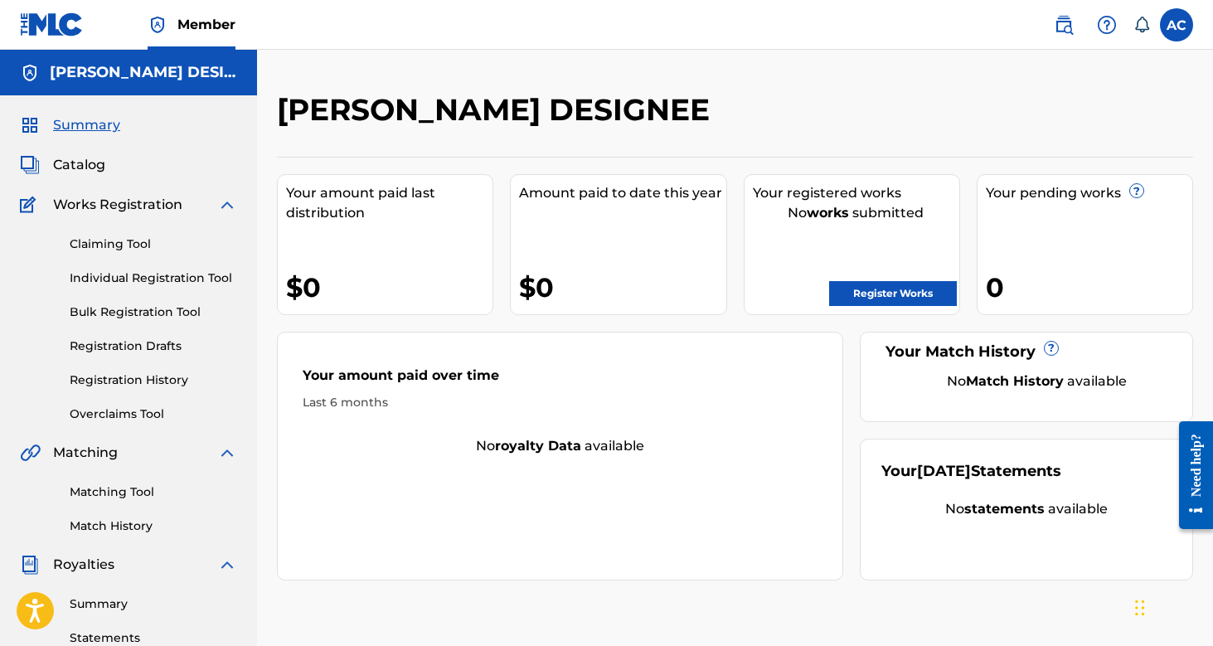
click at [143, 245] on link "Claiming Tool" at bounding box center [153, 243] width 167 height 17
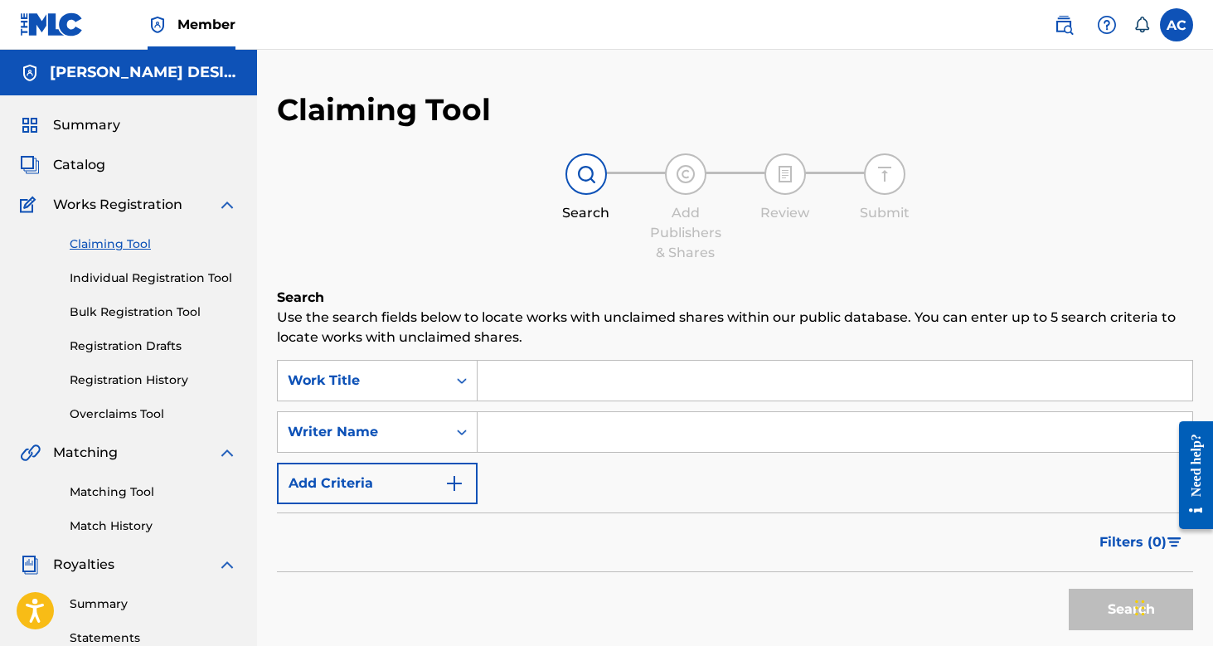
click at [575, 434] on input "Search Form" at bounding box center [835, 432] width 715 height 40
type input "ANNA CHILDS"
click at [1131, 609] on button "Search" at bounding box center [1131, 609] width 124 height 41
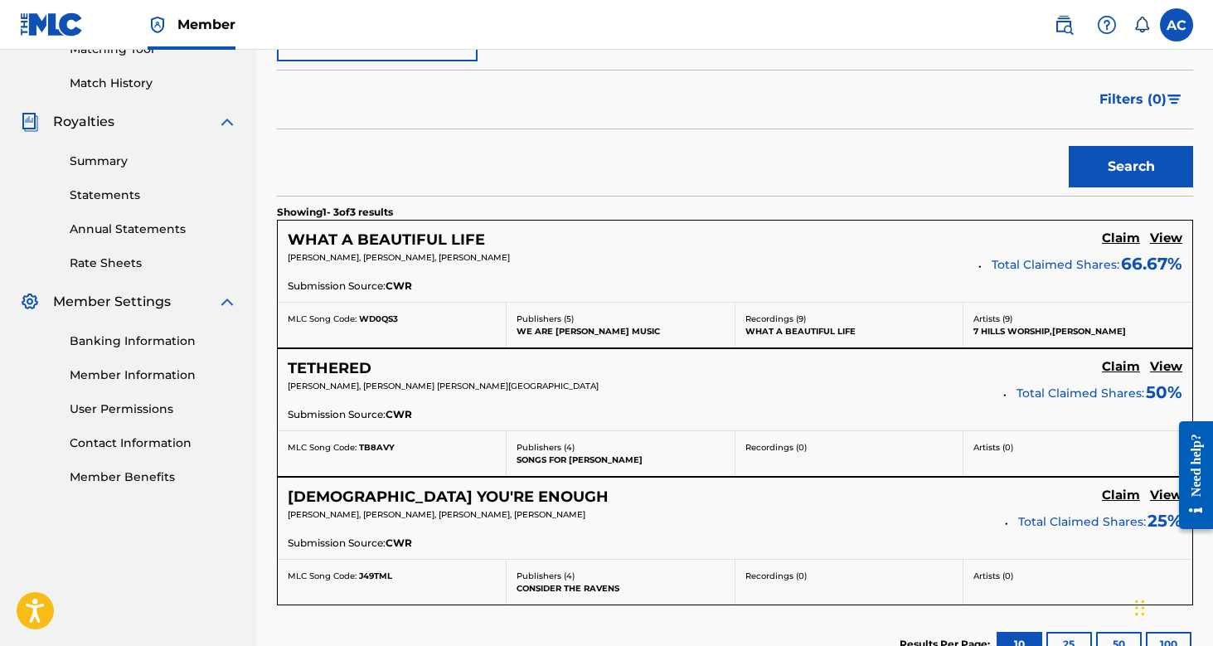
scroll to position [448, 0]
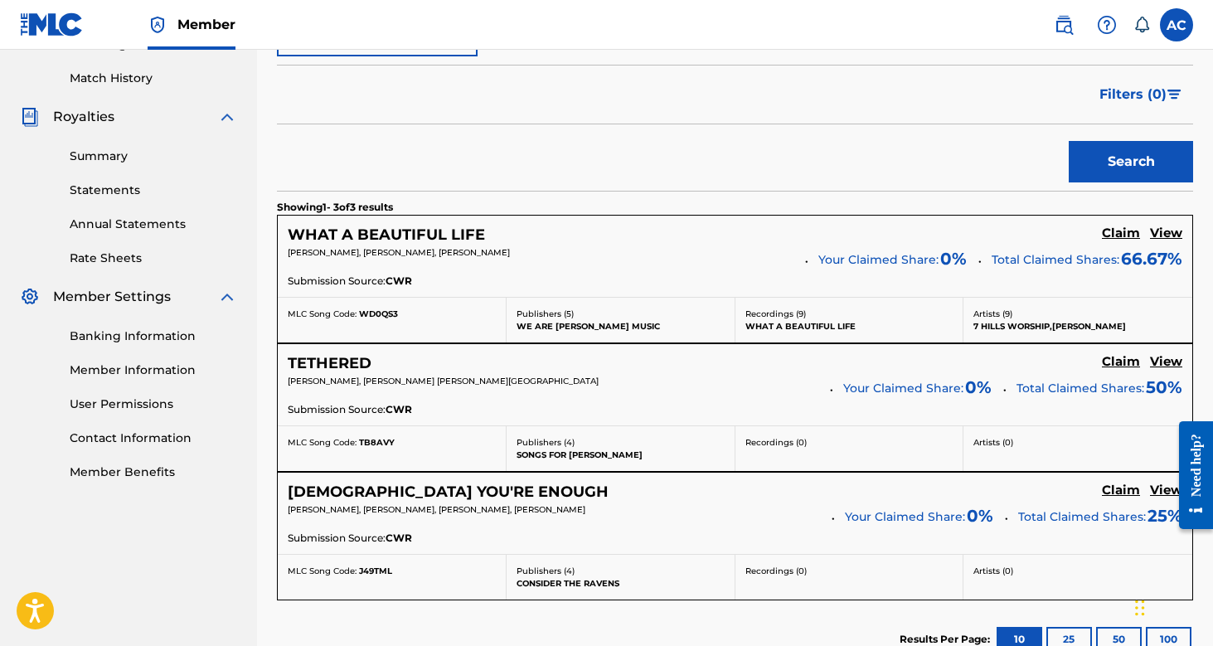
click at [359, 361] on h5 "TETHERED" at bounding box center [330, 363] width 84 height 19
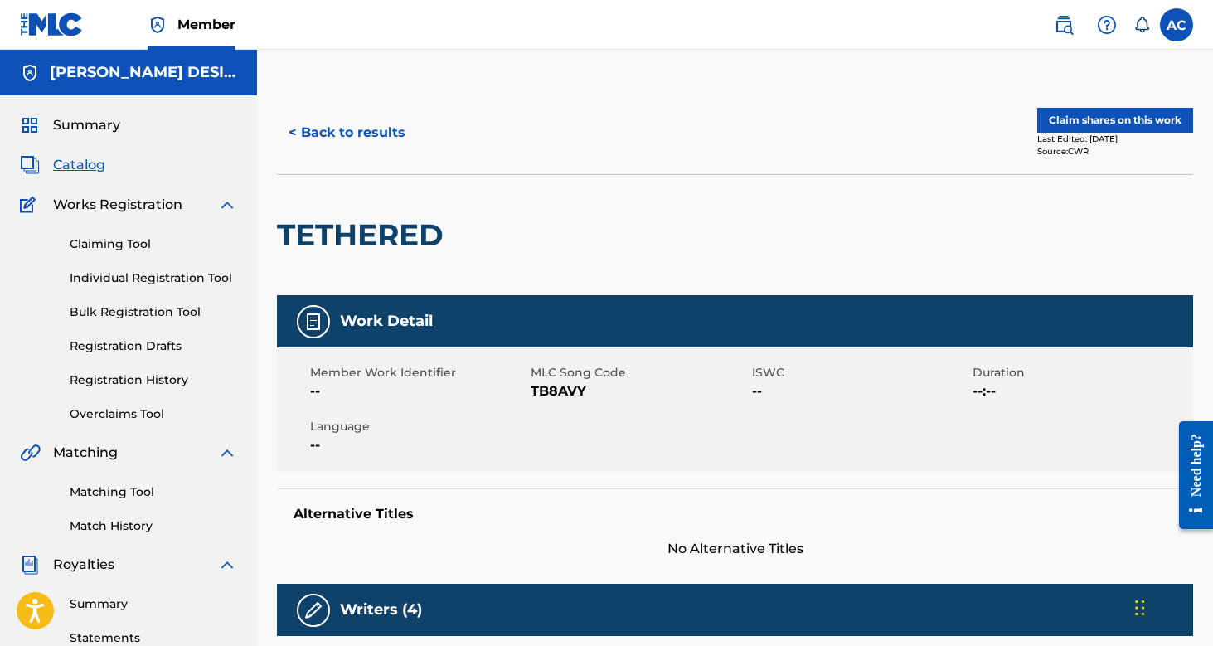
click at [1147, 125] on button "Claim shares on this work" at bounding box center [1115, 120] width 156 height 25
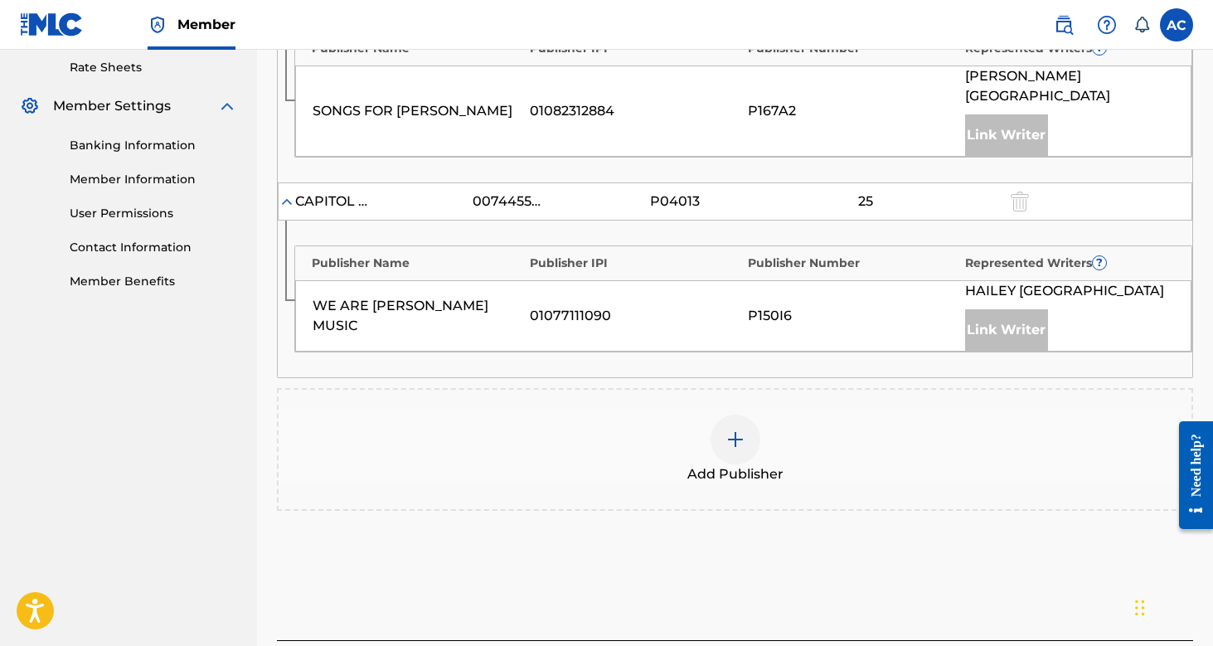
scroll to position [647, 0]
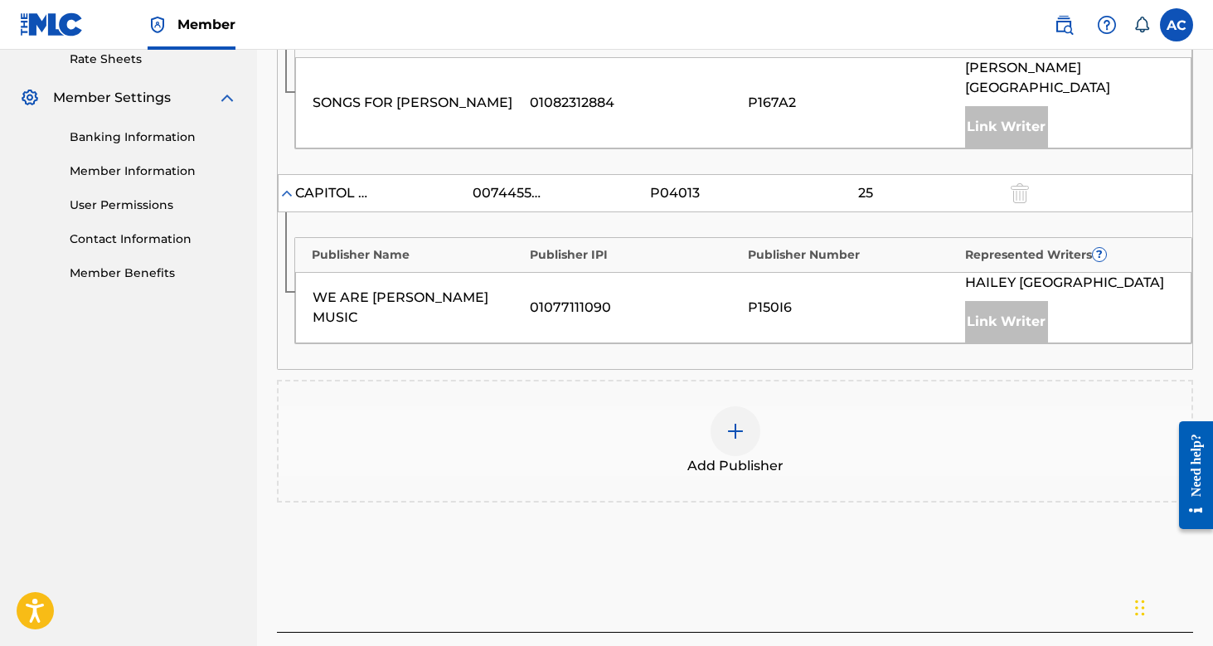
click at [739, 421] on img at bounding box center [735, 431] width 20 height 20
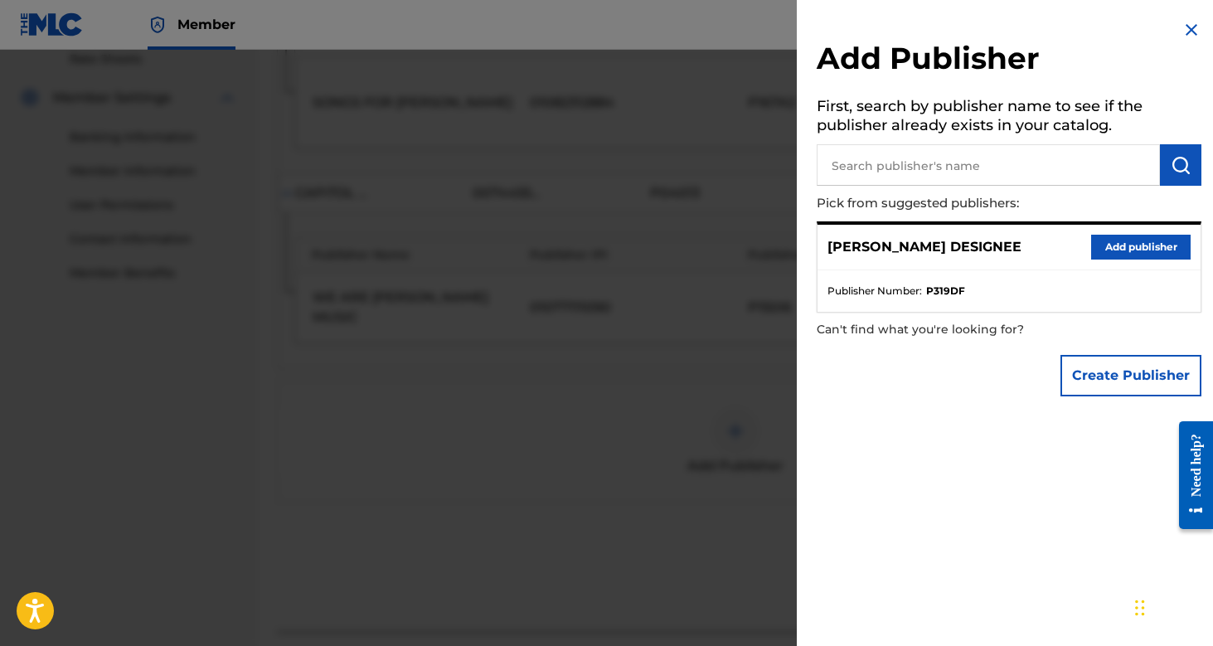
click at [1121, 236] on button "Add publisher" at bounding box center [1140, 247] width 99 height 25
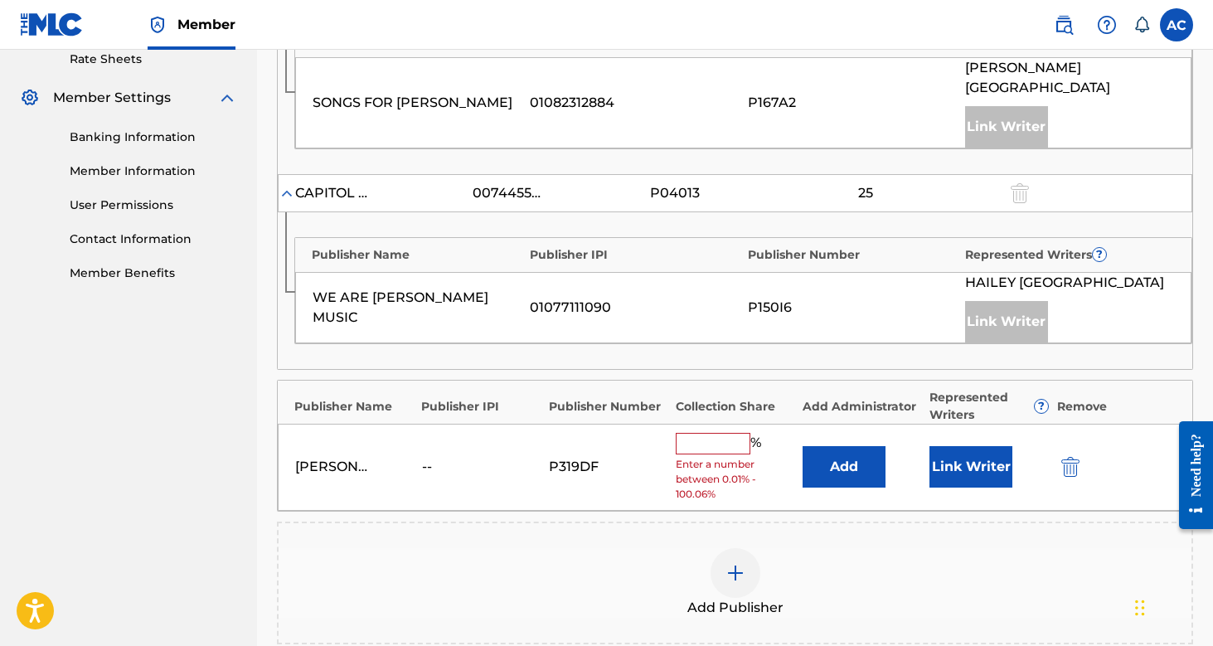
click at [707, 433] on input "text" at bounding box center [713, 444] width 75 height 22
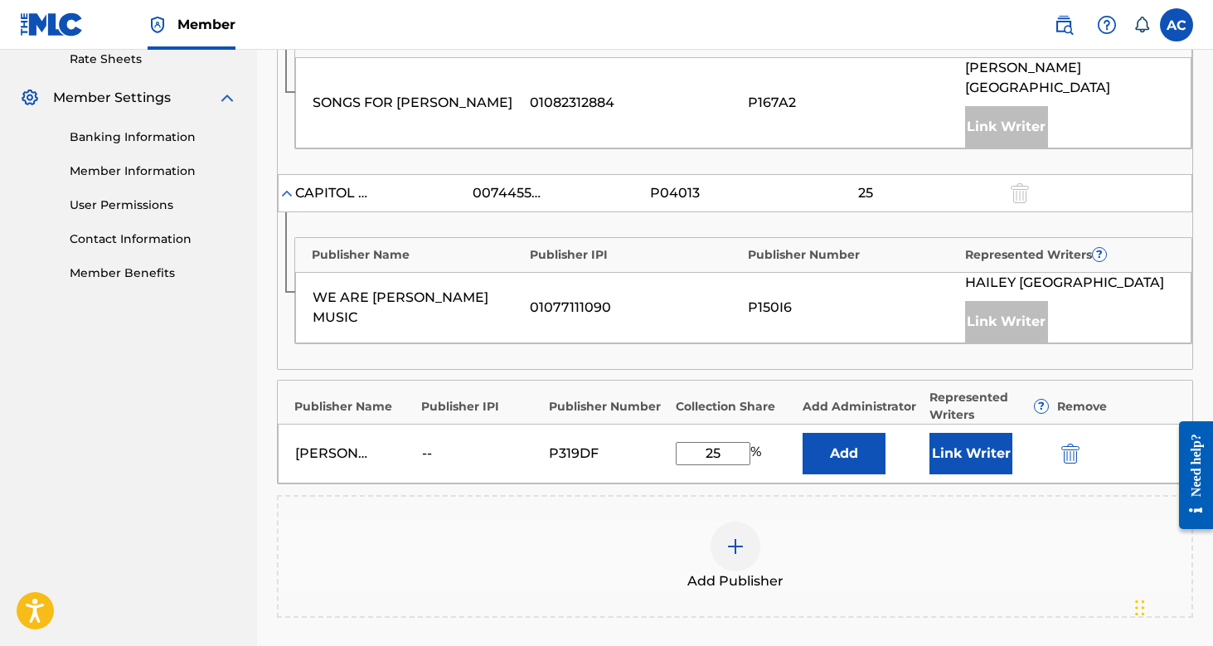
type input "25"
drag, startPoint x: 874, startPoint y: 435, endPoint x: 967, endPoint y: 550, distance: 147.3
click at [971, 549] on div "Publishers ( 3 ) ? REQUIRED Total shares: 75 % Administrator ? Administrator IP…" at bounding box center [735, 244] width 916 height 745
click at [967, 550] on div "Add Publisher" at bounding box center [735, 556] width 913 height 70
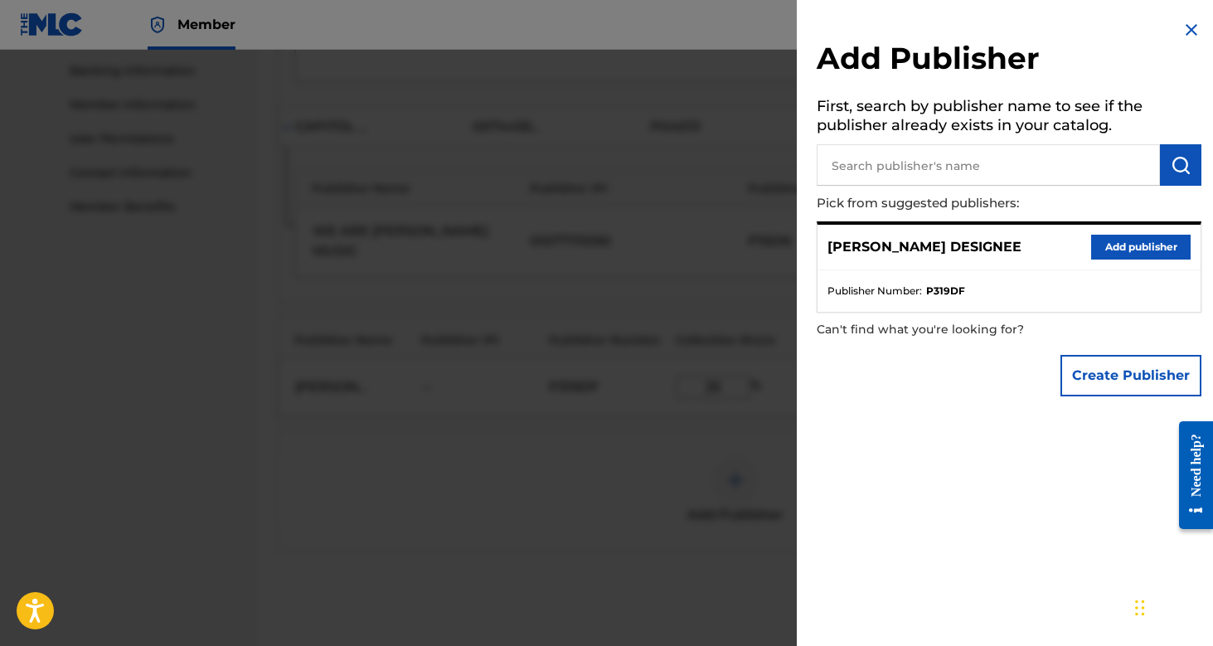
scroll to position [719, 0]
click at [1190, 22] on img at bounding box center [1191, 30] width 20 height 20
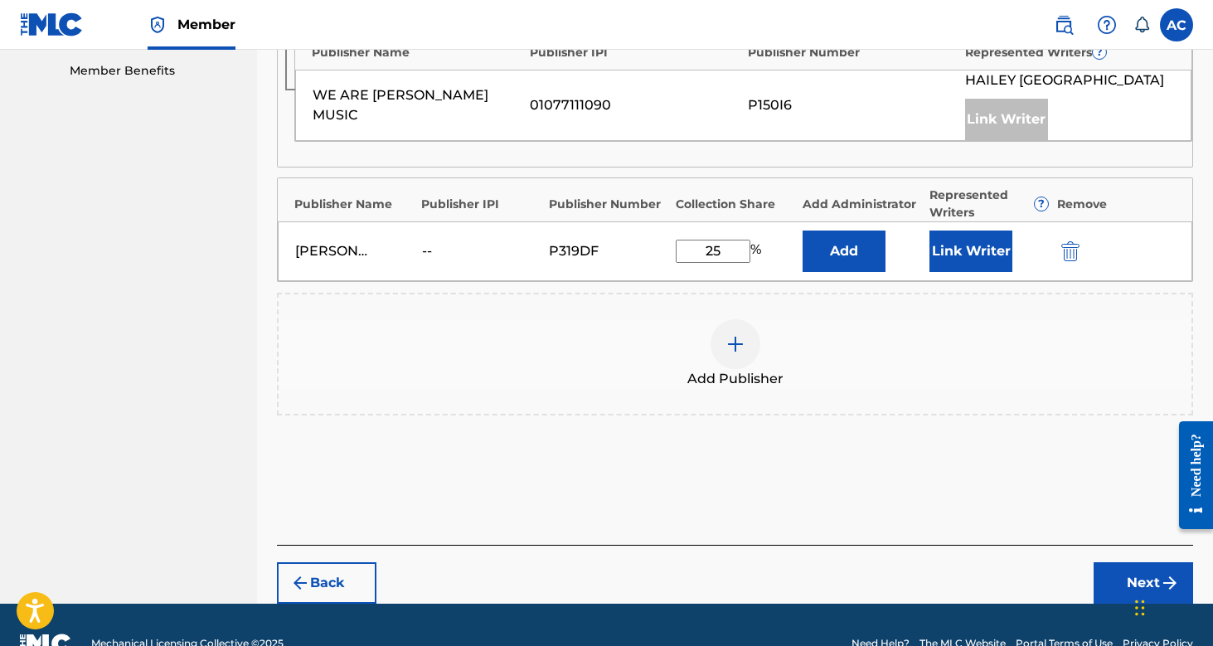
scroll to position [851, 0]
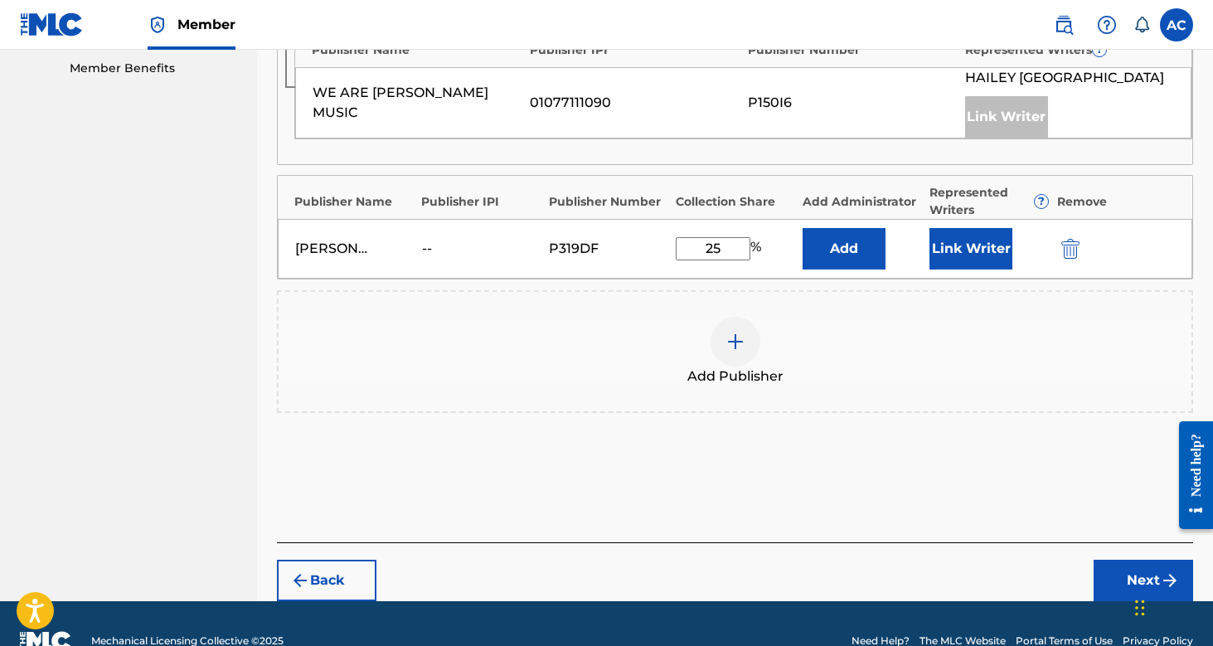
click at [969, 228] on button "Link Writer" at bounding box center [970, 248] width 83 height 41
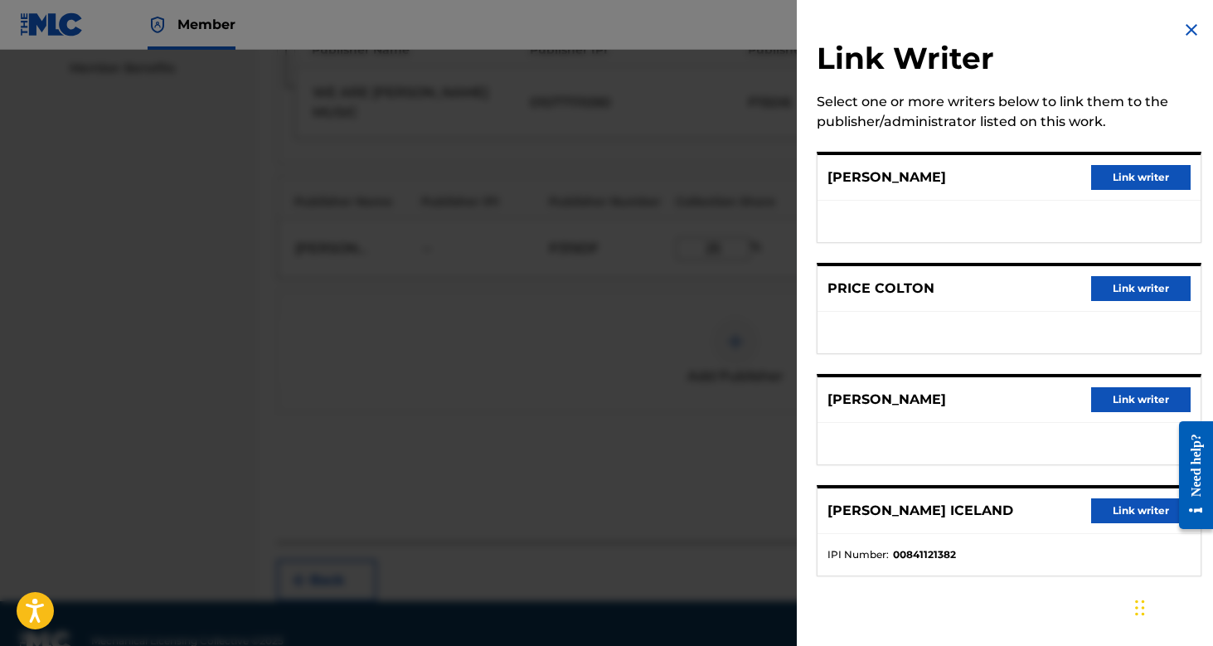
click at [1098, 173] on button "Link writer" at bounding box center [1140, 177] width 99 height 25
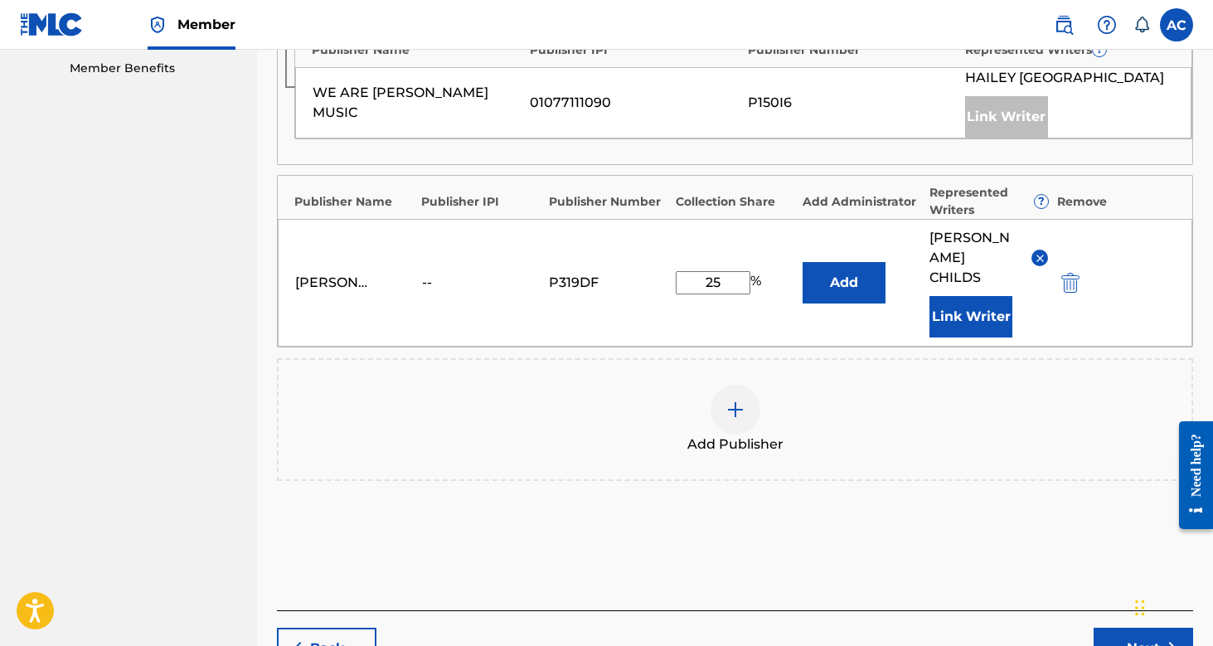
click at [1112, 628] on button "Next" at bounding box center [1142, 648] width 99 height 41
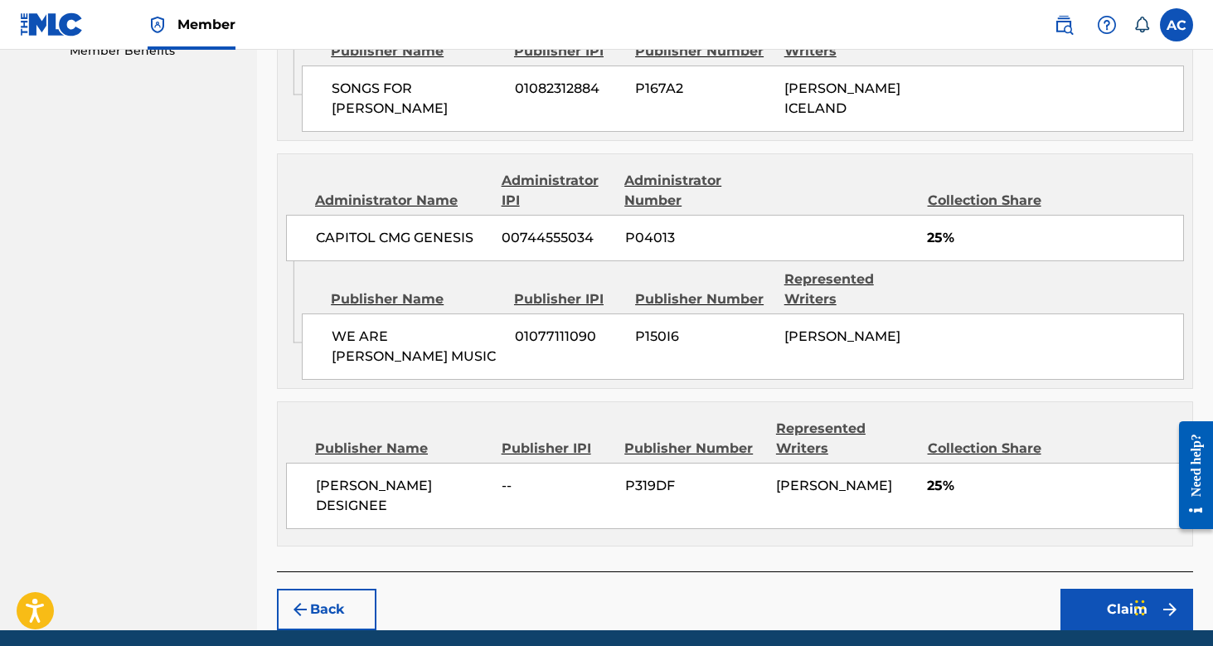
scroll to position [868, 0]
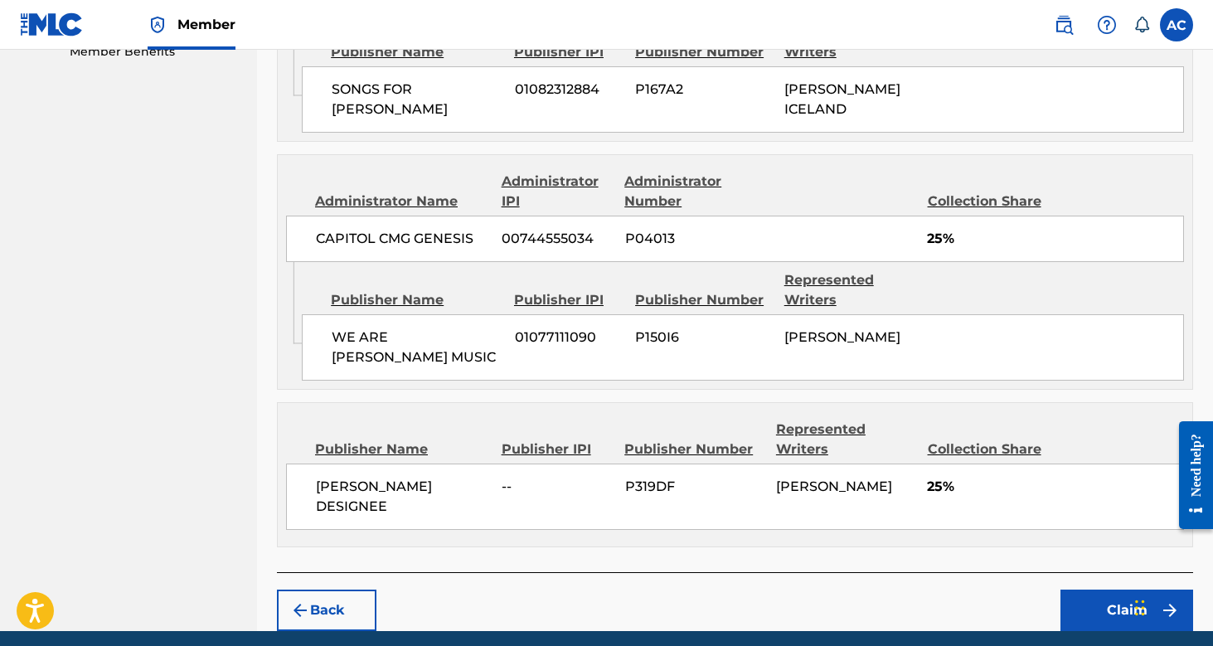
click at [1107, 589] on button "Claim" at bounding box center [1126, 609] width 133 height 41
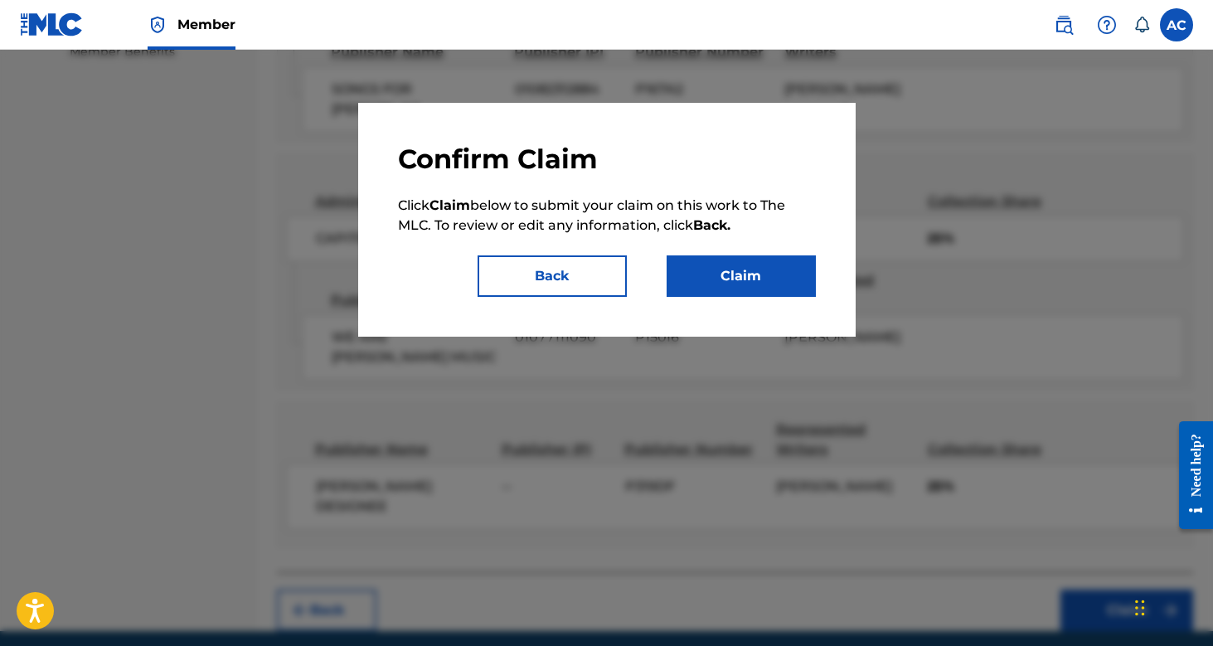
click at [762, 276] on button "Claim" at bounding box center [741, 275] width 149 height 41
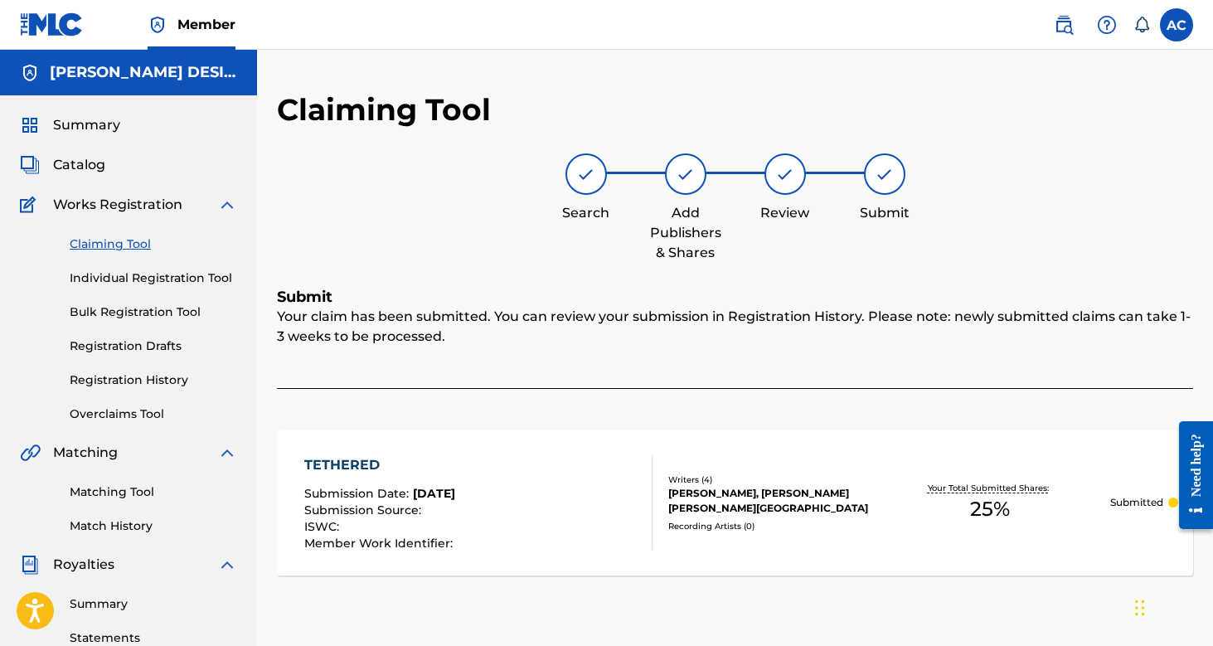
scroll to position [0, 0]
click at [114, 240] on link "Claiming Tool" at bounding box center [153, 243] width 167 height 17
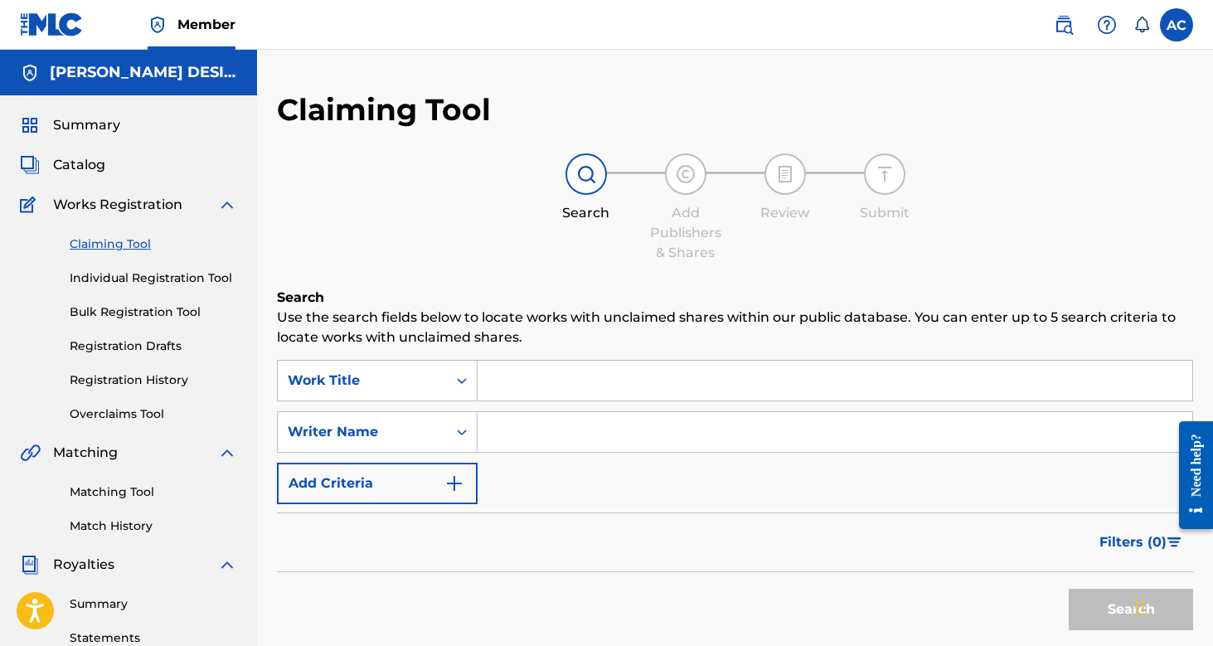
click at [555, 443] on input "Search Form" at bounding box center [835, 432] width 715 height 40
type input "ANNA CHILDS"
click at [1131, 609] on button "Search" at bounding box center [1131, 609] width 124 height 41
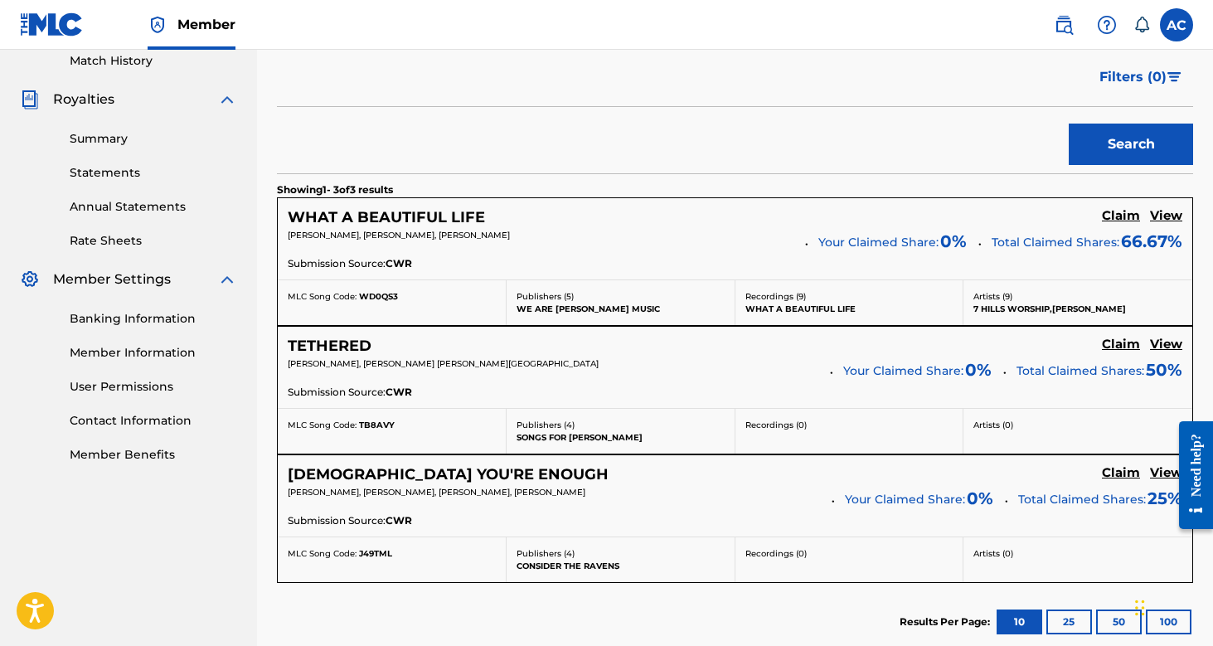
scroll to position [516, 0]
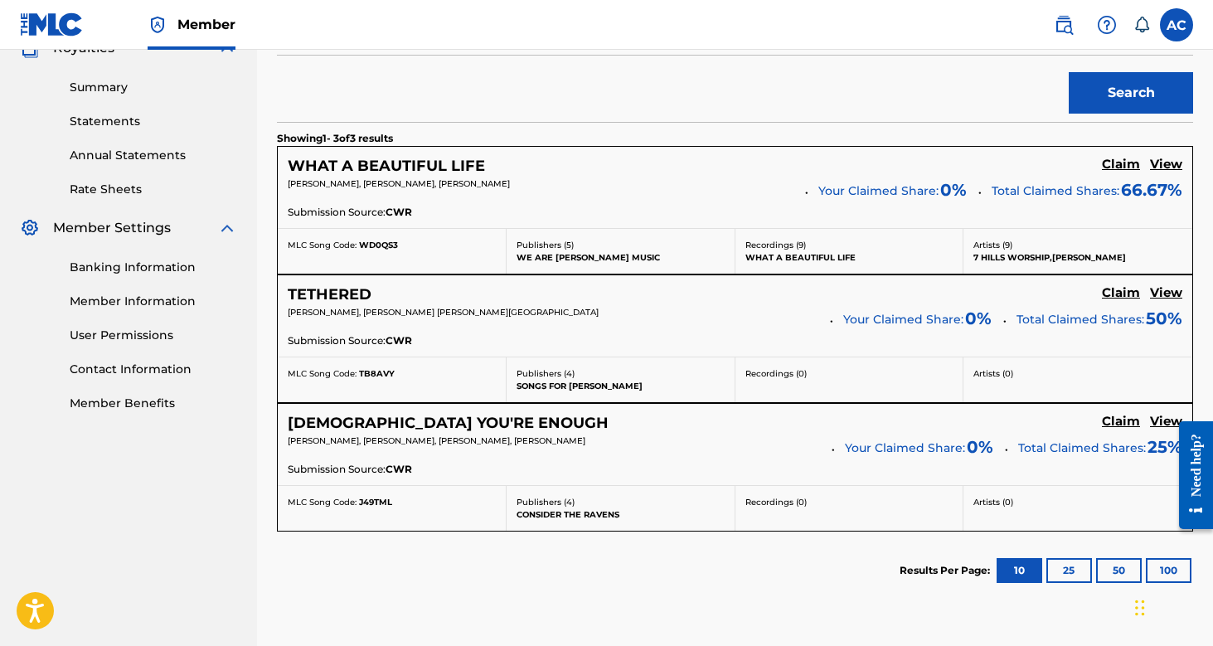
click at [398, 424] on h5 "JESUS YOU'RE ENOUGH" at bounding box center [448, 423] width 321 height 19
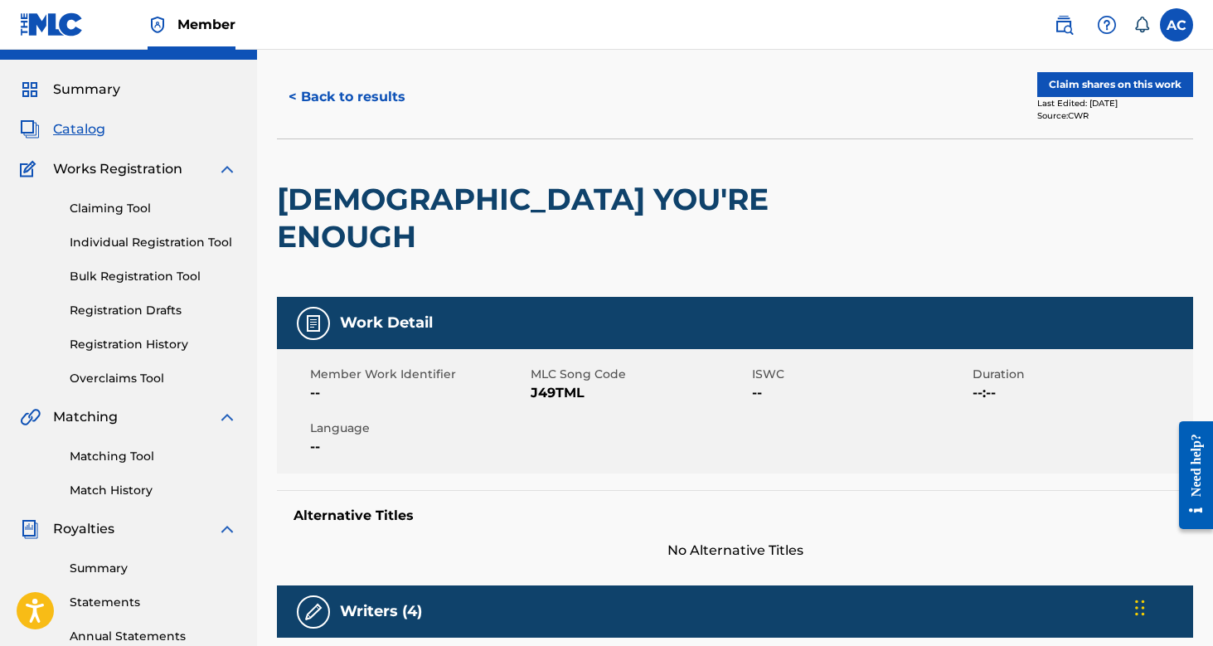
scroll to position [10, 0]
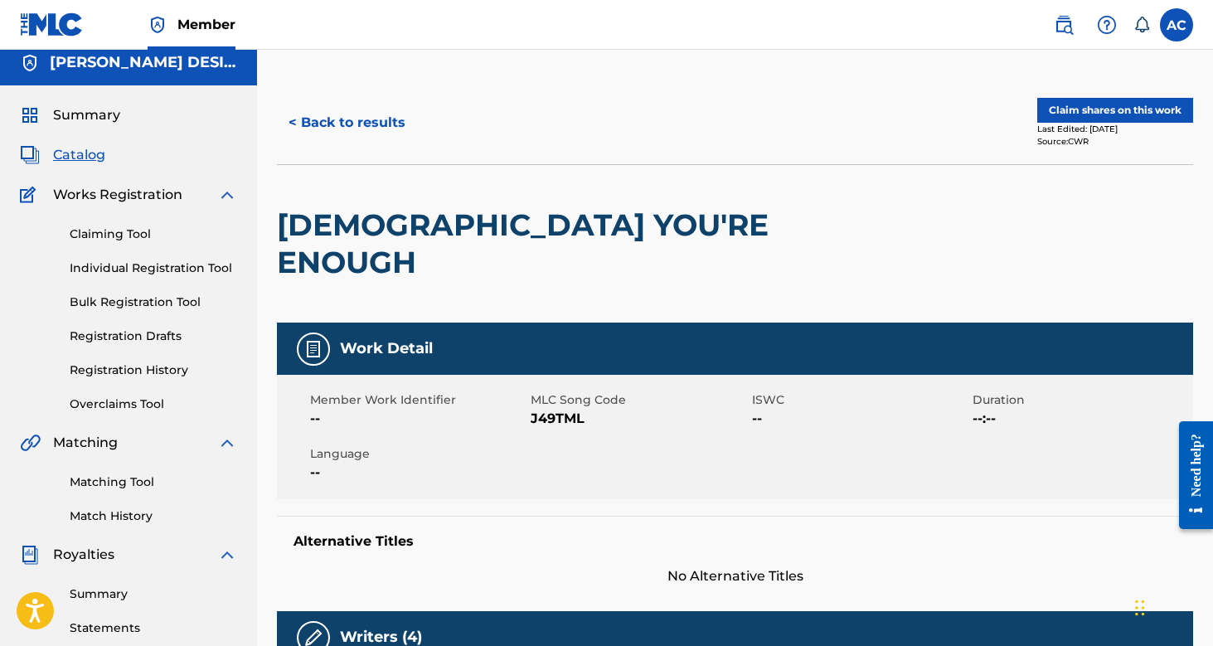
click at [1134, 119] on button "Claim shares on this work" at bounding box center [1115, 110] width 156 height 25
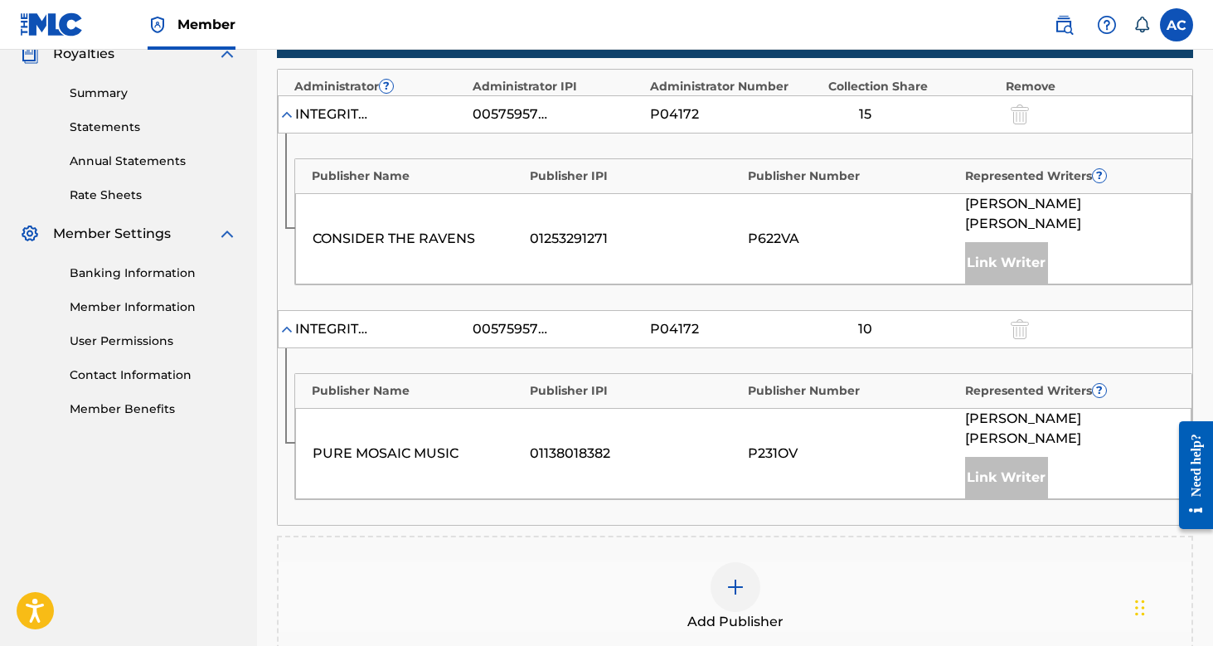
scroll to position [530, 0]
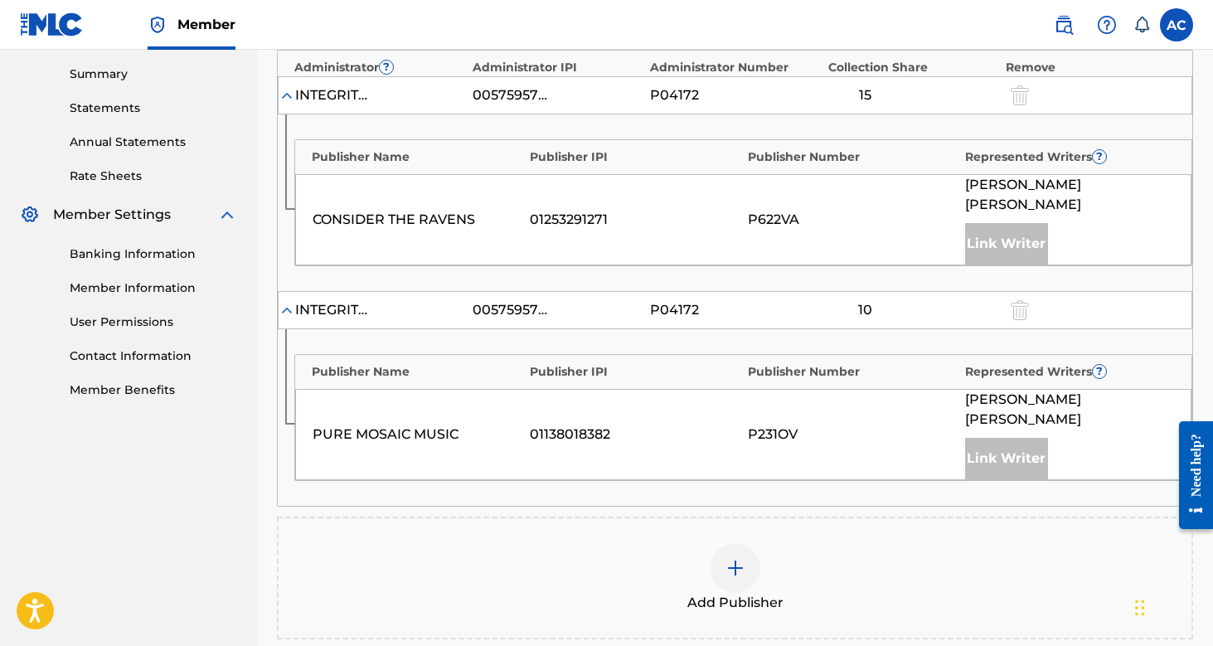
click at [750, 543] on div at bounding box center [735, 568] width 50 height 50
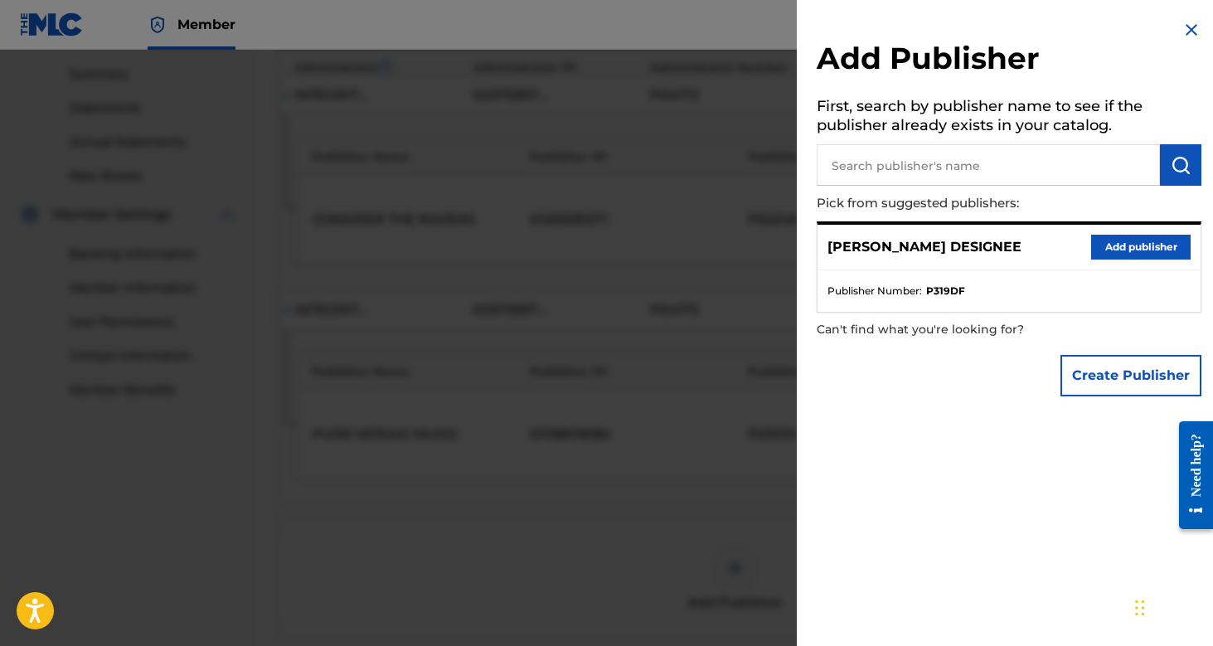
click at [1115, 250] on button "Add publisher" at bounding box center [1140, 247] width 99 height 25
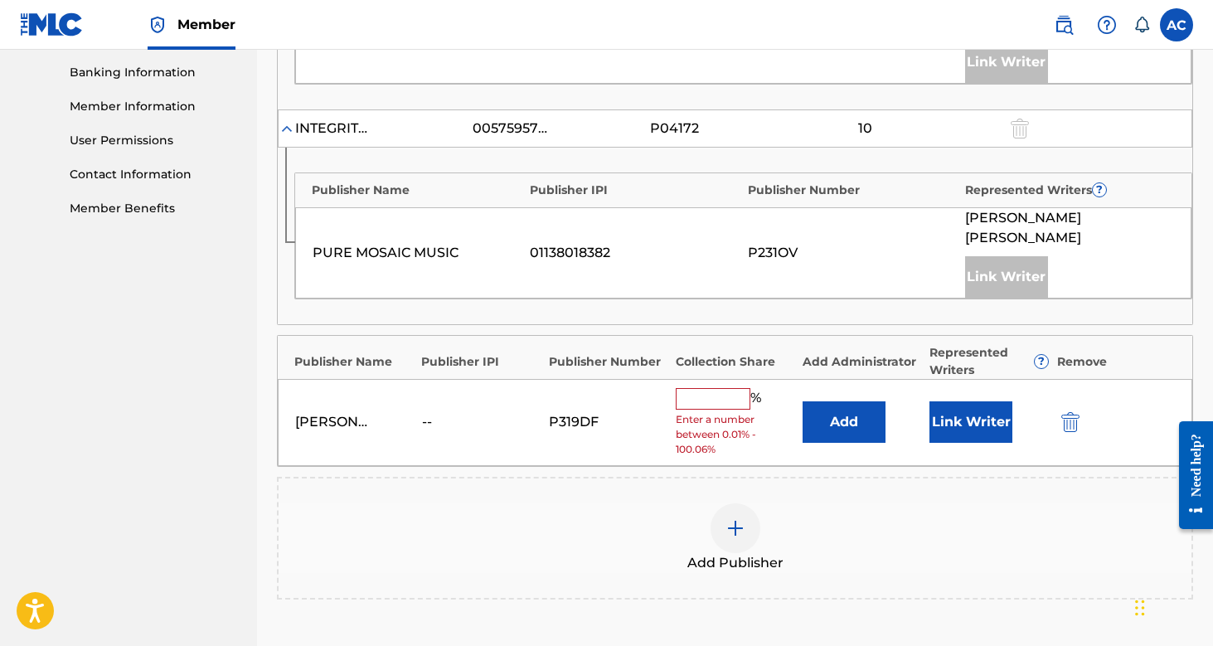
scroll to position [722, 0]
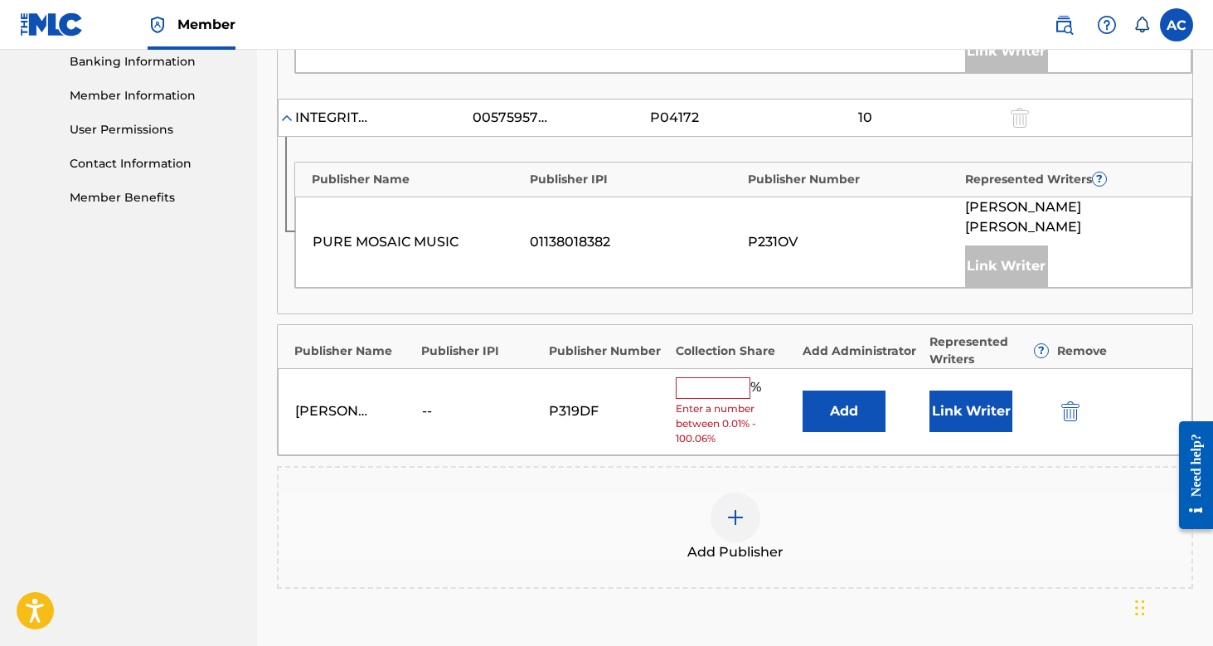
click at [713, 377] on input "text" at bounding box center [713, 388] width 75 height 22
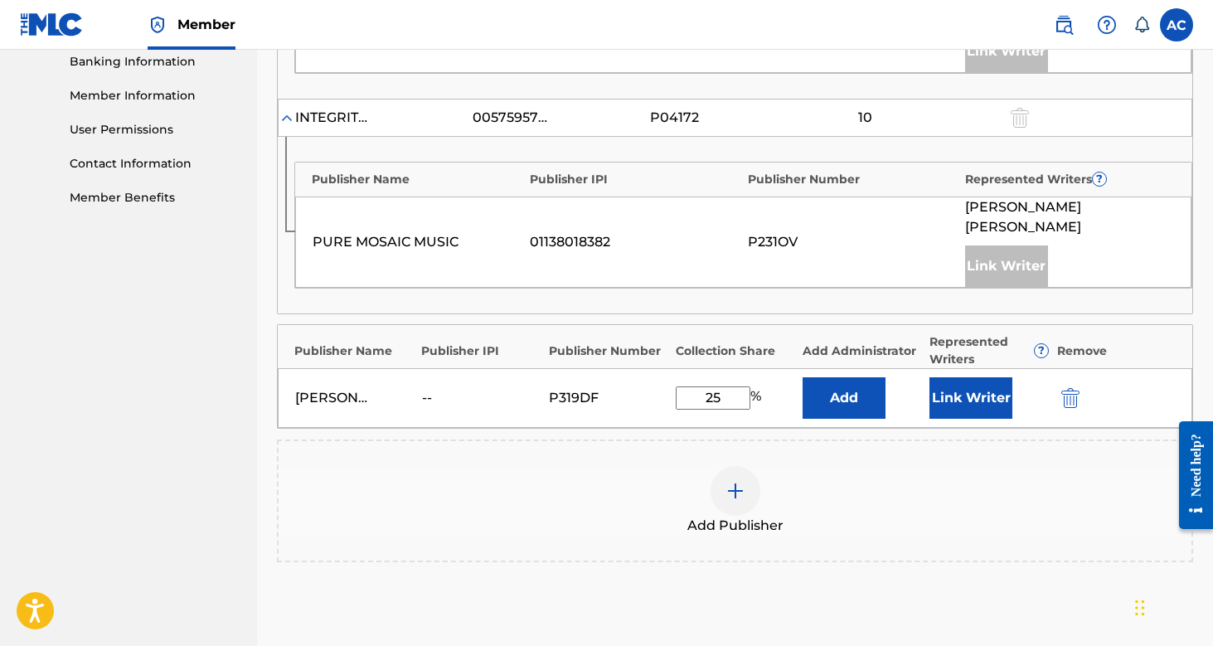
type input "25"
click at [971, 377] on button "Link Writer" at bounding box center [970, 397] width 83 height 41
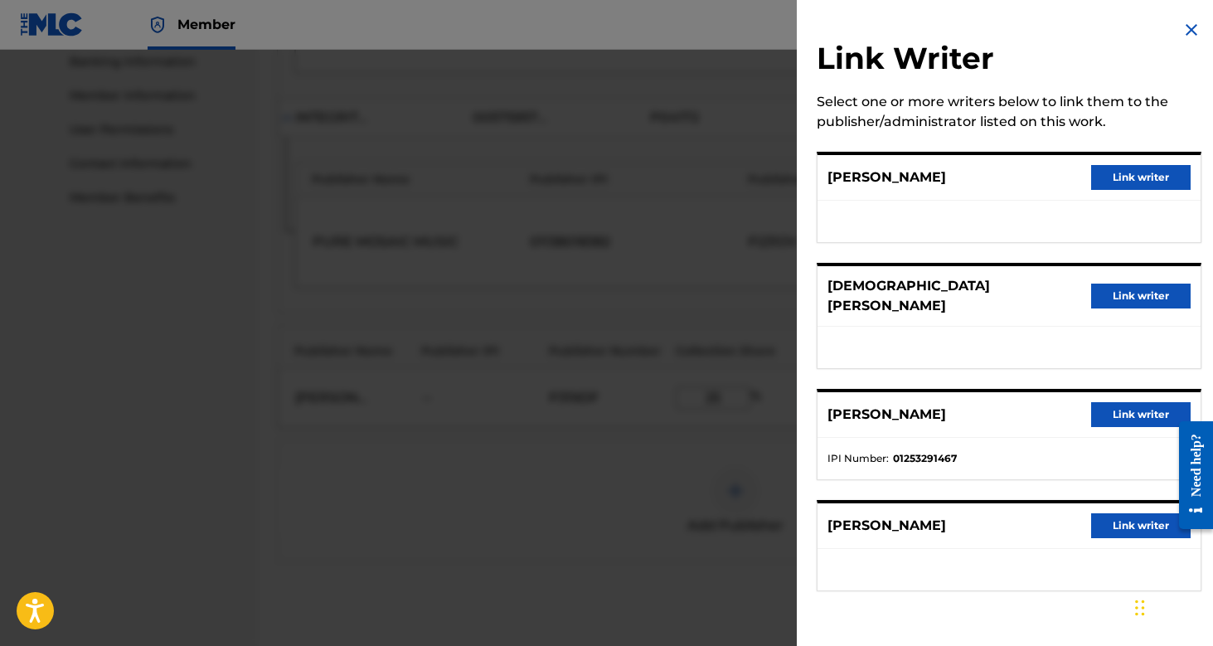
click at [1142, 516] on button "Link writer" at bounding box center [1140, 525] width 99 height 25
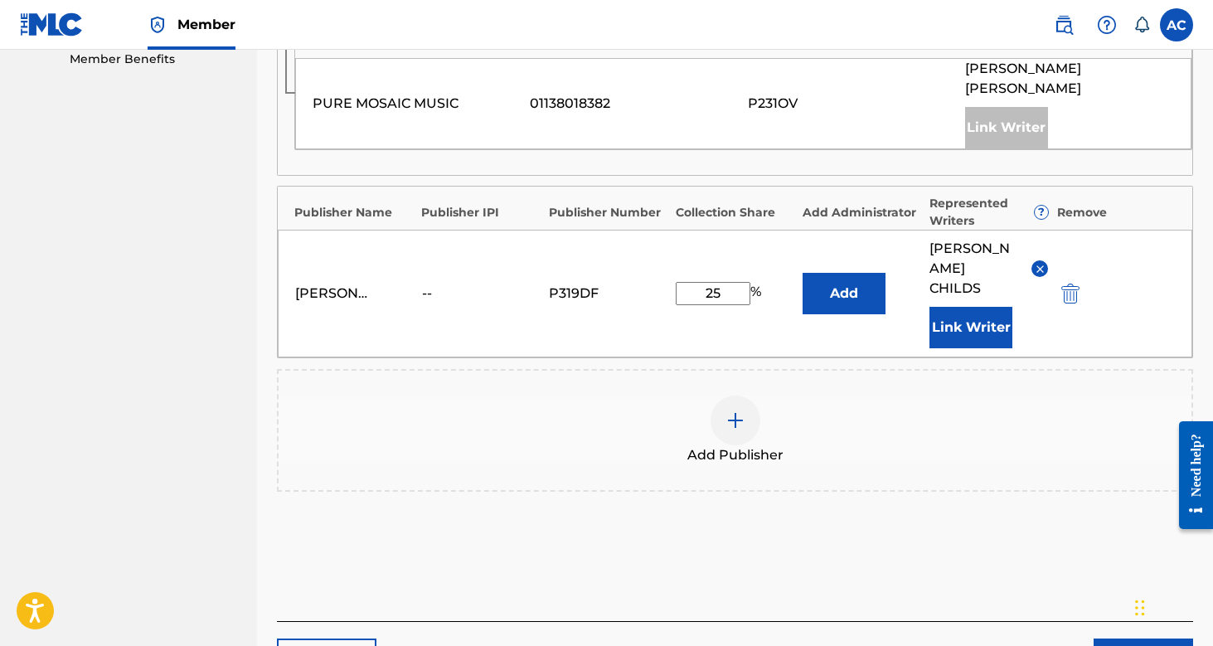
scroll to position [870, 0]
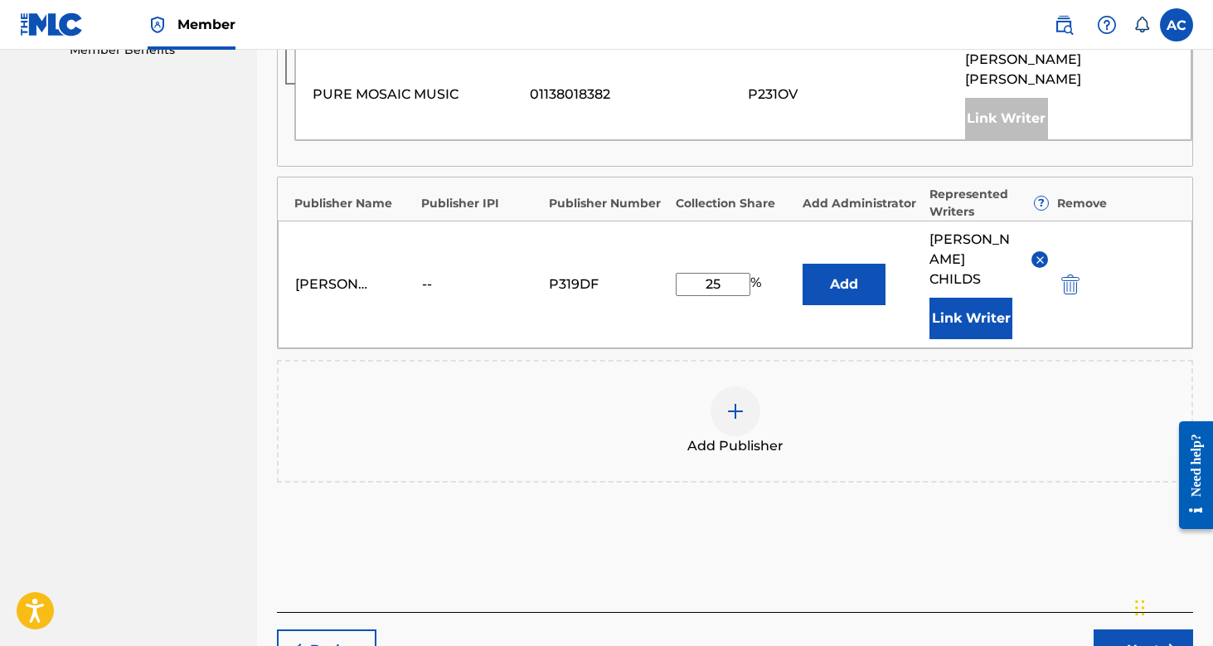
click at [1124, 629] on button "Next" at bounding box center [1142, 649] width 99 height 41
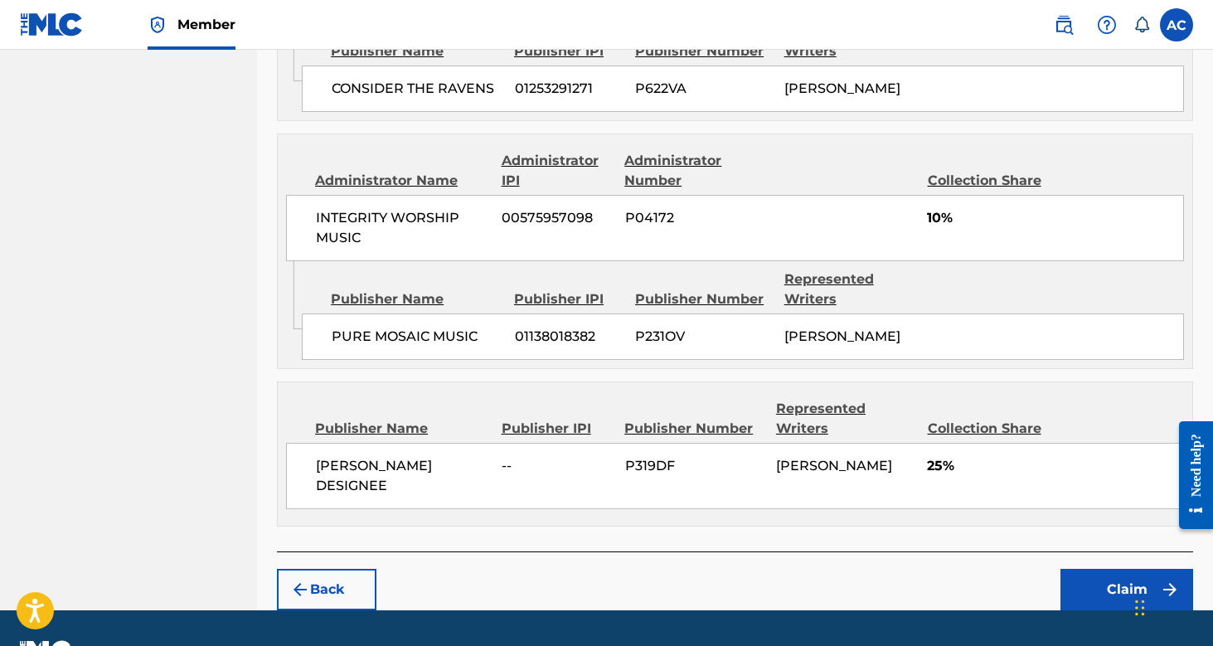
scroll to position [908, 0]
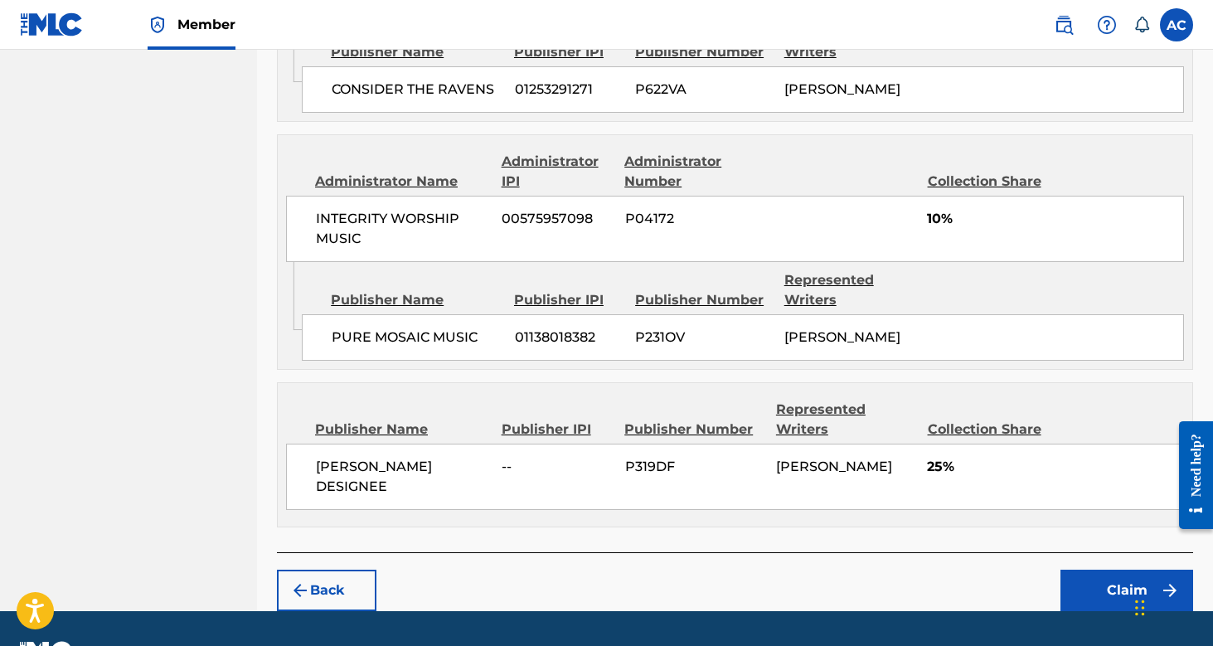
click at [1103, 570] on button "Claim" at bounding box center [1126, 590] width 133 height 41
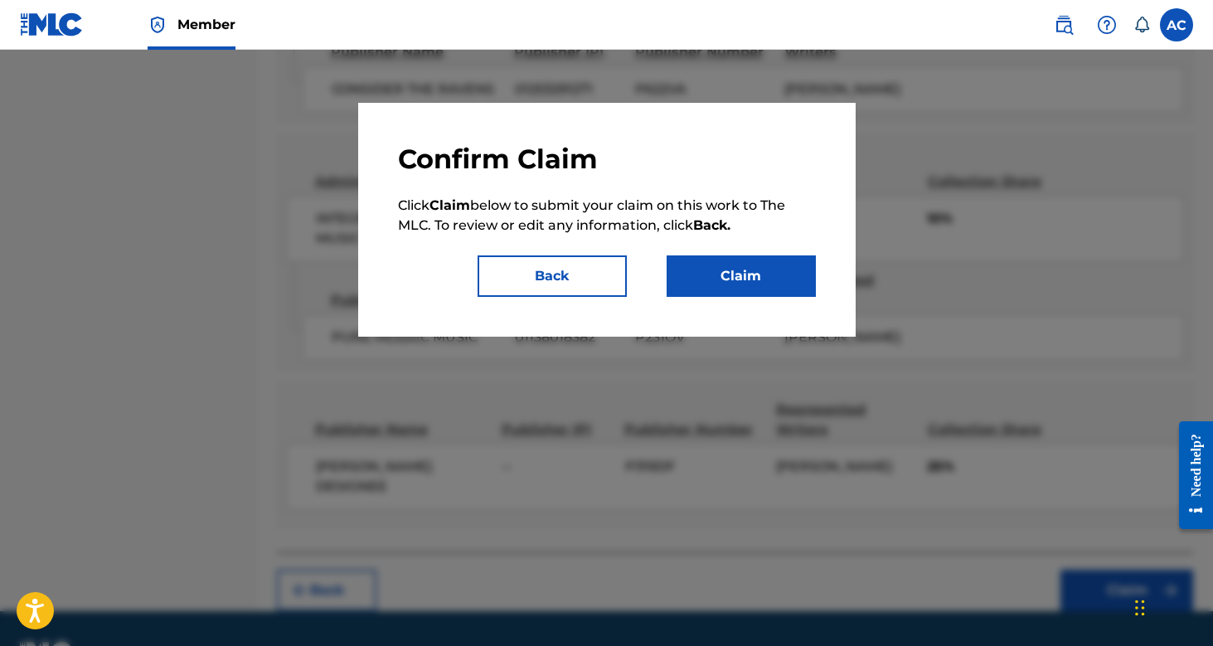
click at [760, 278] on button "Claim" at bounding box center [741, 275] width 149 height 41
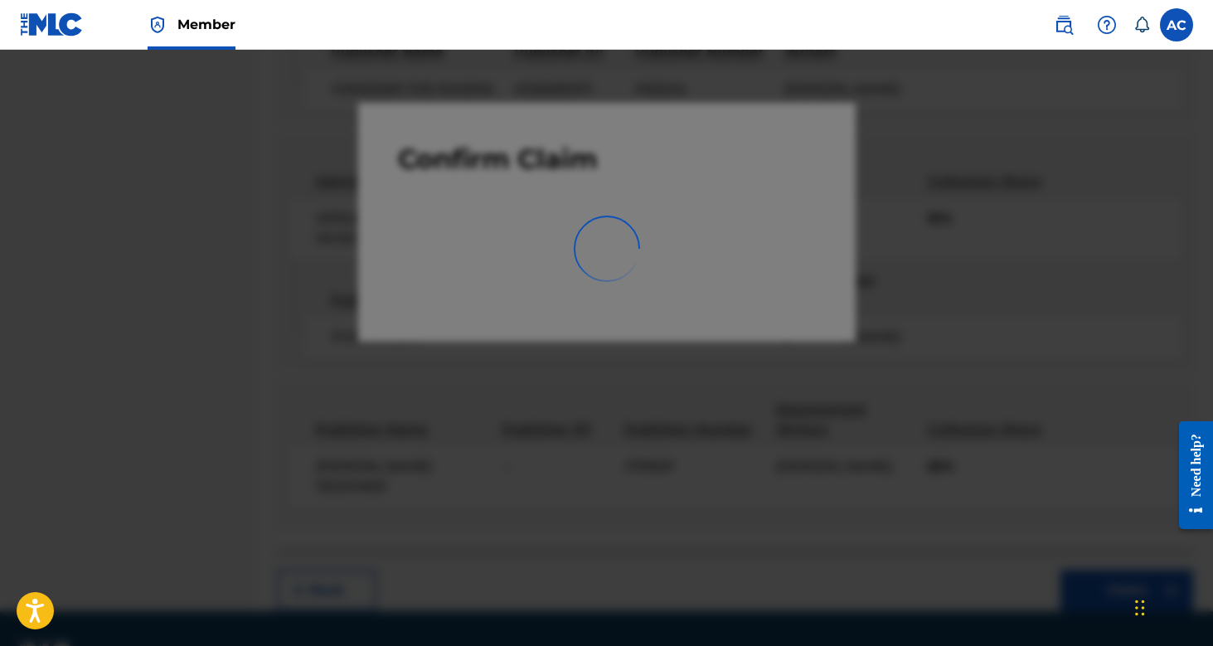
scroll to position [382, 0]
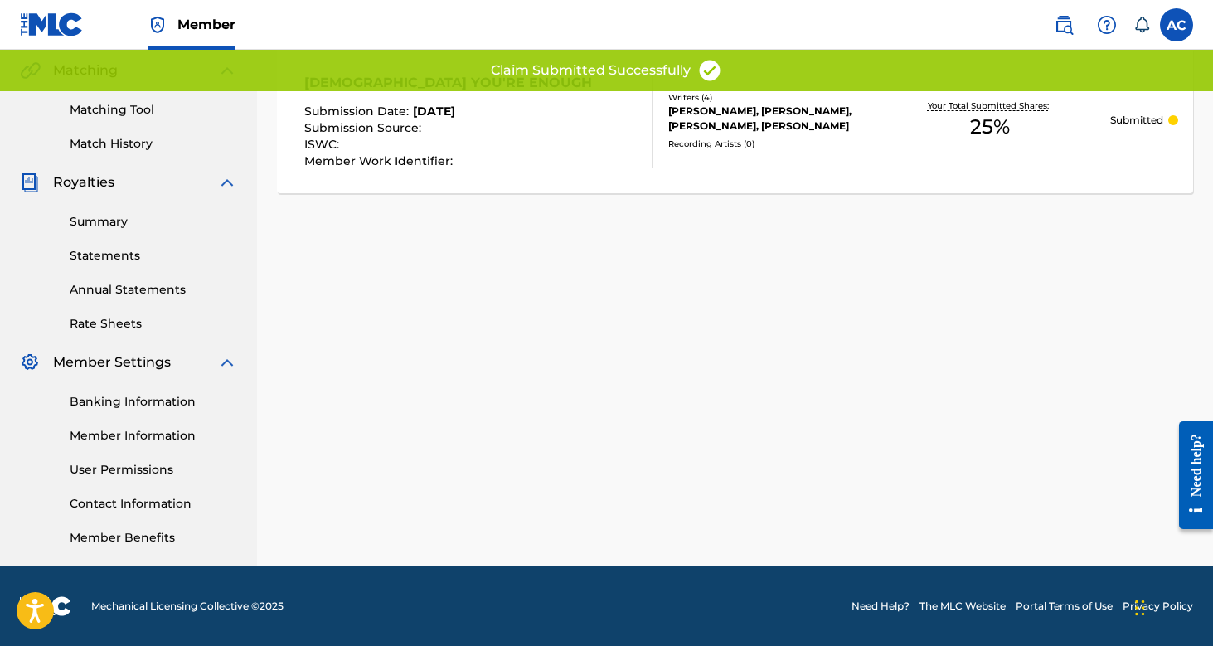
click at [419, 409] on div "Claiming Tool Search Add Publishers & Shares Review Submit Submit Your claim ha…" at bounding box center [735, 137] width 956 height 857
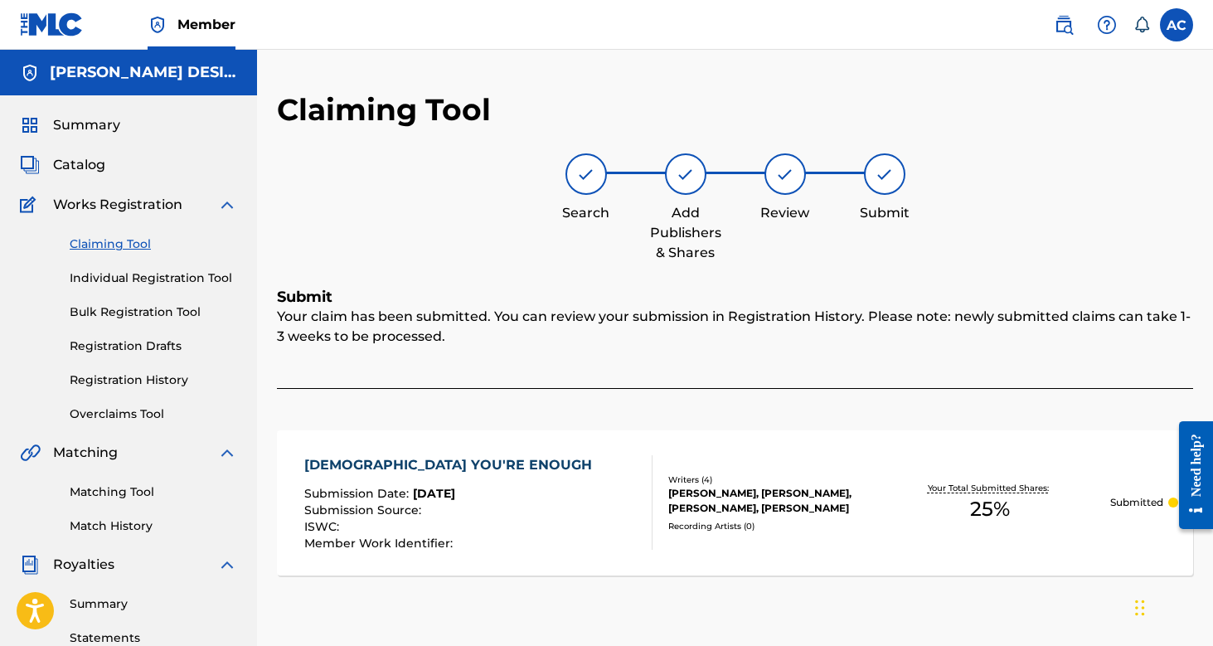
scroll to position [0, 0]
click at [162, 377] on link "Registration History" at bounding box center [153, 379] width 167 height 17
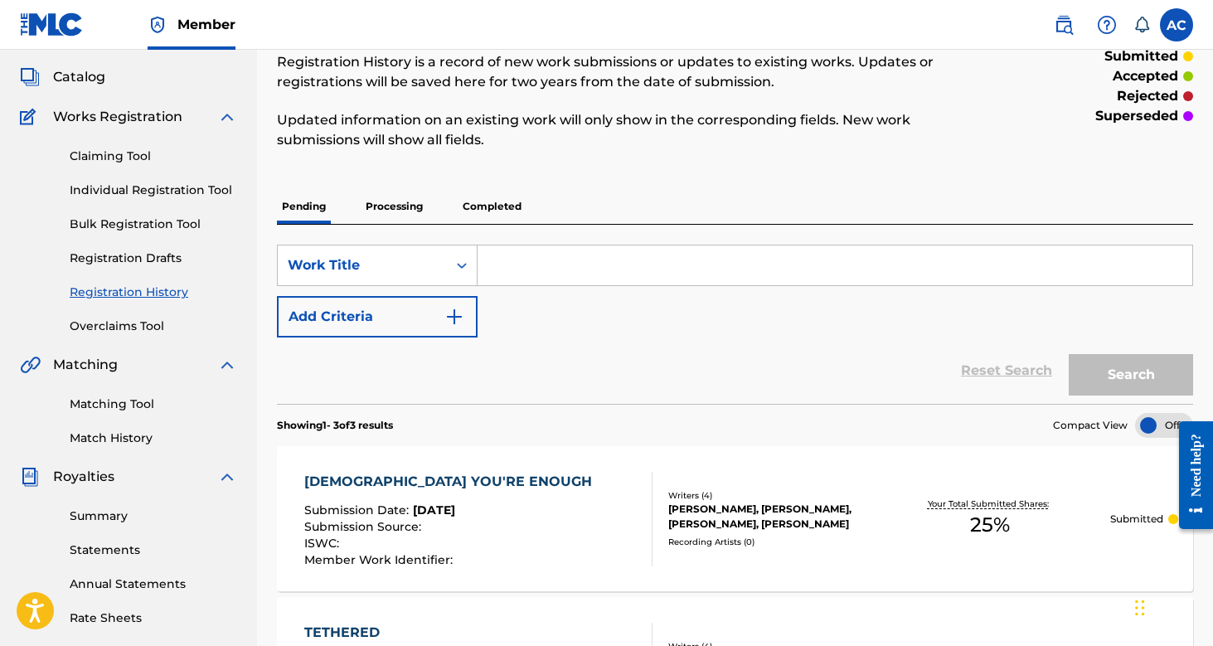
scroll to position [85, 0]
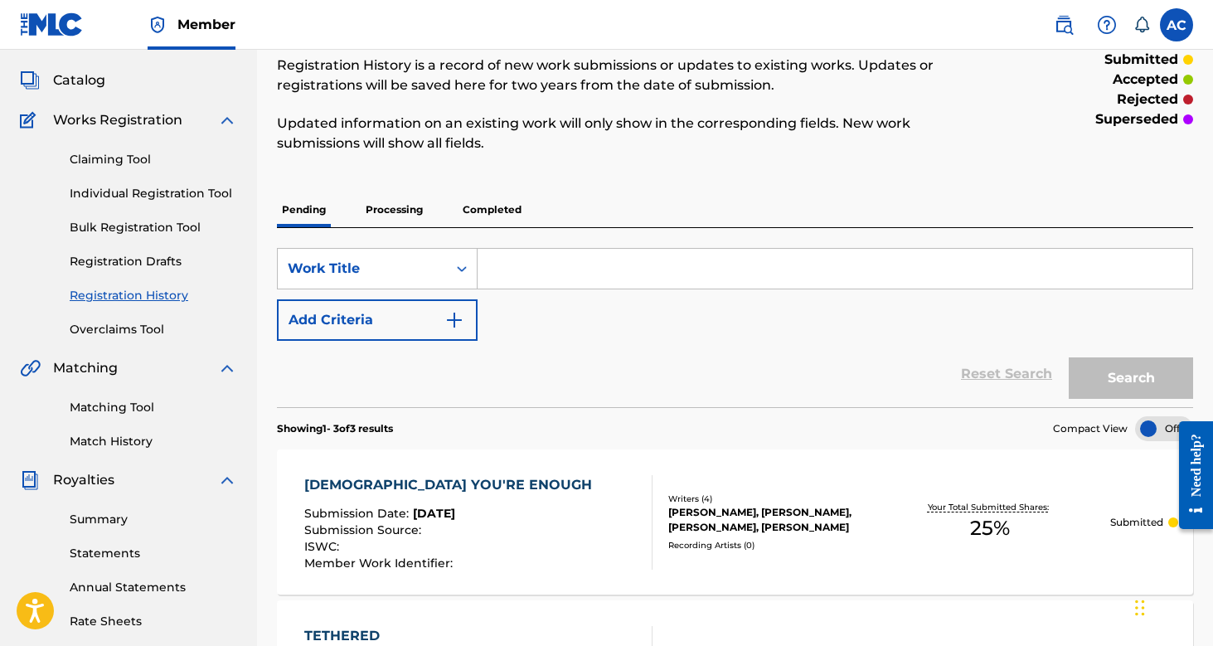
click at [146, 156] on link "Claiming Tool" at bounding box center [153, 159] width 167 height 17
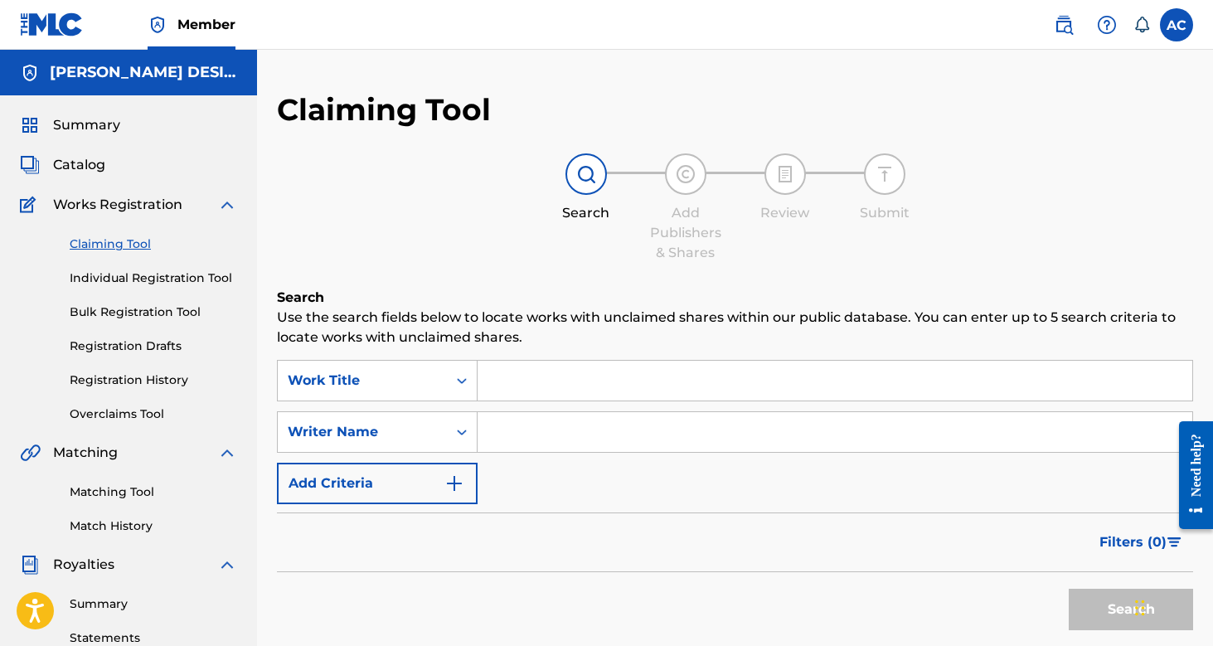
click at [675, 437] on input "Search Form" at bounding box center [835, 432] width 715 height 40
type input "A"
click at [1100, 598] on button "Search" at bounding box center [1131, 609] width 124 height 41
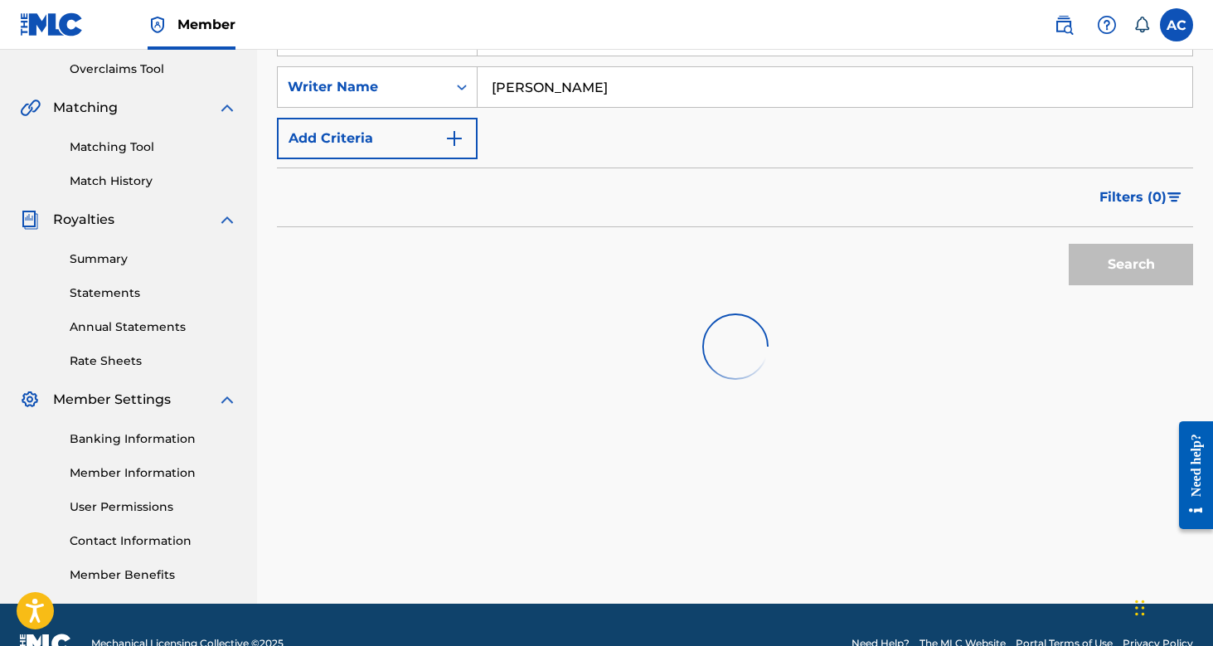
scroll to position [355, 0]
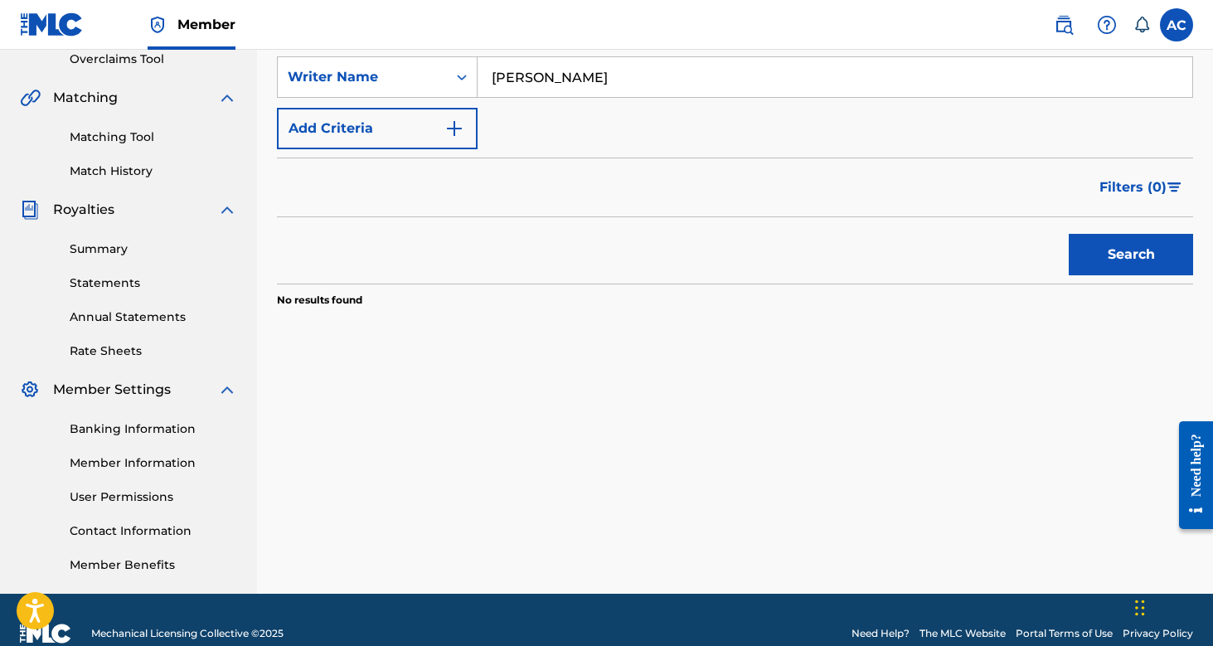
drag, startPoint x: 567, startPoint y: 77, endPoint x: 529, endPoint y: 71, distance: 38.6
click at [529, 71] on input "Anna Grace Childs" at bounding box center [835, 77] width 715 height 40
type input "Anna Childs"
click at [1131, 255] on button "Search" at bounding box center [1131, 254] width 124 height 41
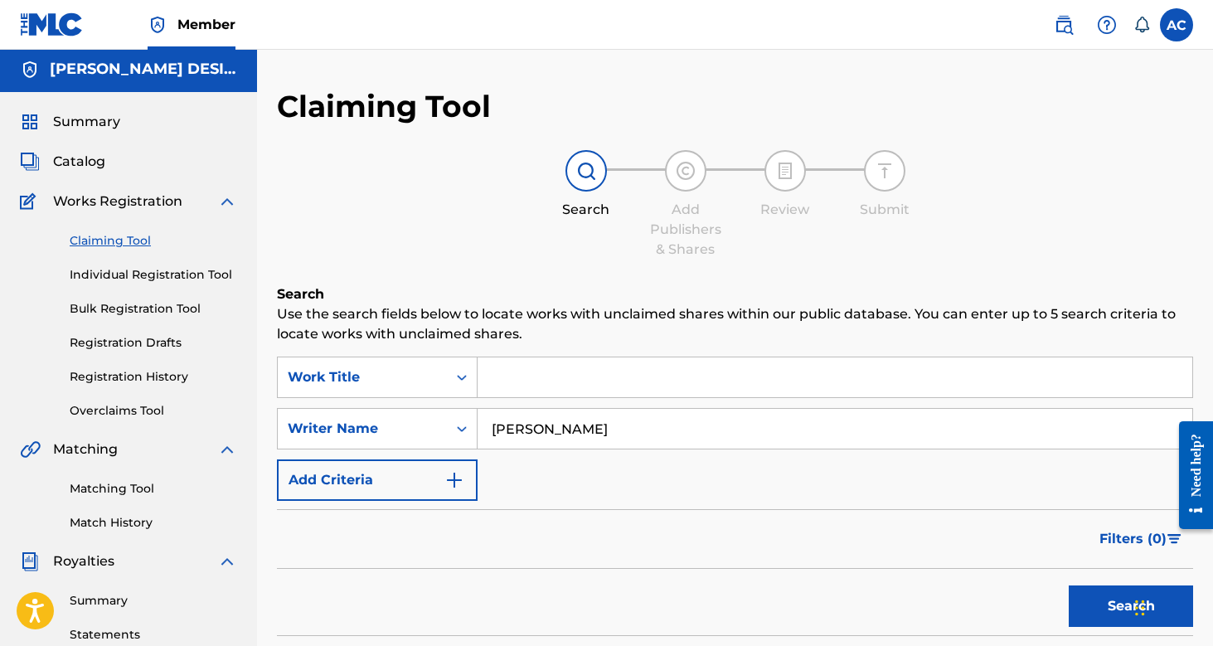
scroll to position [0, 0]
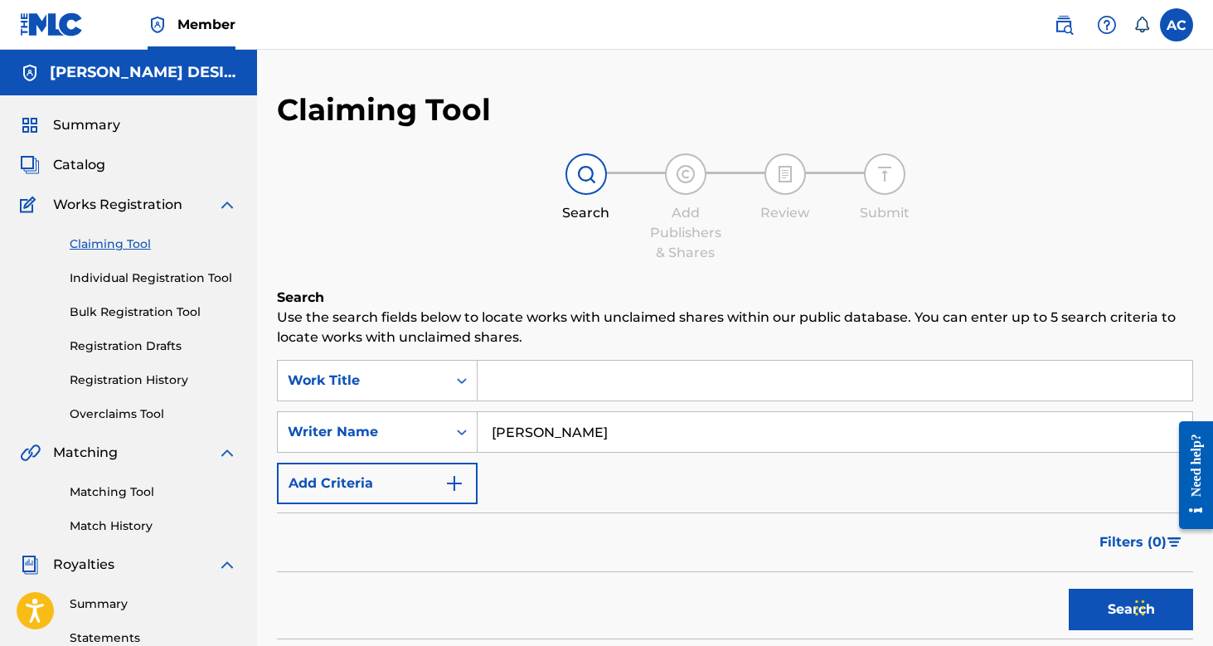
click at [172, 379] on link "Registration History" at bounding box center [153, 379] width 167 height 17
